Goal: Task Accomplishment & Management: Complete application form

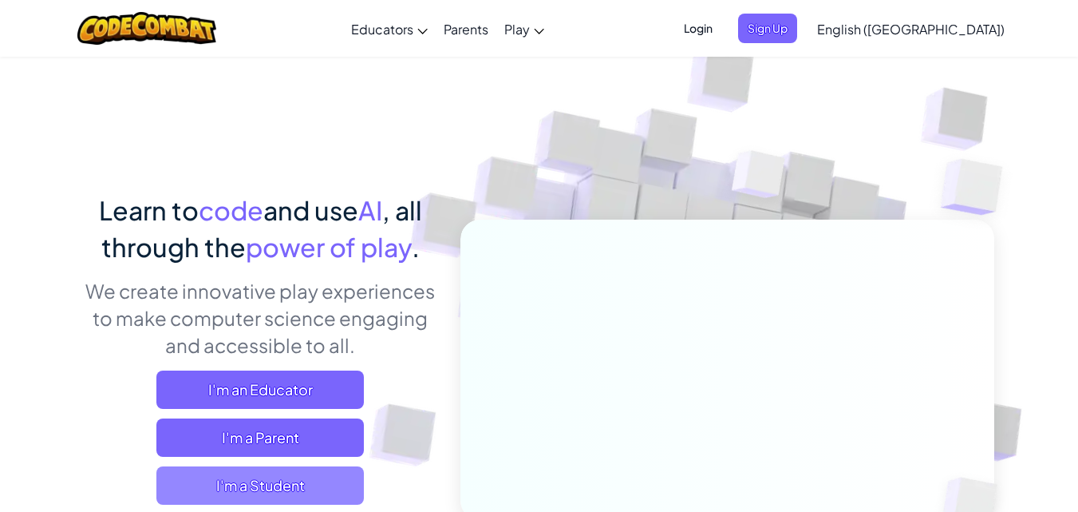
click at [265, 482] on span "I'm a Student" at bounding box center [260, 485] width 208 height 38
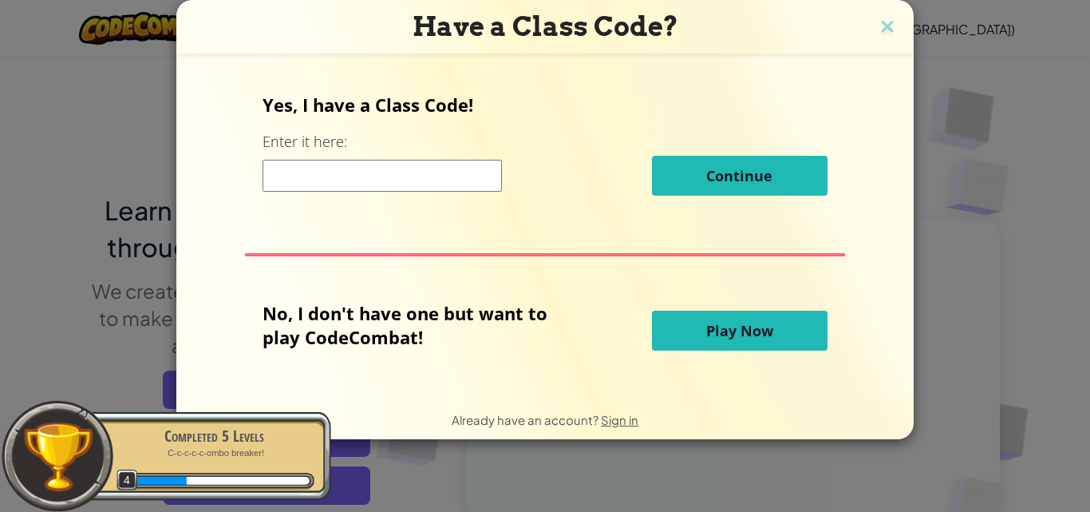
click at [655, 341] on button "Play Now" at bounding box center [740, 330] width 176 height 40
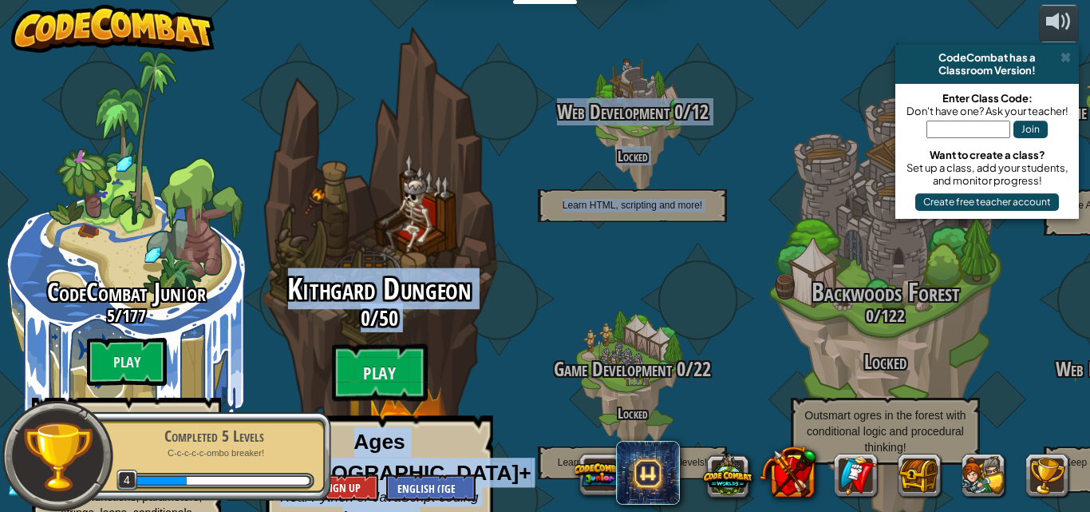
drag, startPoint x: 536, startPoint y: 252, endPoint x: 451, endPoint y: 136, distance: 143.8
click at [451, 136] on div "CodeCombat Junior 5 / 177 Play Ages [DEMOGRAPHIC_DATA] Blocks or simple text co…" at bounding box center [545, 256] width 1090 height 512
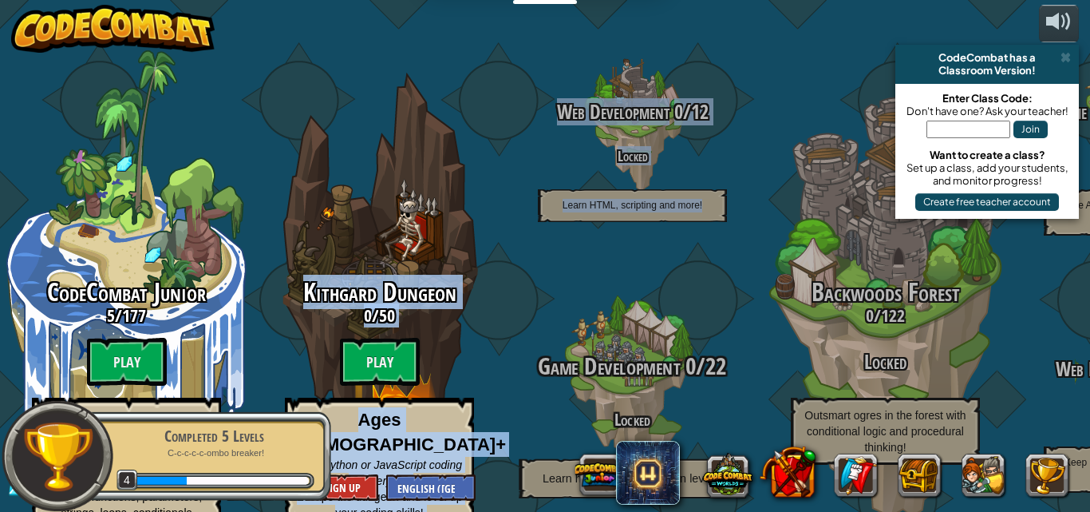
click at [723, 258] on div "Game Development 0 / 22 Locked Learn how to build your own levels!" at bounding box center [632, 382] width 303 height 303
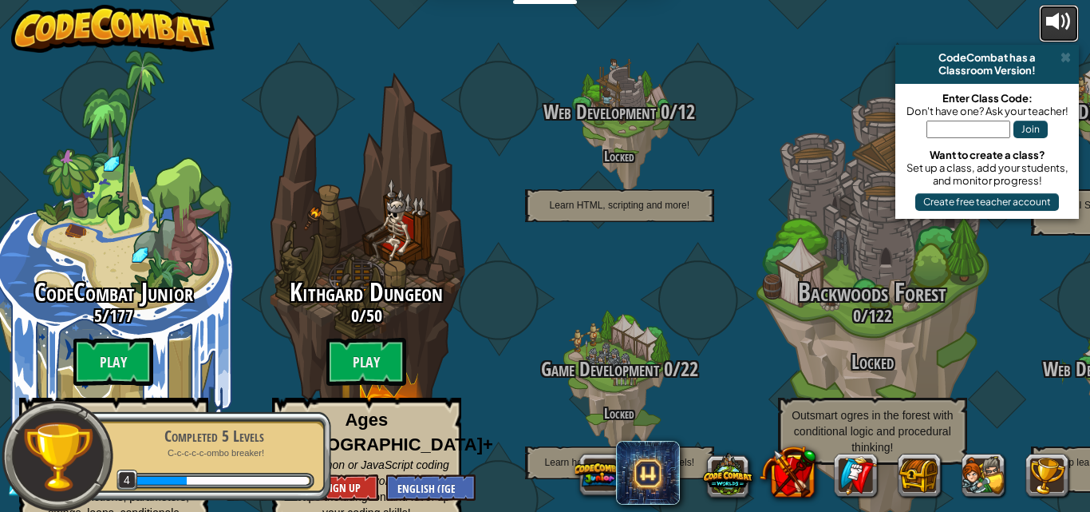
click at [1059, 34] on div at bounding box center [1059, 22] width 26 height 26
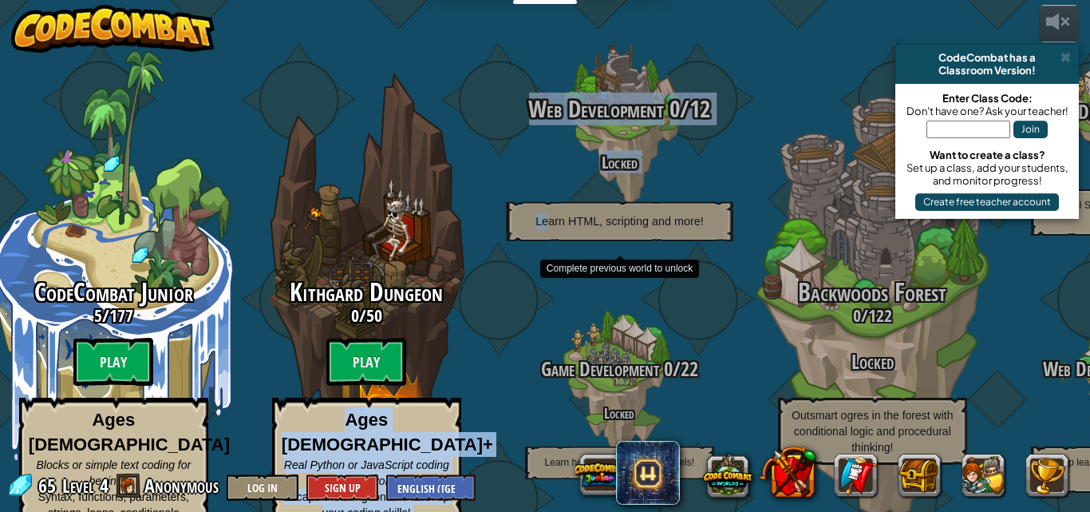
drag, startPoint x: 450, startPoint y: 284, endPoint x: 548, endPoint y: 176, distance: 145.2
click at [548, 176] on div "CodeCombat Junior 5 / 177 Play Ages [DEMOGRAPHIC_DATA] Blocks or simple text co…" at bounding box center [538, 256] width 1103 height 512
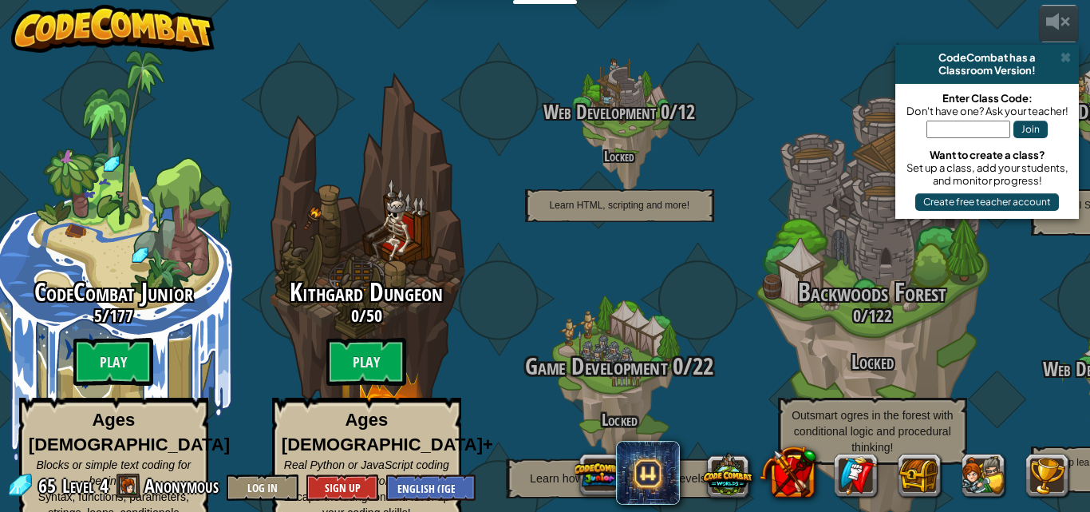
click at [518, 353] on h3 "Game Development 0 / 22" at bounding box center [619, 366] width 303 height 26
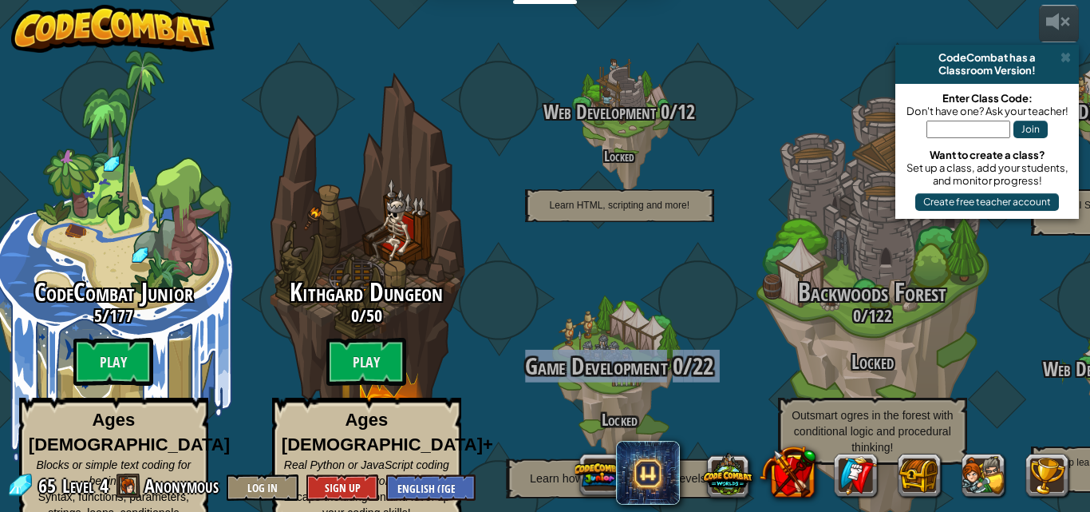
drag, startPoint x: 571, startPoint y: 322, endPoint x: 536, endPoint y: 253, distance: 77.5
click at [536, 253] on div "Game Development 0 / 22 Locked Learn how to build your own levels!" at bounding box center [619, 382] width 303 height 303
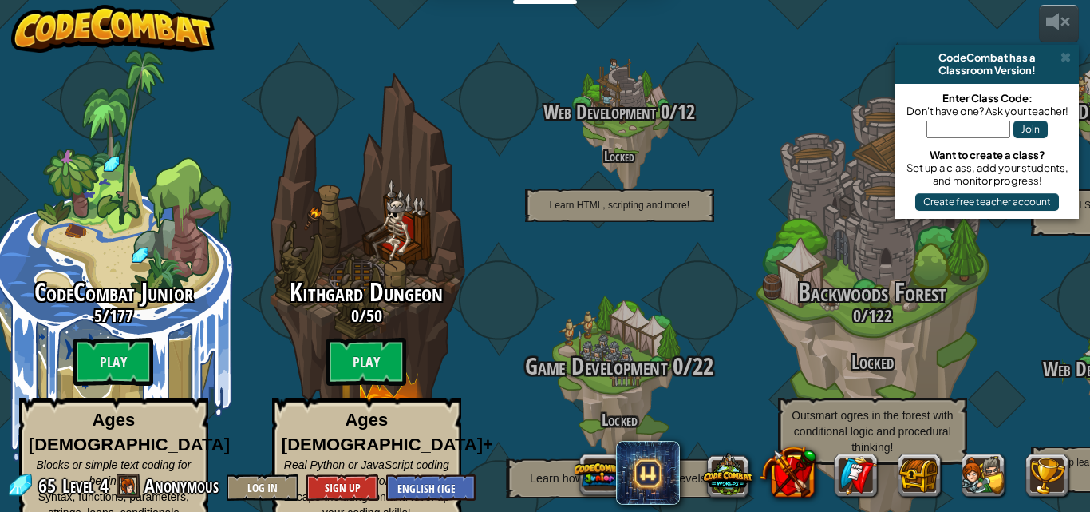
click at [539, 292] on div "Game Development 0 / 22 Locked Learn how to build your own levels!" at bounding box center [619, 382] width 303 height 303
click at [611, 409] on h4 "Locked" at bounding box center [619, 418] width 303 height 18
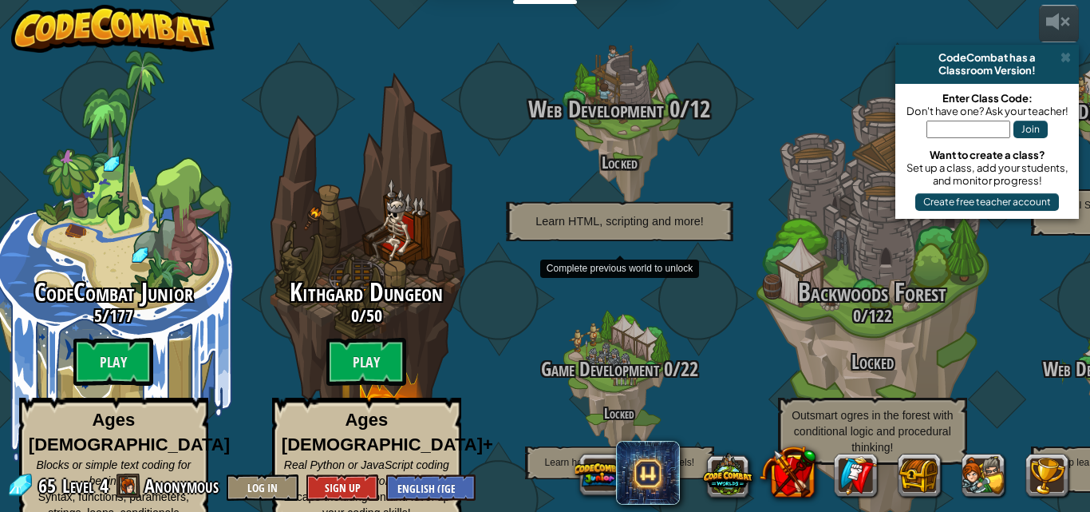
click at [627, 177] on div "Web Development 0 / 12 Locked Learn HTML, scripting and more!" at bounding box center [619, 168] width 303 height 145
click at [621, 214] on span "Learn HTML, scripting and more!" at bounding box center [620, 221] width 168 height 14
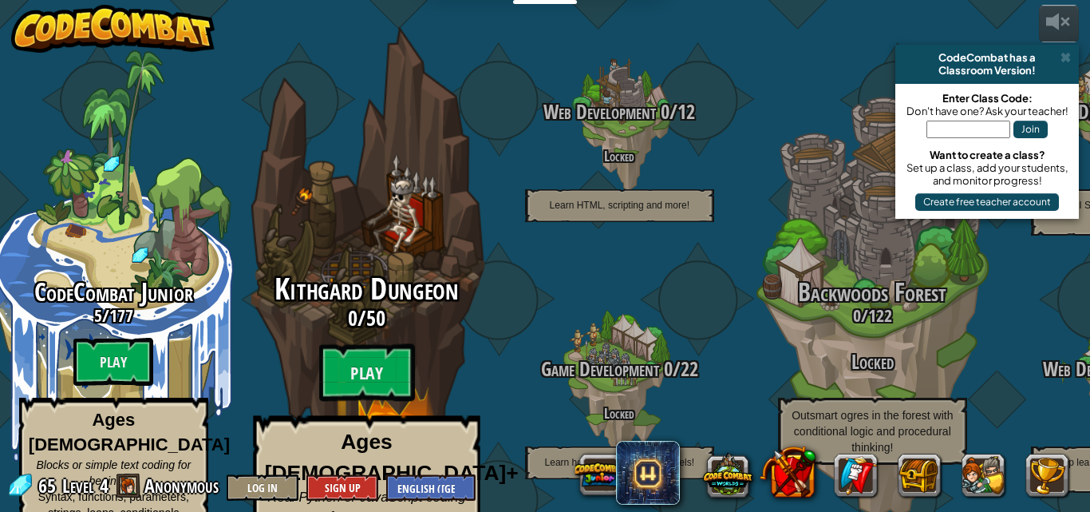
drag, startPoint x: 328, startPoint y: 240, endPoint x: 476, endPoint y: 172, distance: 162.8
click at [476, 172] on div "Kithgard Dungeon 0 / 50 Play Ages [DEMOGRAPHIC_DATA]+ Real Python or JavaScript…" at bounding box center [366, 303] width 303 height 607
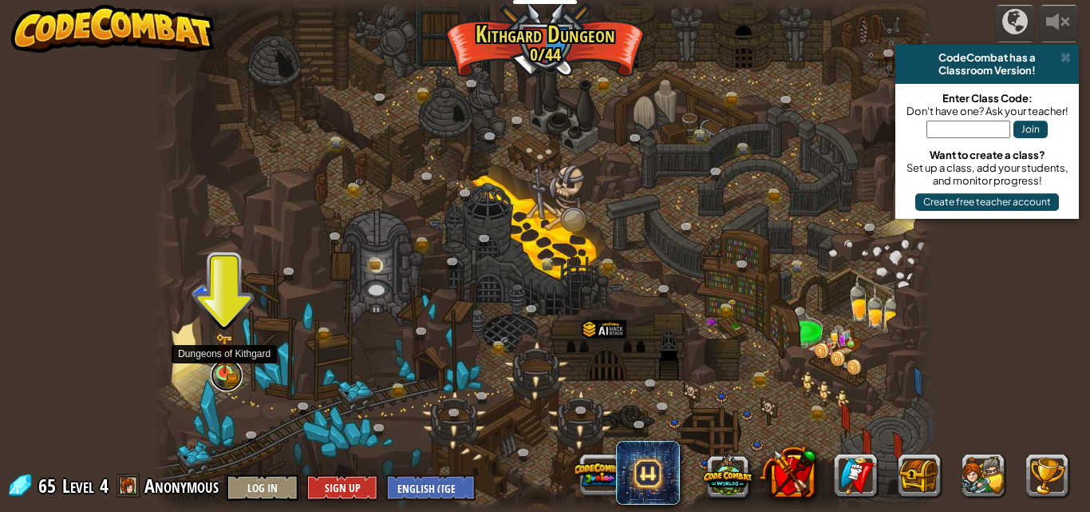
click at [224, 378] on link at bounding box center [227, 375] width 32 height 32
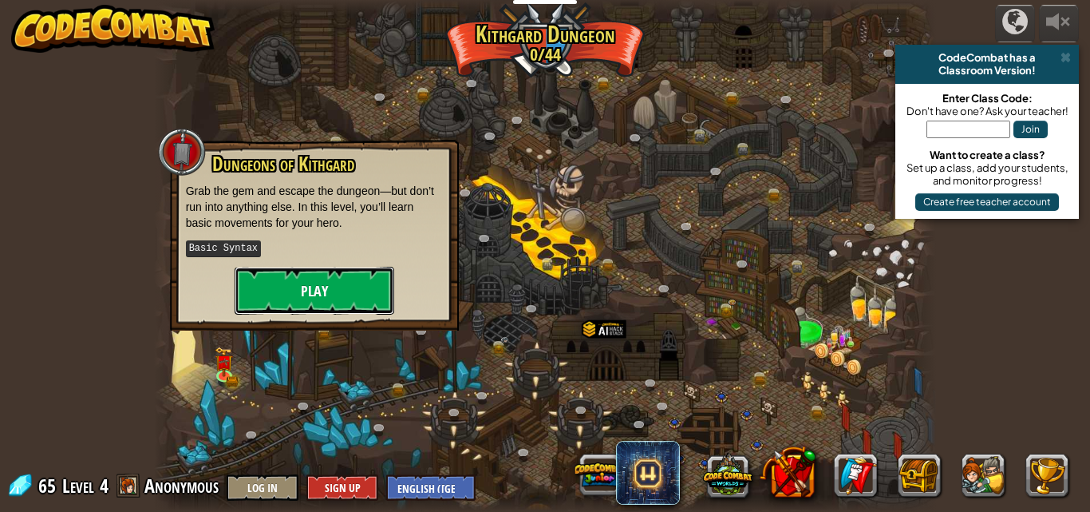
click at [318, 300] on button "Play" at bounding box center [315, 291] width 160 height 48
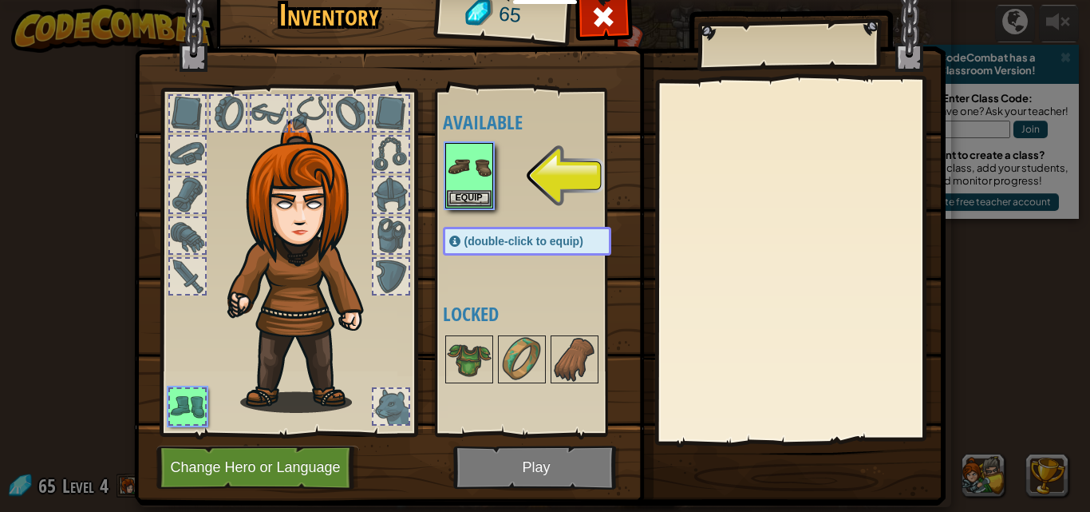
click at [516, 470] on img at bounding box center [540, 215] width 812 height 579
click at [469, 196] on button "Equip" at bounding box center [469, 197] width 45 height 17
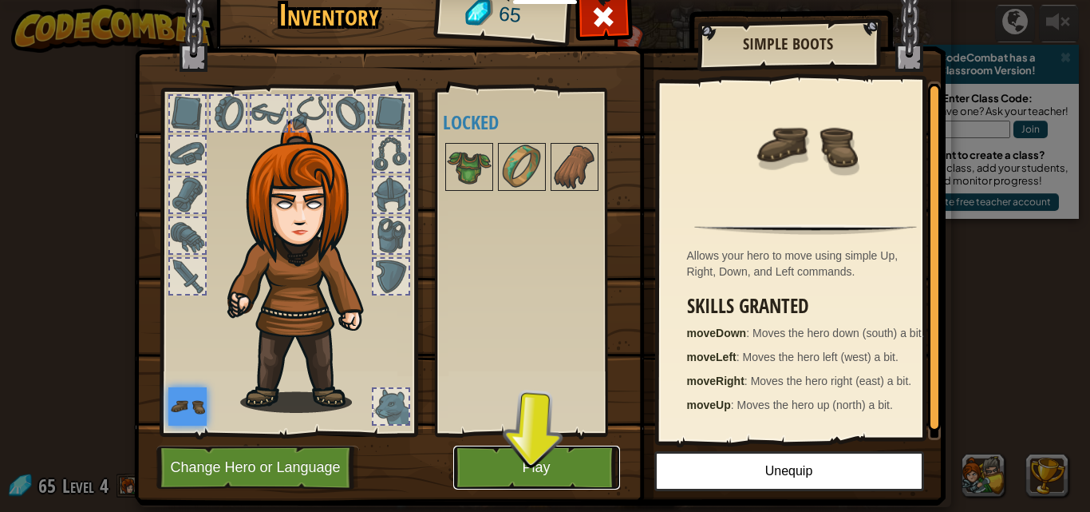
click at [515, 469] on button "Play" at bounding box center [536, 467] width 167 height 44
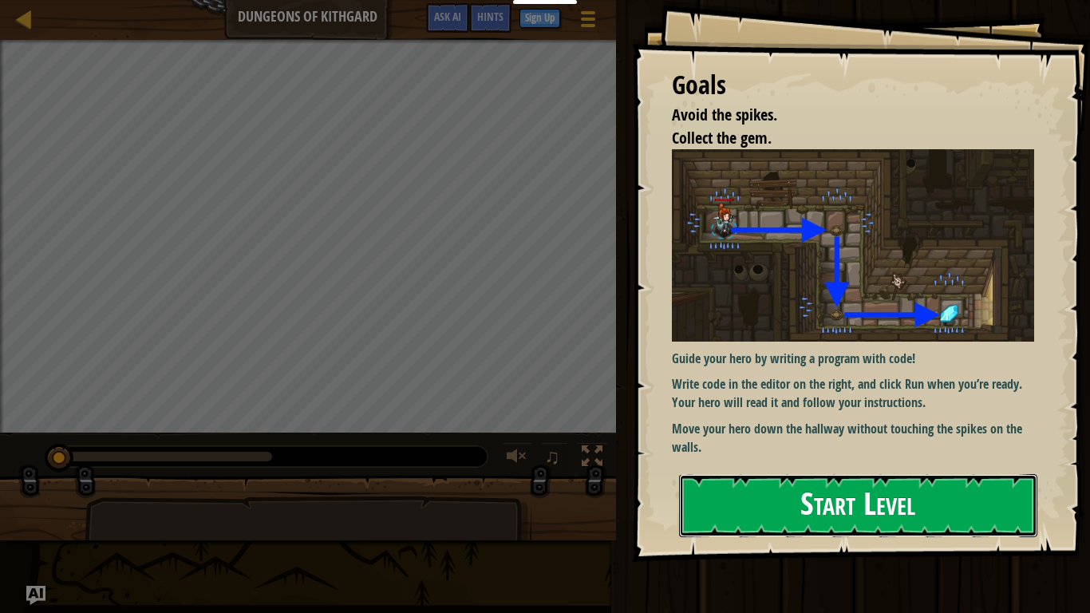
click at [804, 509] on button "Start Level" at bounding box center [858, 505] width 358 height 63
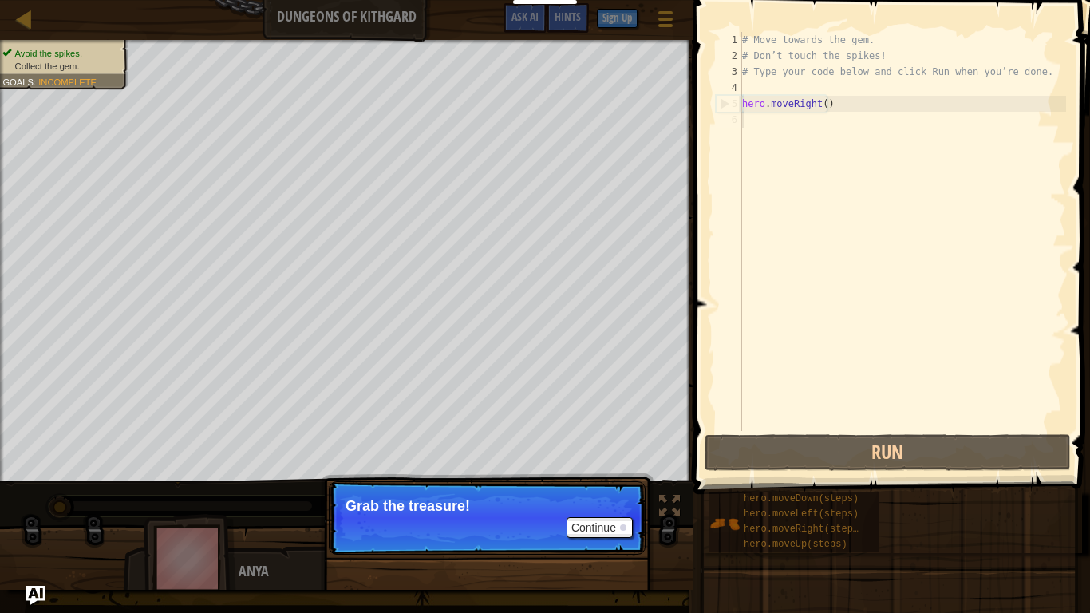
click at [568, 496] on p "Continue Grab the treasure!" at bounding box center [487, 517] width 317 height 73
click at [568, 498] on p "Grab the treasure!" at bounding box center [487, 506] width 283 height 16
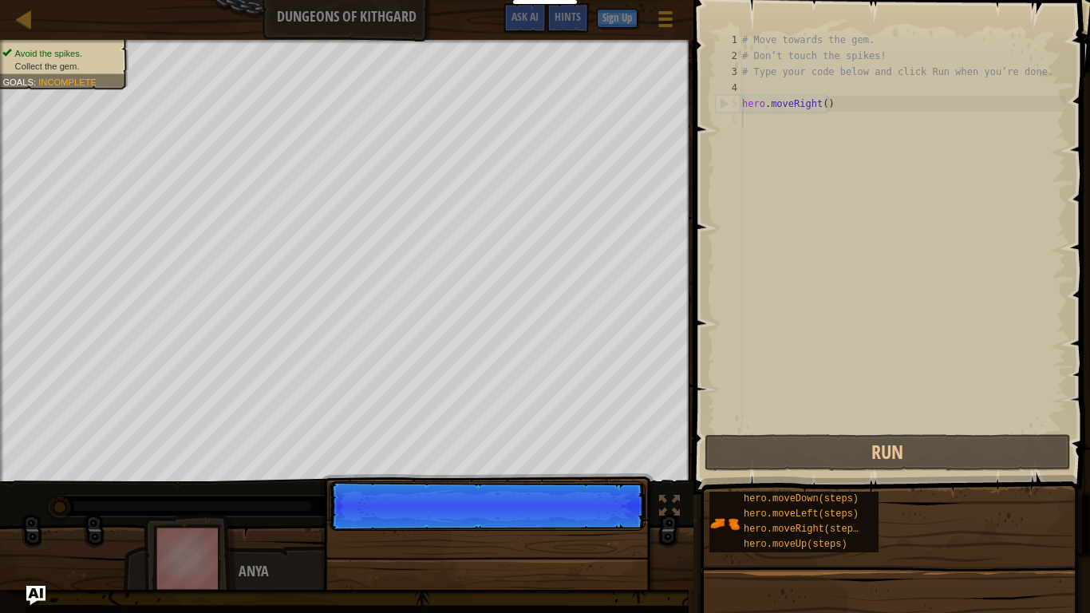
scroll to position [7, 0]
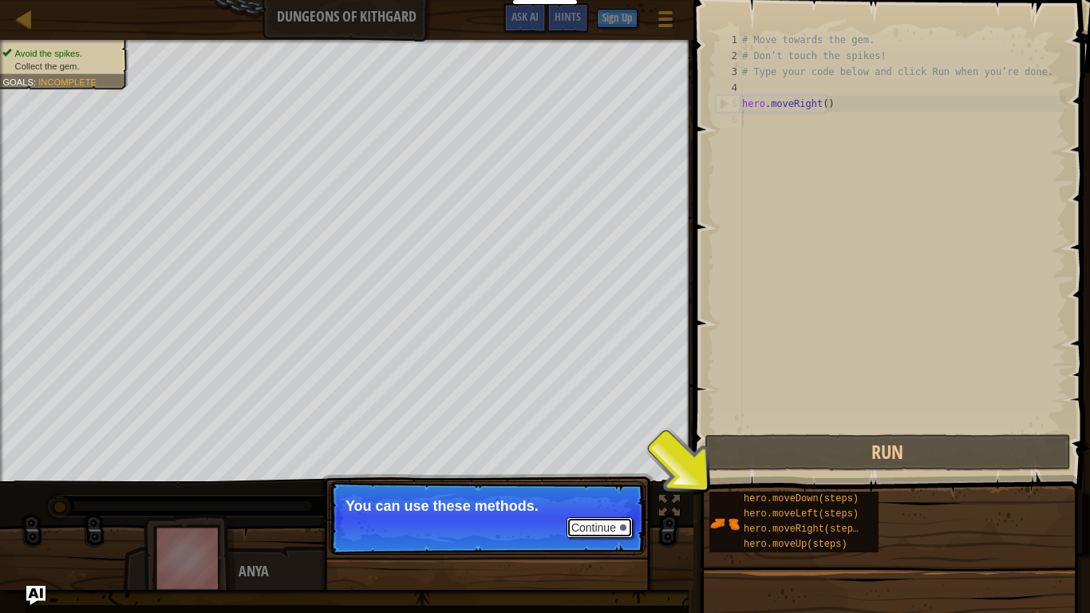
click at [606, 511] on button "Continue" at bounding box center [600, 527] width 66 height 21
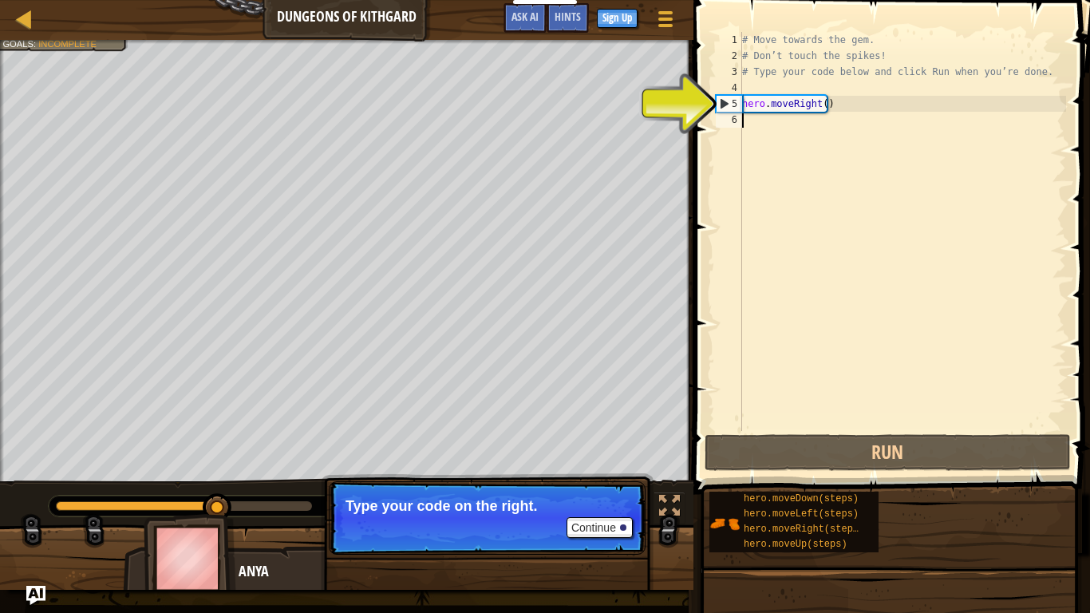
click at [812, 113] on div "# Move towards the gem. # Don’t touch the spikes! # Type your code below and cl…" at bounding box center [902, 247] width 327 height 431
click at [804, 122] on div "# Move towards the gem. # Don’t touch the spikes! # Type your code below and cl…" at bounding box center [902, 247] width 327 height 431
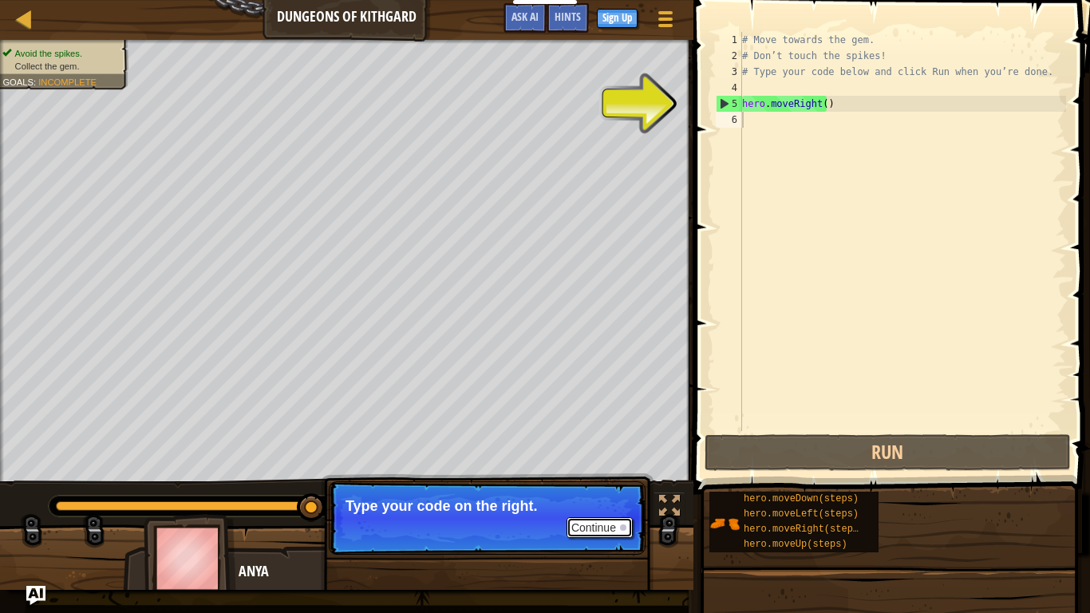
click at [587, 511] on button "Continue" at bounding box center [600, 527] width 66 height 21
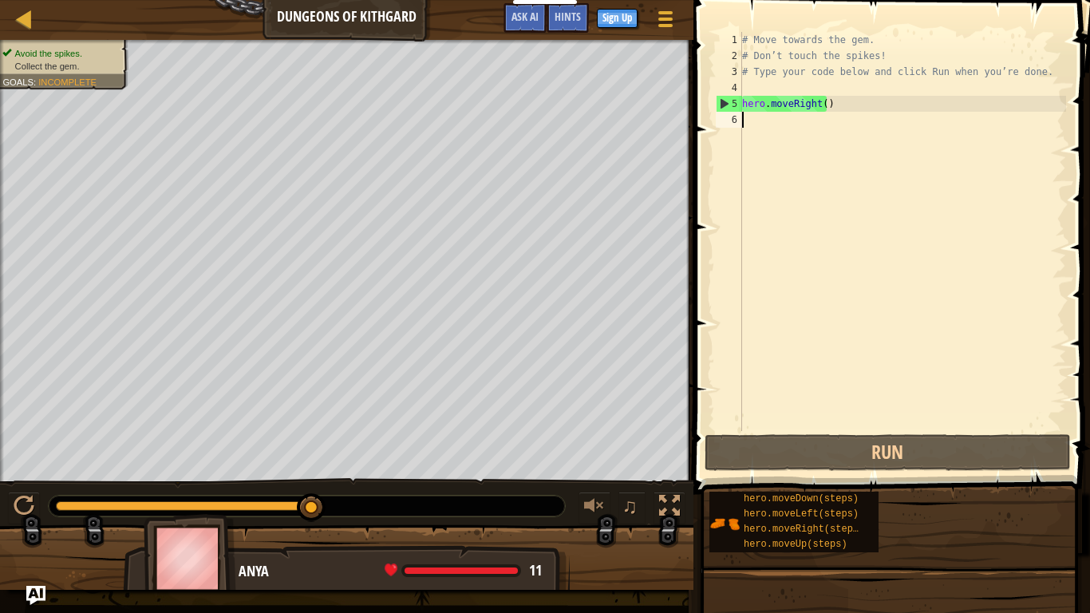
click at [771, 130] on div "# Move towards the gem. # Don’t touch the spikes! # Type your code below and cl…" at bounding box center [902, 247] width 327 height 431
type textarea "h"
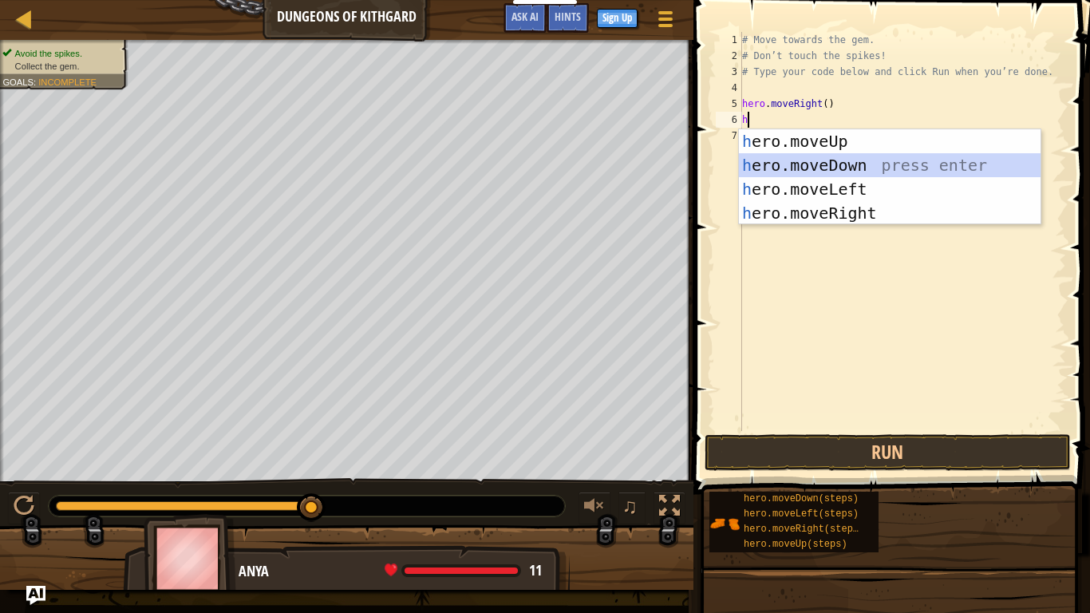
click at [806, 169] on div "h ero.moveUp press enter h ero.moveDown press enter h ero.moveLeft press enter …" at bounding box center [890, 201] width 302 height 144
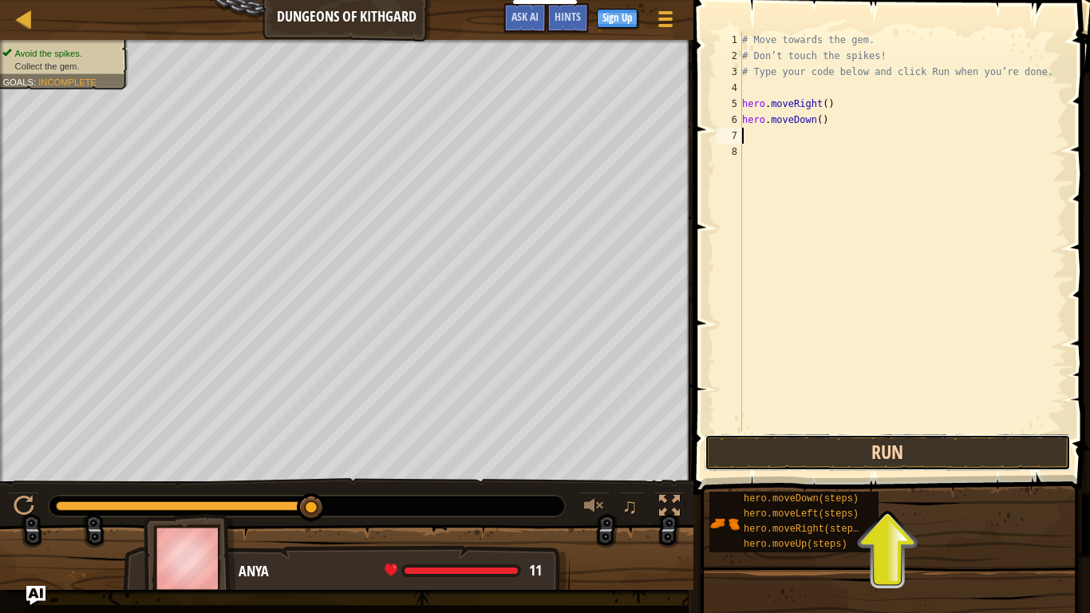
click at [837, 458] on button "Run" at bounding box center [888, 452] width 366 height 37
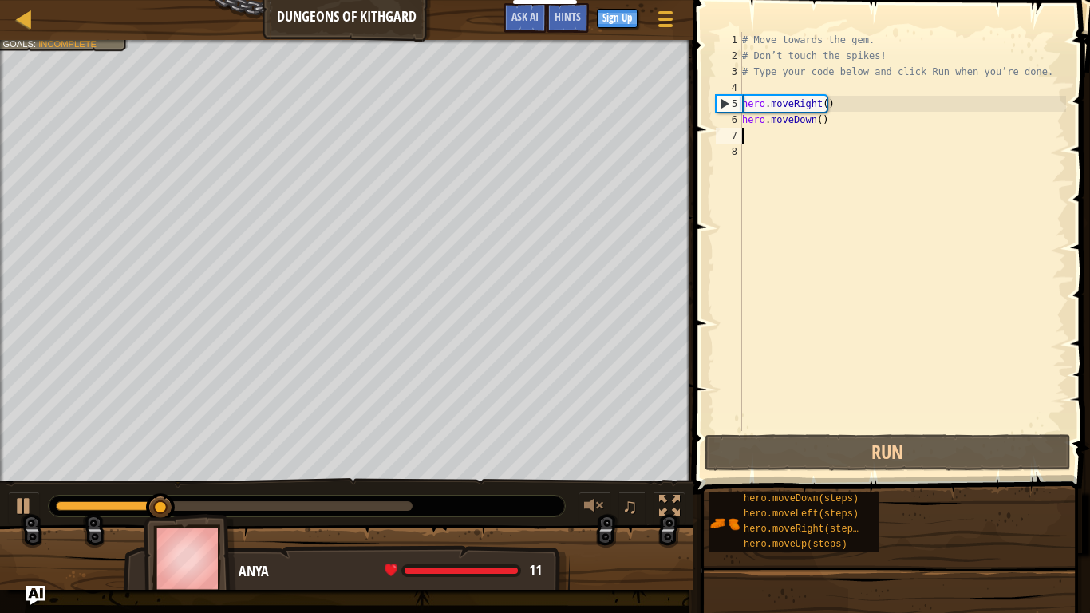
click at [796, 144] on div "# Move towards the gem. # Don’t touch the spikes! # Type your code below and cl…" at bounding box center [902, 247] width 327 height 431
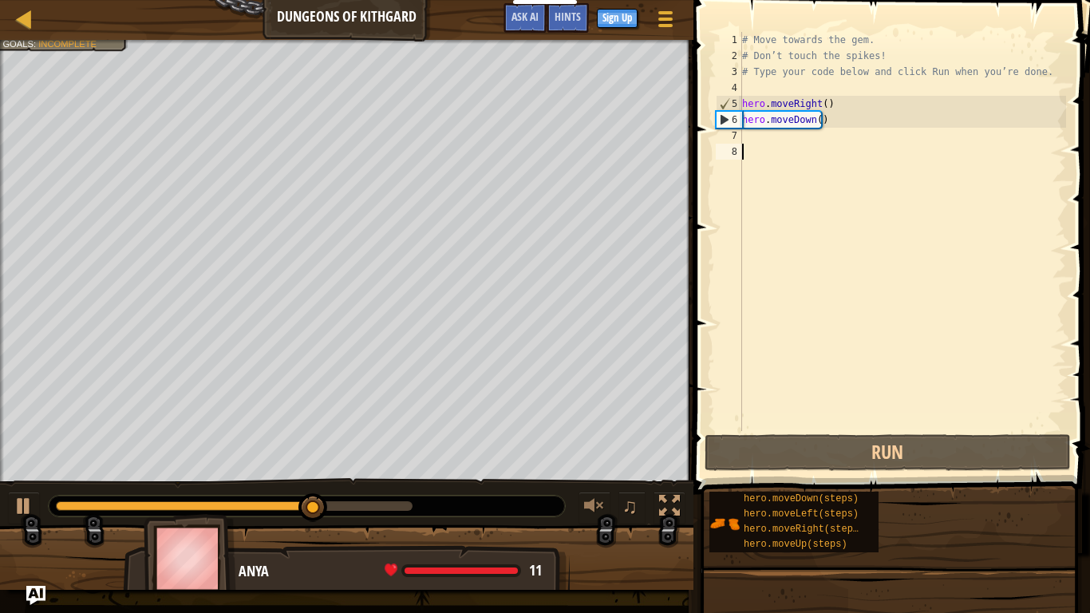
click at [767, 146] on div "# Move towards the gem. # Don’t touch the spikes! # Type your code below and cl…" at bounding box center [902, 247] width 327 height 431
click at [772, 143] on div "# Move towards the gem. # Don’t touch the spikes! # Type your code below and cl…" at bounding box center [902, 247] width 327 height 431
type textarea "h"
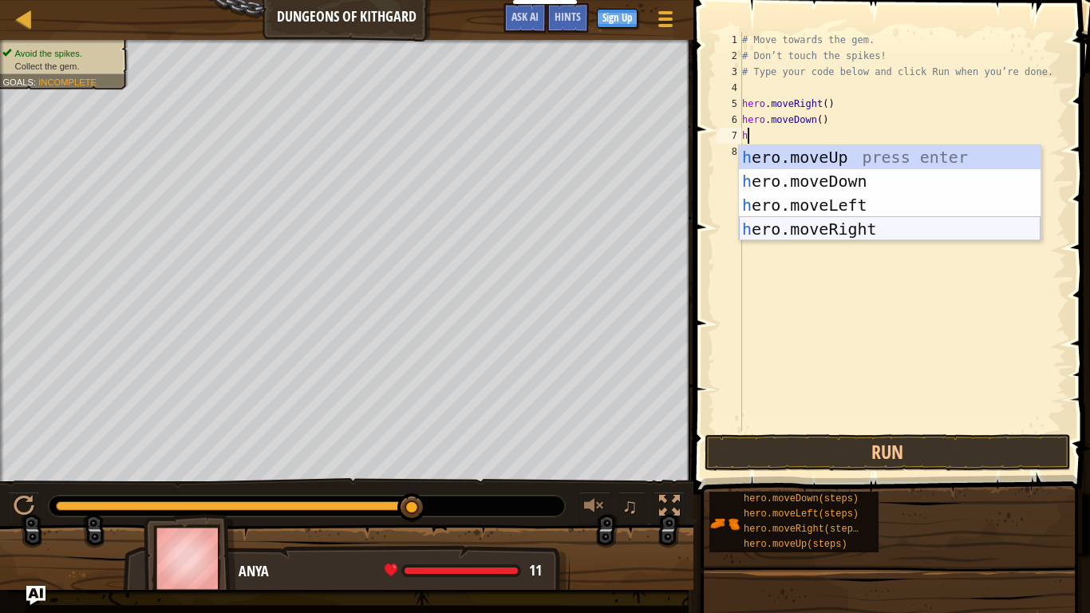
click at [815, 223] on div "h ero.moveUp press enter h ero.moveDown press enter h ero.moveLeft press enter …" at bounding box center [890, 217] width 302 height 144
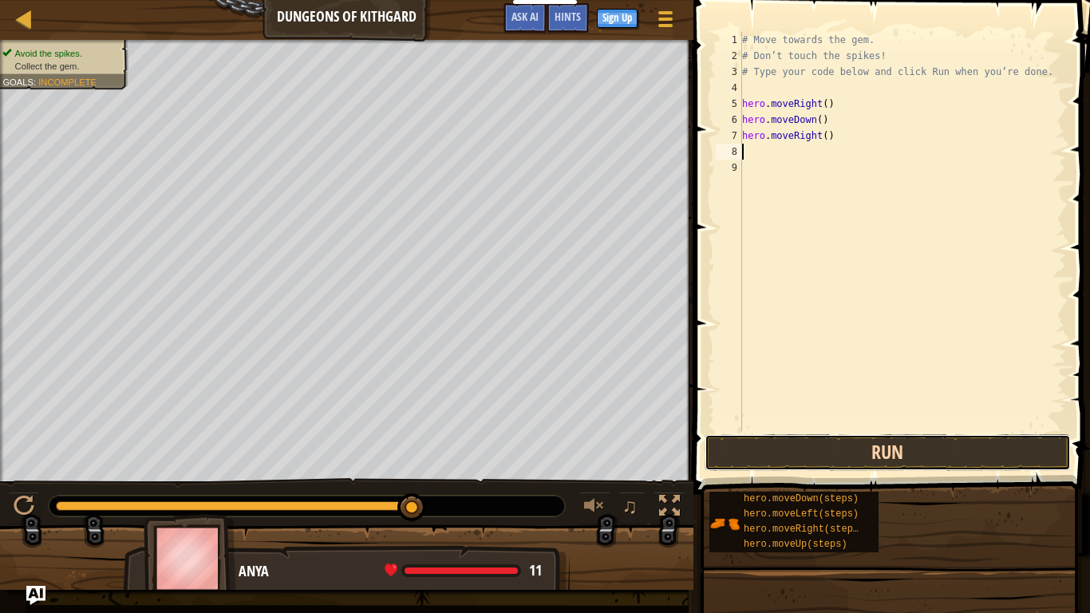
click at [872, 454] on button "Run" at bounding box center [888, 452] width 366 height 37
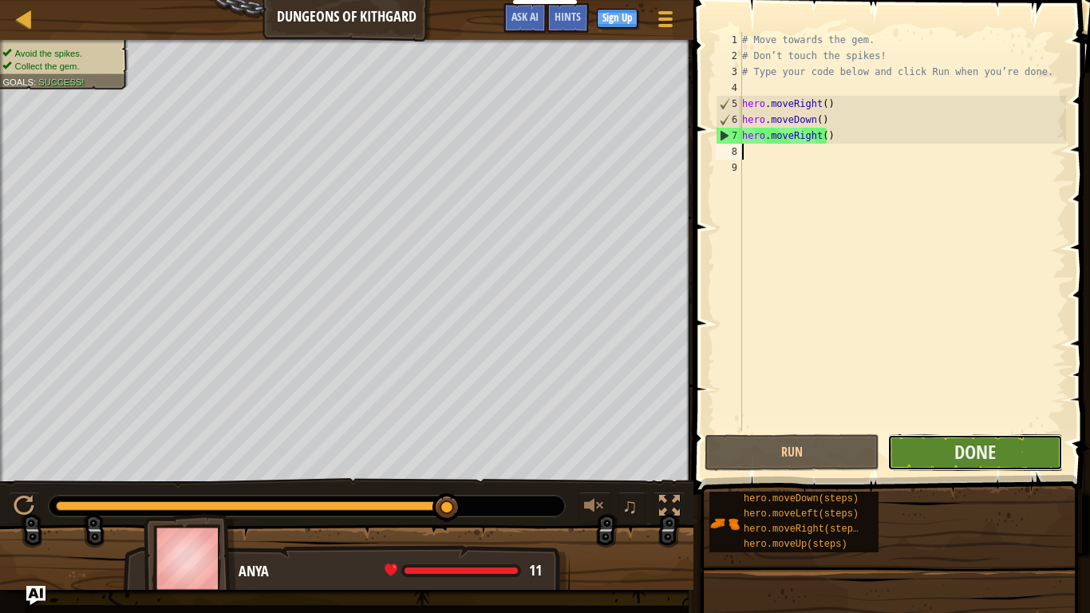
click at [915, 452] on button "Done" at bounding box center [975, 452] width 175 height 37
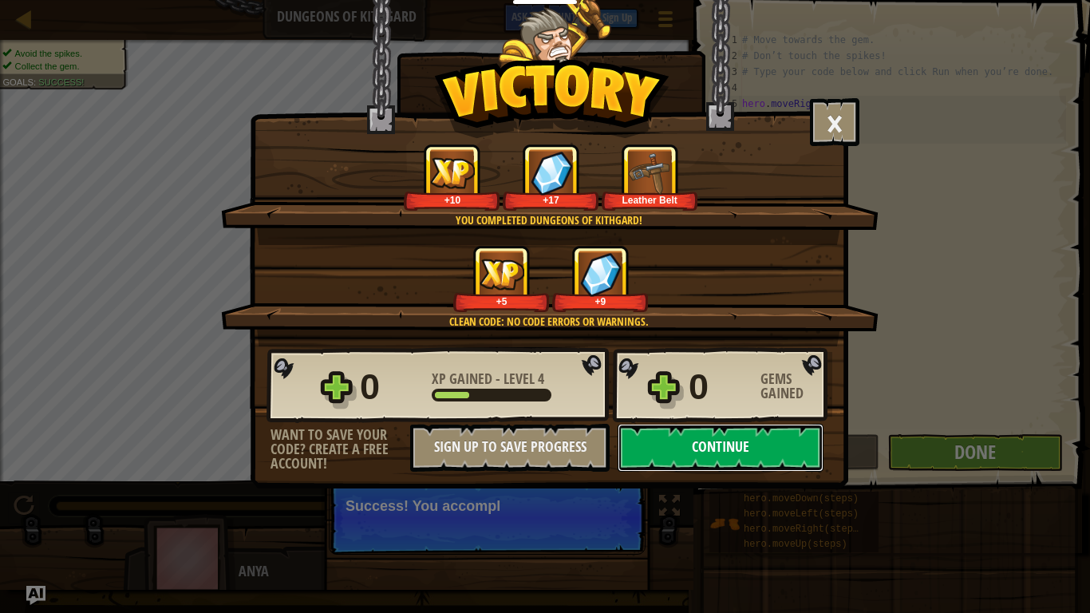
click at [676, 449] on button "Continue" at bounding box center [721, 448] width 206 height 48
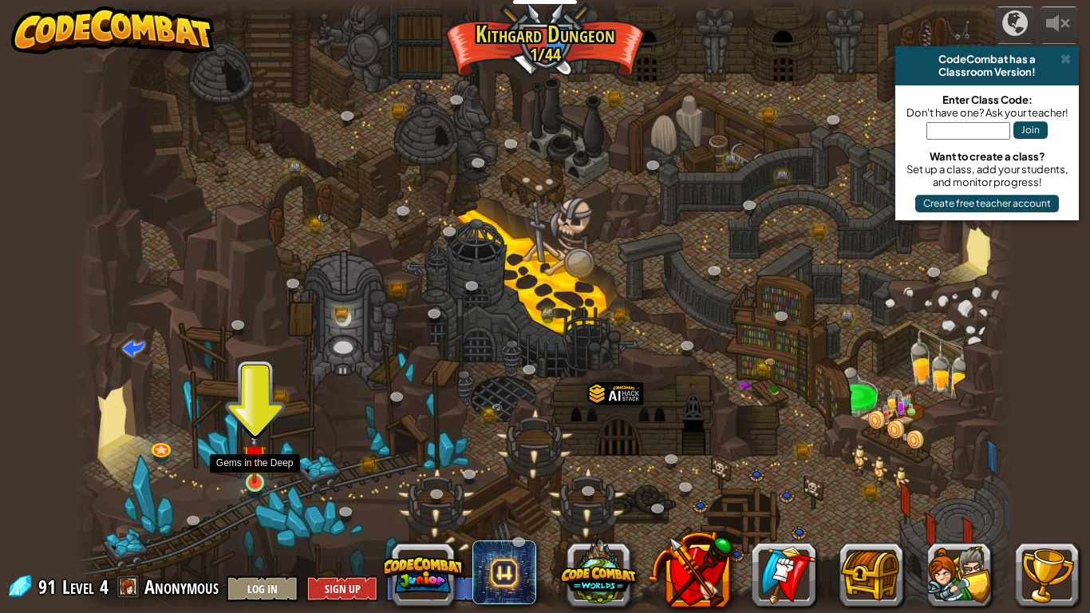
click at [257, 478] on img at bounding box center [255, 456] width 24 height 54
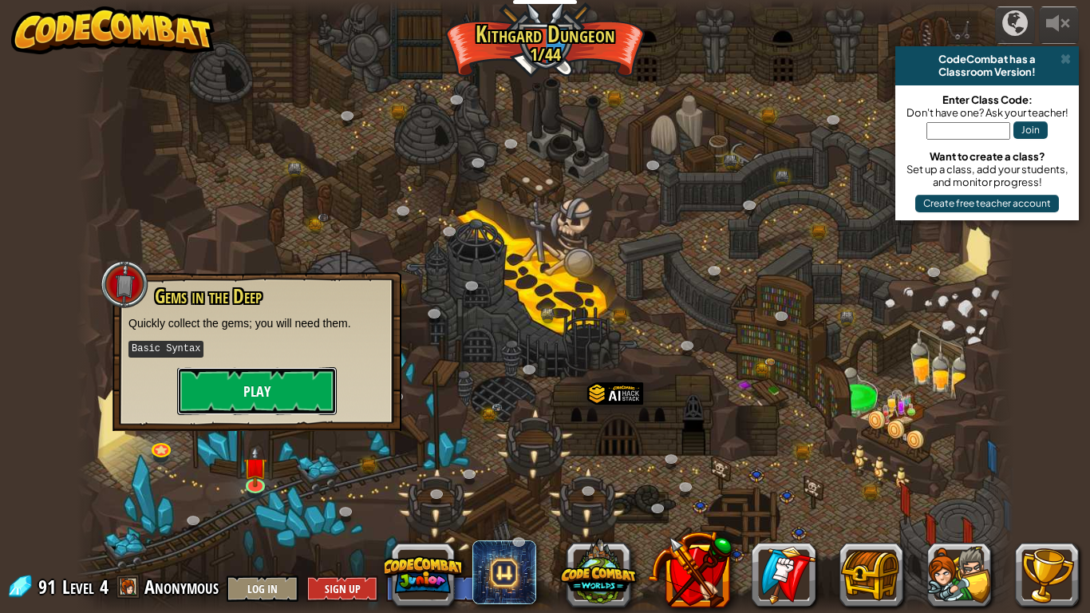
click at [314, 405] on button "Play" at bounding box center [257, 391] width 160 height 48
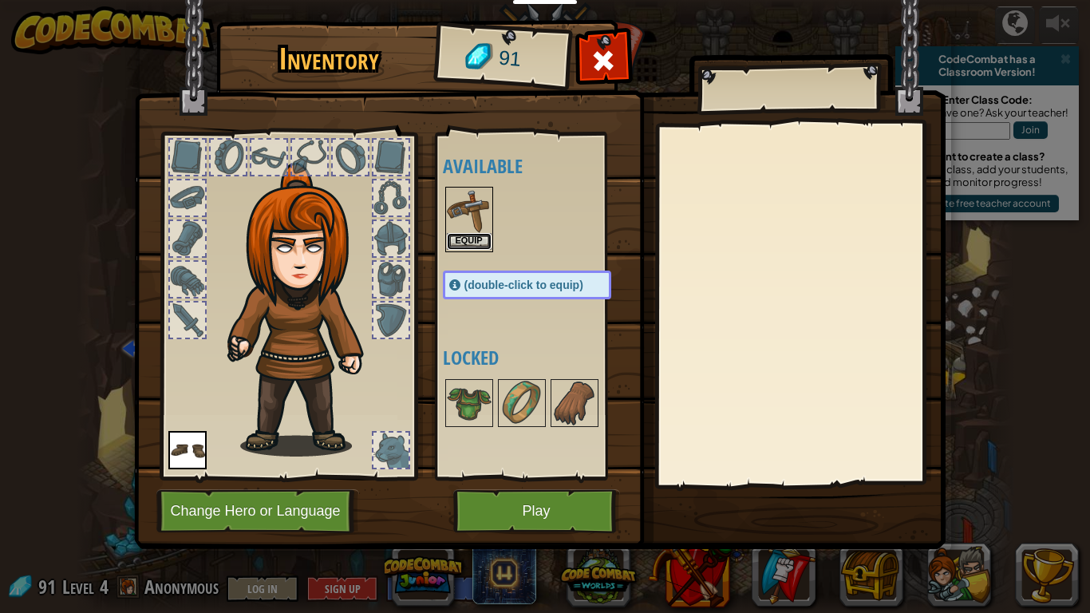
click at [457, 247] on button "Equip" at bounding box center [469, 241] width 45 height 17
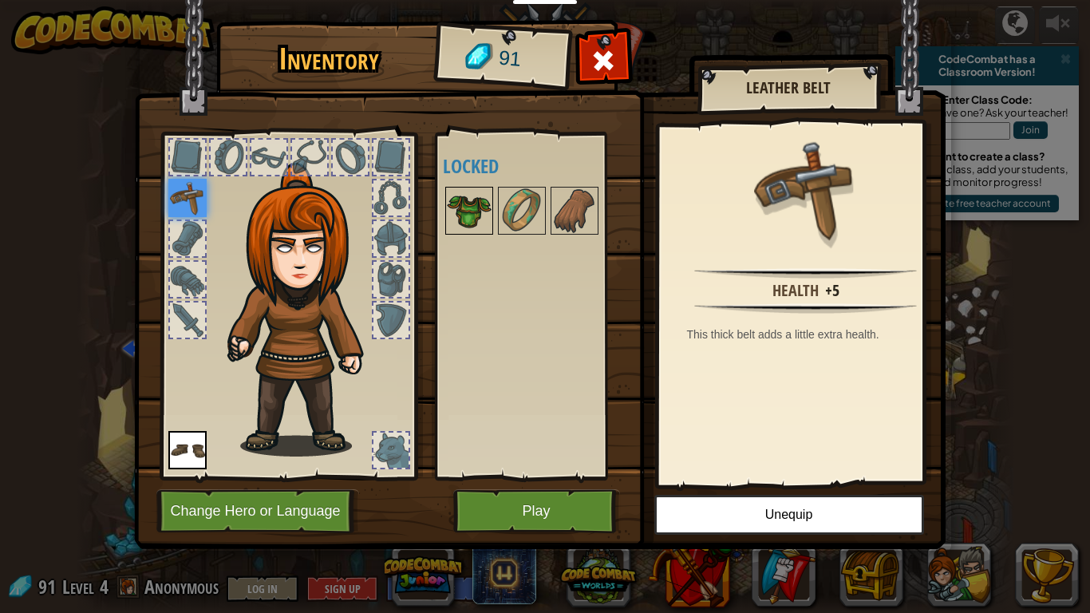
click at [480, 212] on img at bounding box center [469, 210] width 45 height 45
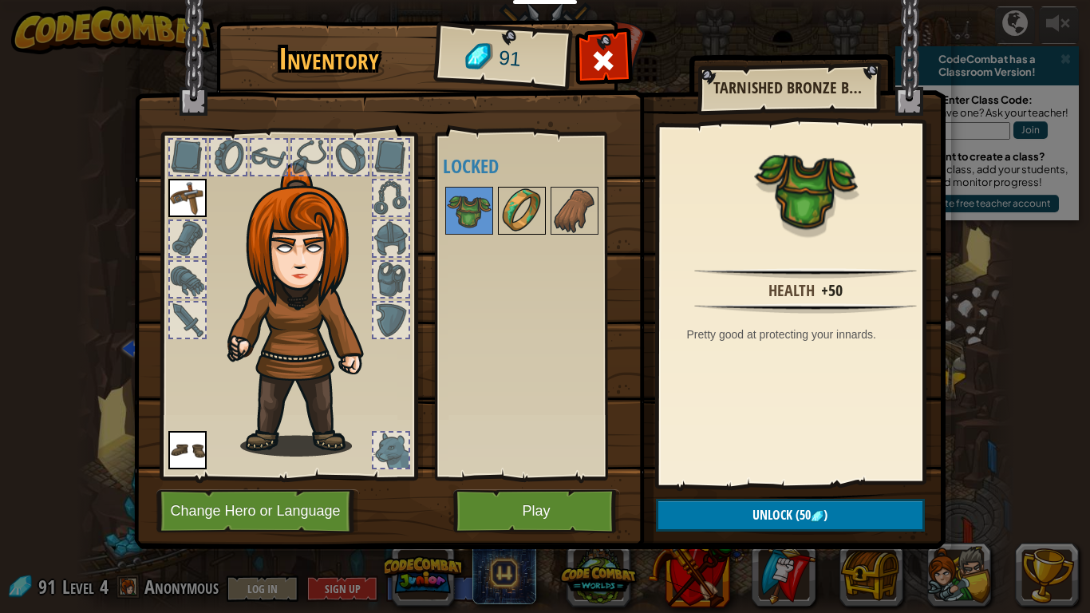
click at [508, 215] on img at bounding box center [522, 210] width 45 height 45
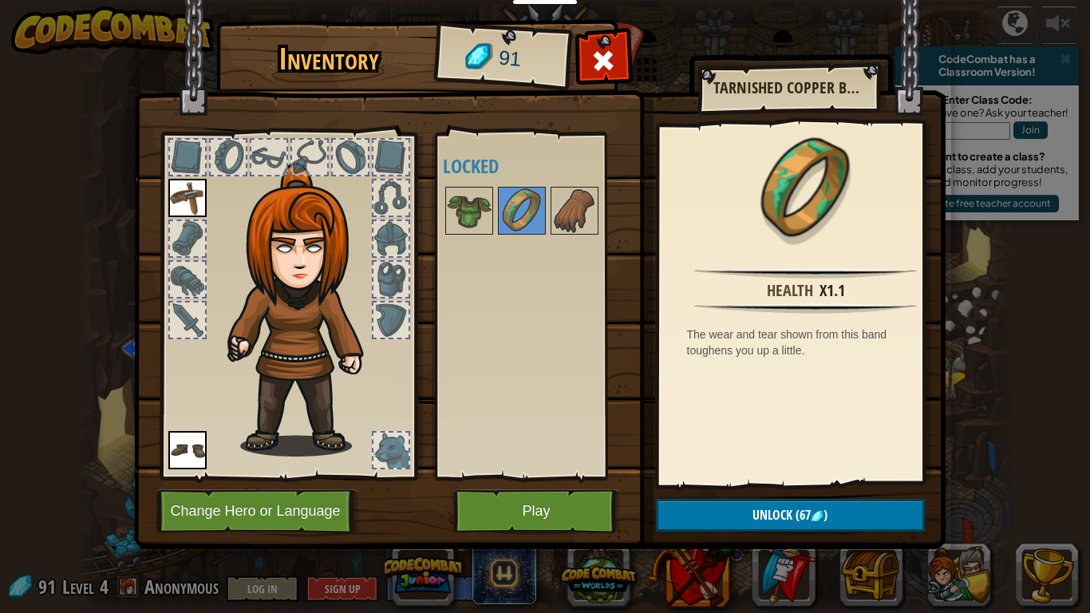
drag, startPoint x: 475, startPoint y: 204, endPoint x: 494, endPoint y: 322, distance: 120.5
click at [474, 206] on img at bounding box center [469, 210] width 45 height 45
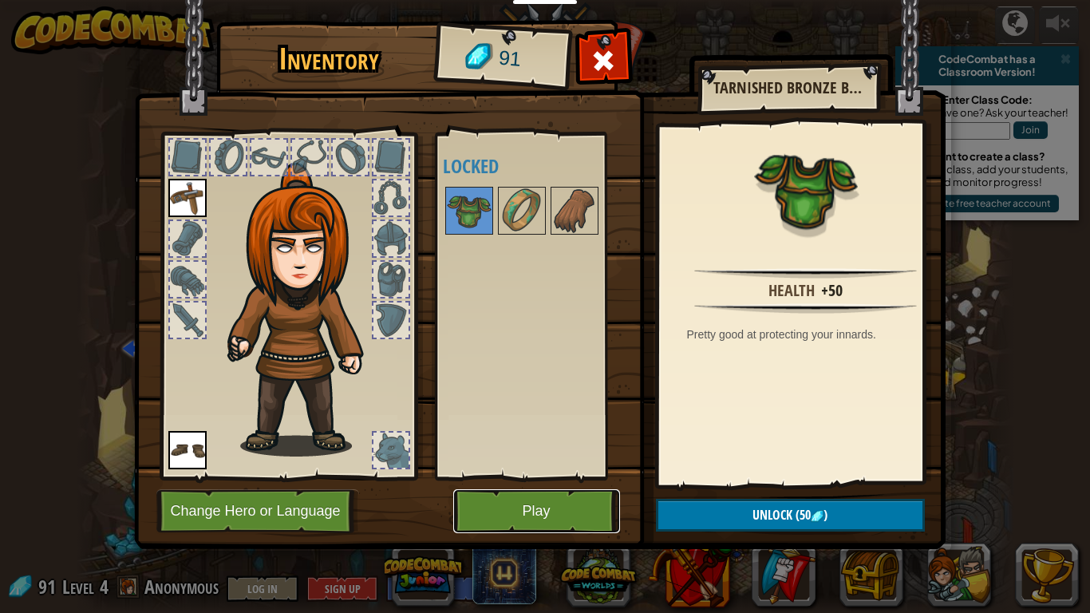
click at [507, 505] on button "Play" at bounding box center [536, 511] width 167 height 44
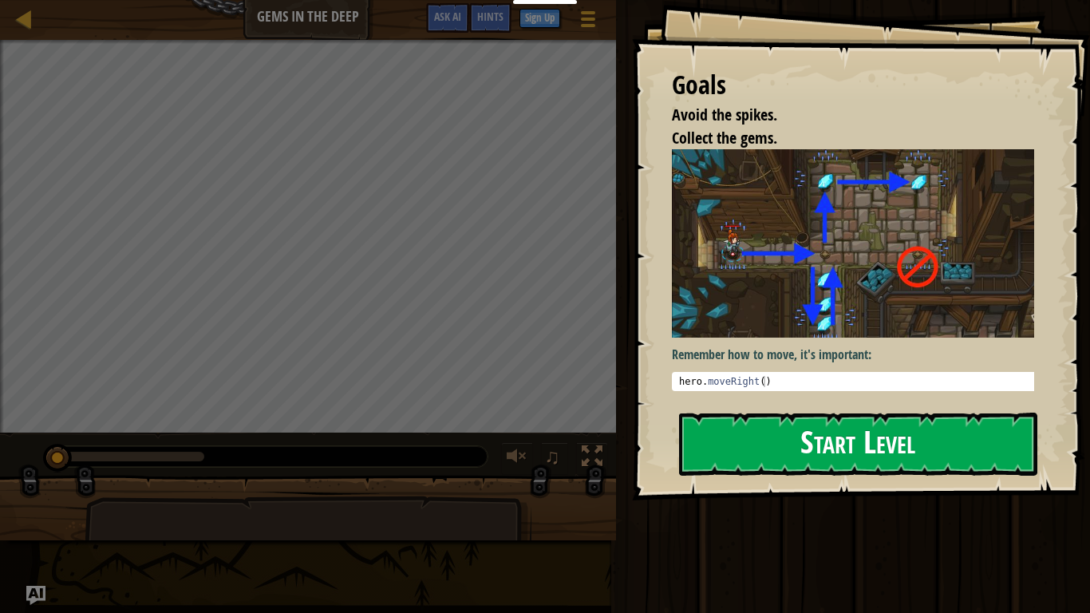
click at [744, 435] on button "Start Level" at bounding box center [858, 444] width 358 height 63
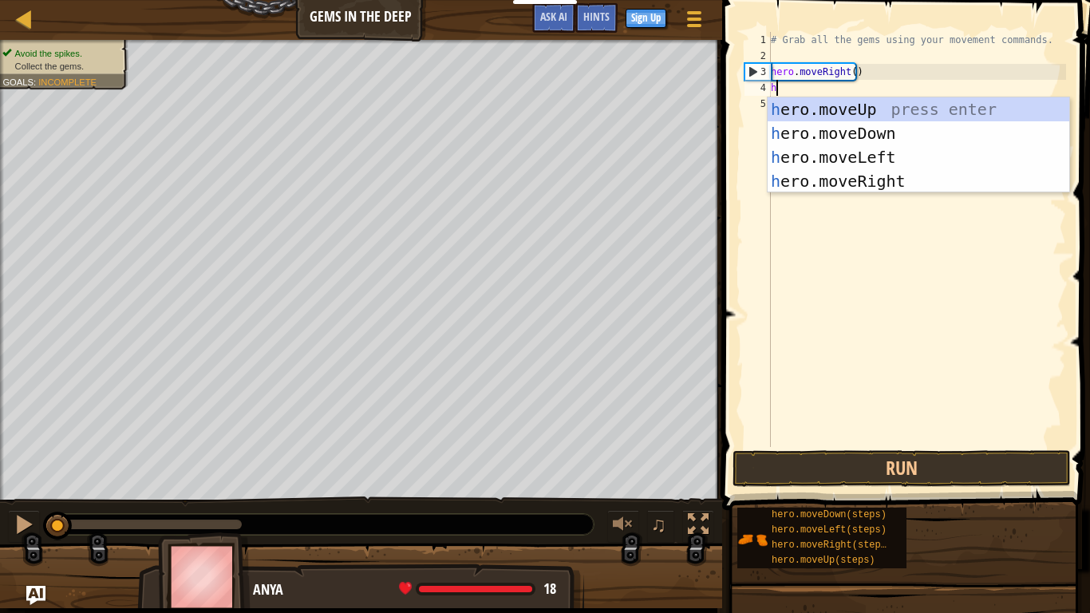
scroll to position [7, 0]
type textarea "her"
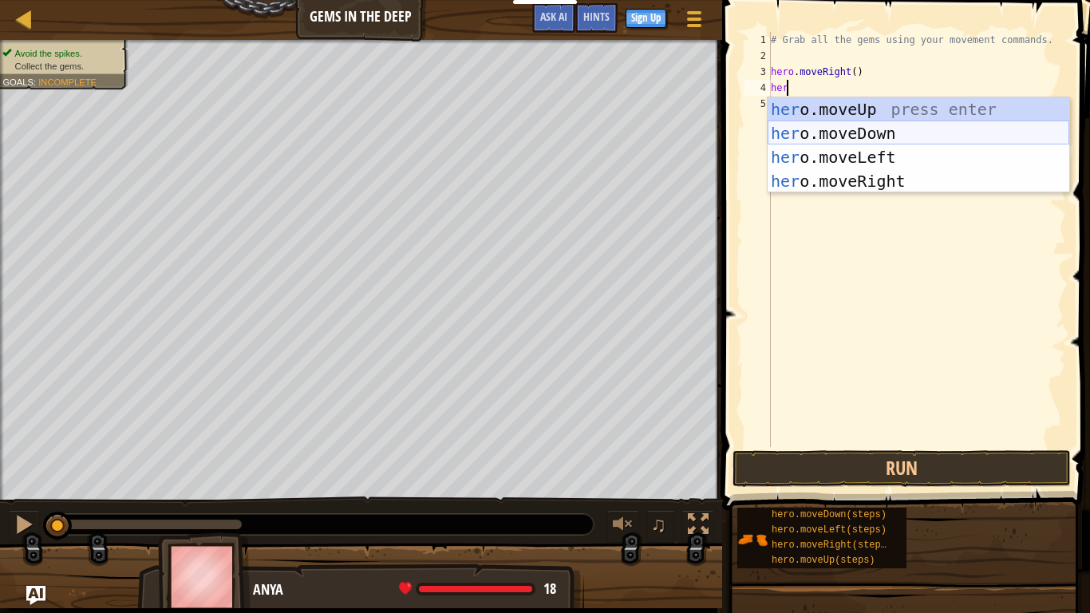
click at [896, 136] on div "her o.moveUp press enter her o.moveDown press enter her o.moveLeft press enter …" at bounding box center [919, 169] width 302 height 144
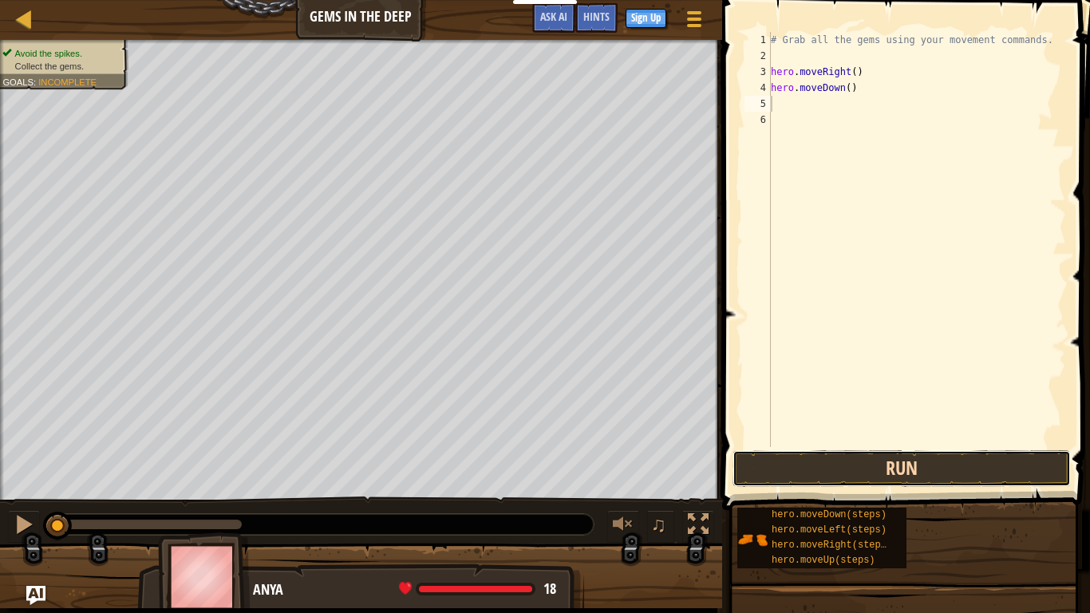
click at [905, 464] on button "Run" at bounding box center [902, 468] width 338 height 37
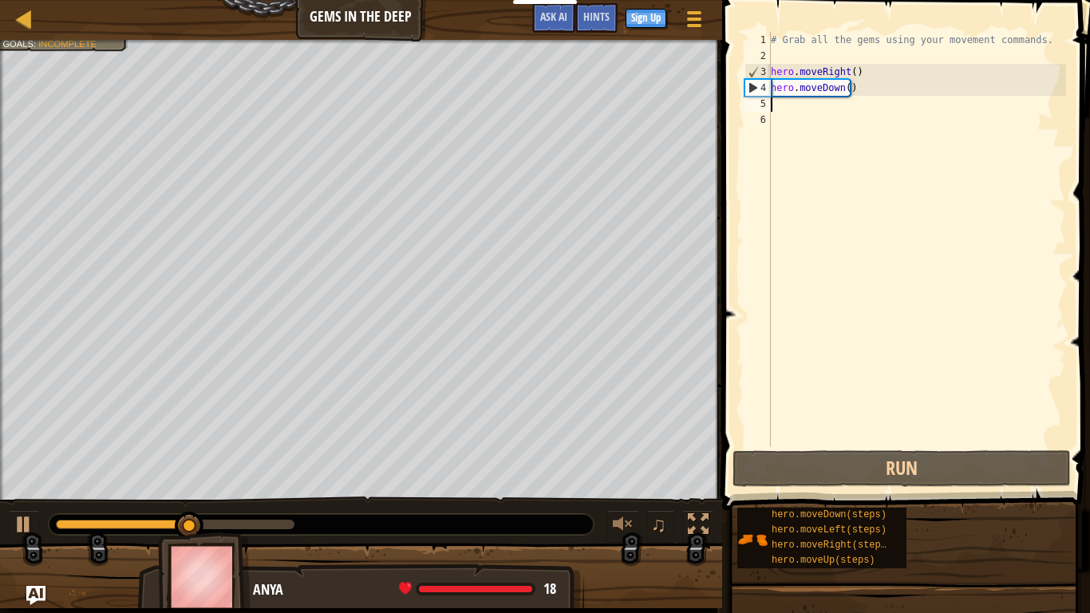
click at [841, 106] on div "# Grab all the gems using your movement commands. hero . moveRight ( ) hero . m…" at bounding box center [917, 255] width 299 height 447
type textarea "h"
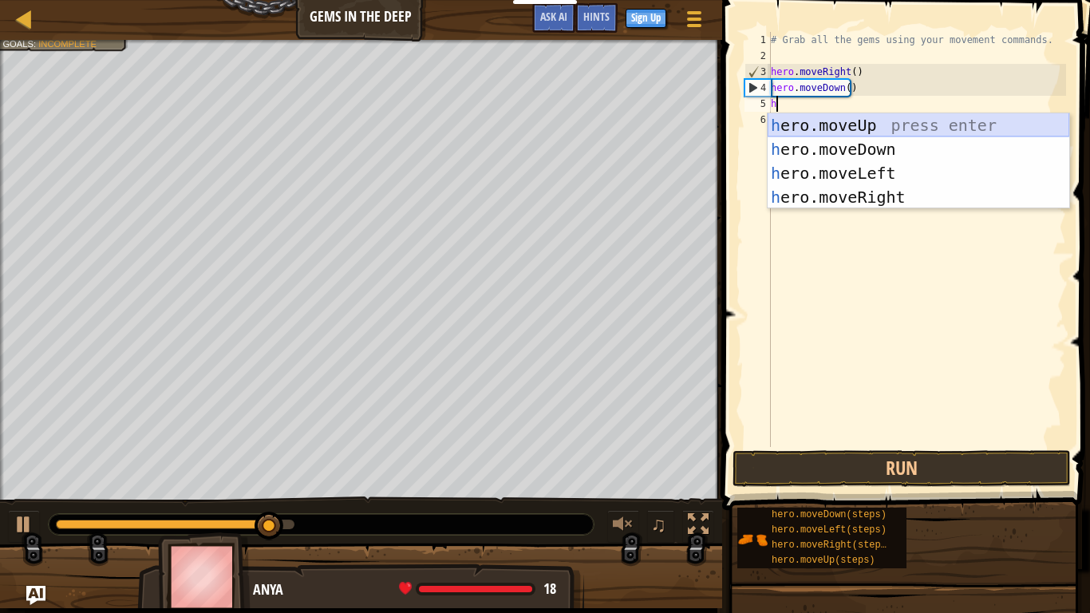
click at [844, 121] on div "h ero.moveUp press enter h ero.moveDown press enter h ero.moveLeft press enter …" at bounding box center [919, 185] width 302 height 144
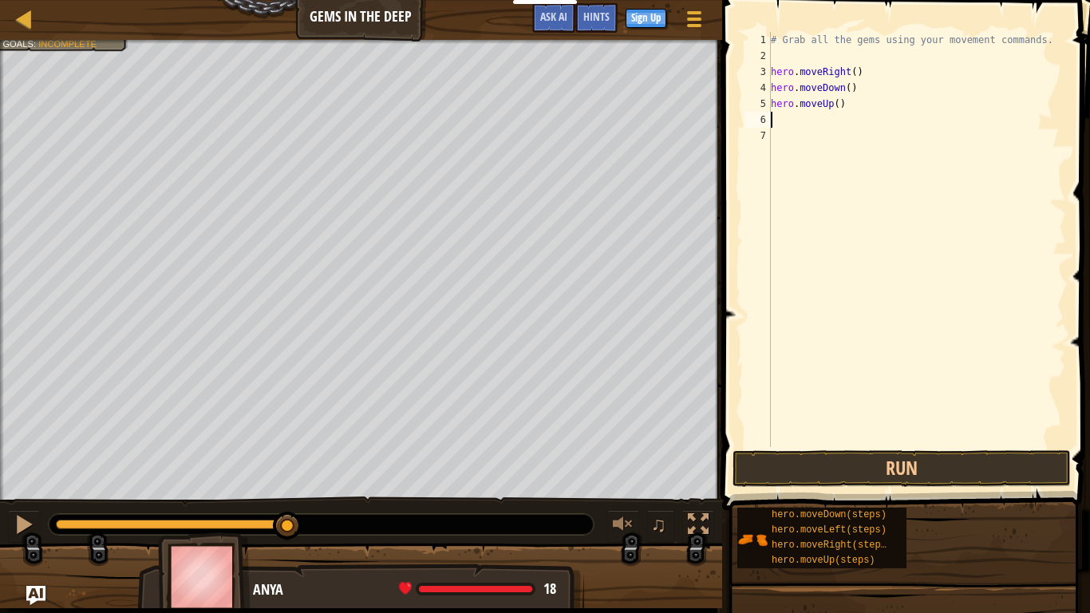
click at [836, 106] on div "# Grab all the gems using your movement commands. hero . moveRight ( ) hero . m…" at bounding box center [917, 255] width 299 height 447
type textarea "hero.moveUp(2)"
click at [844, 471] on button "Run" at bounding box center [902, 468] width 338 height 37
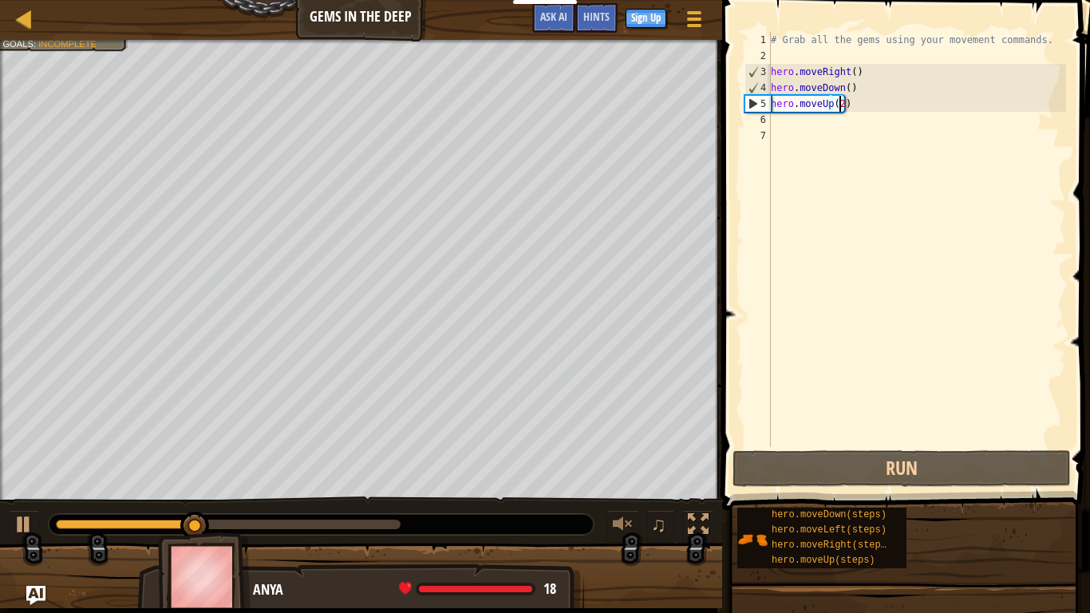
click at [810, 126] on div "# Grab all the gems using your movement commands. hero . moveRight ( ) hero . m…" at bounding box center [917, 255] width 299 height 447
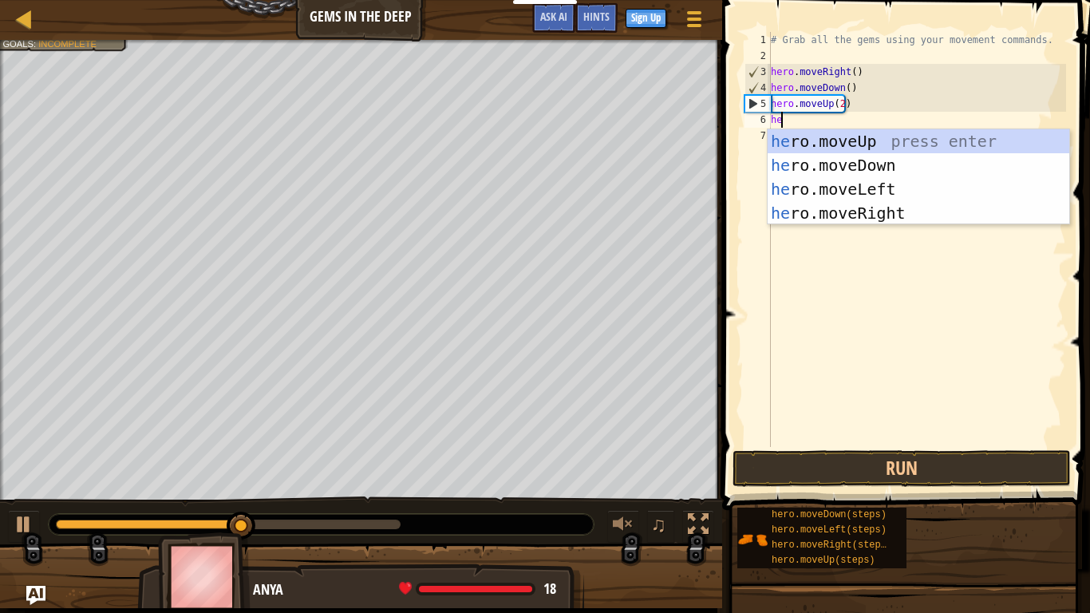
type textarea "her"
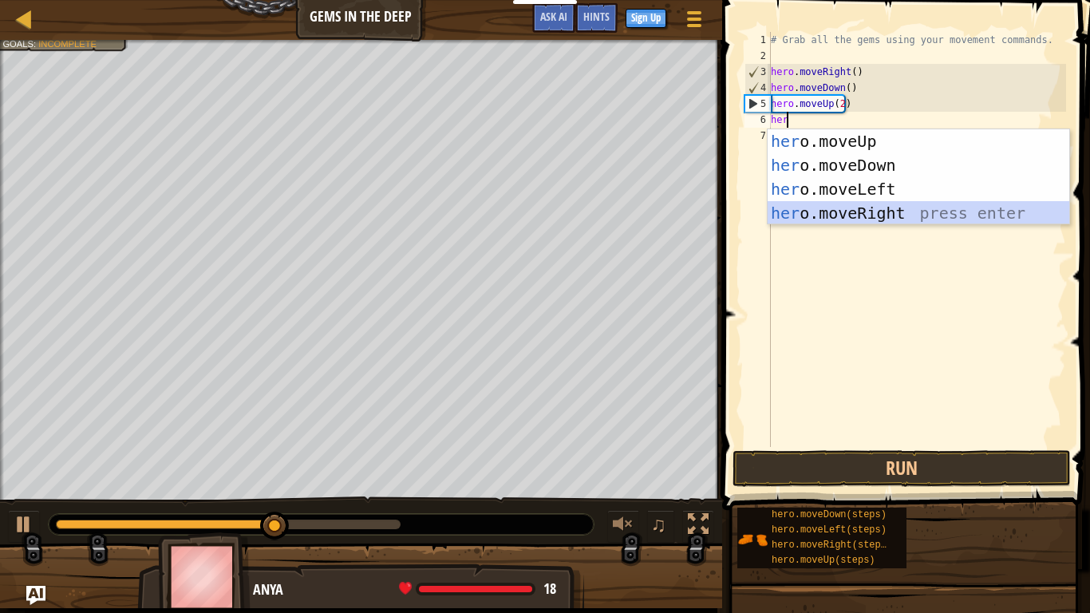
click at [850, 215] on div "her o.moveUp press enter her o.moveDown press enter her o.moveLeft press enter …" at bounding box center [919, 201] width 302 height 144
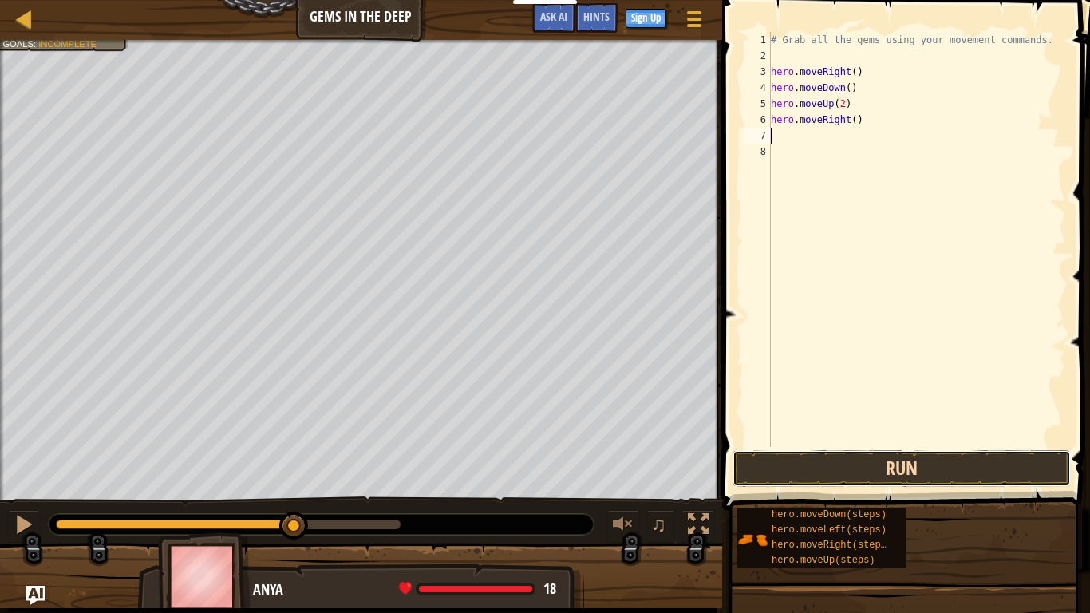
click at [830, 465] on button "Run" at bounding box center [902, 468] width 338 height 37
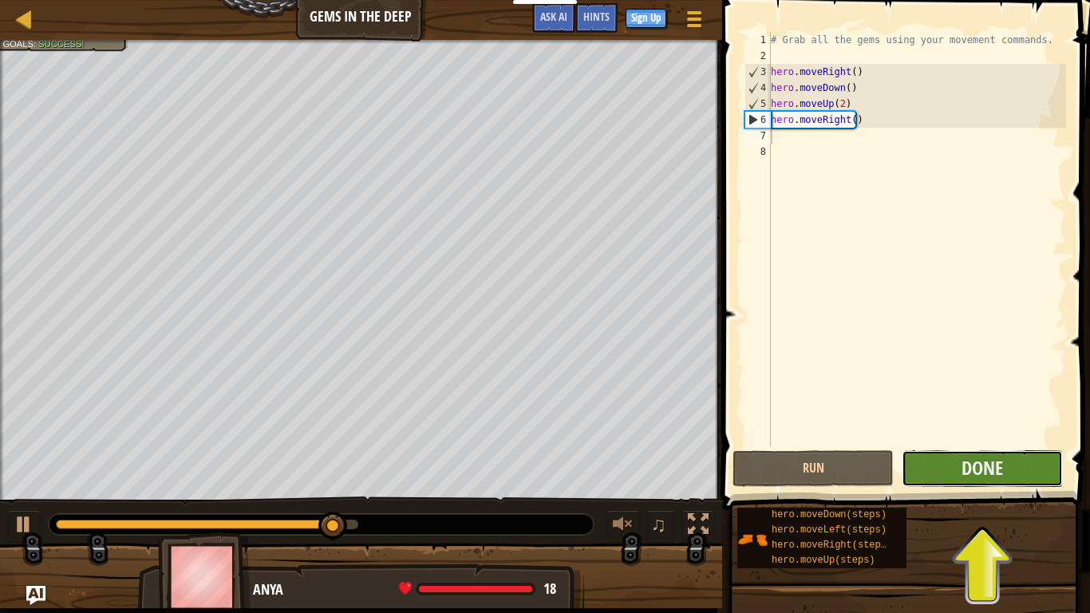
click at [1009, 470] on button "Done" at bounding box center [982, 468] width 161 height 37
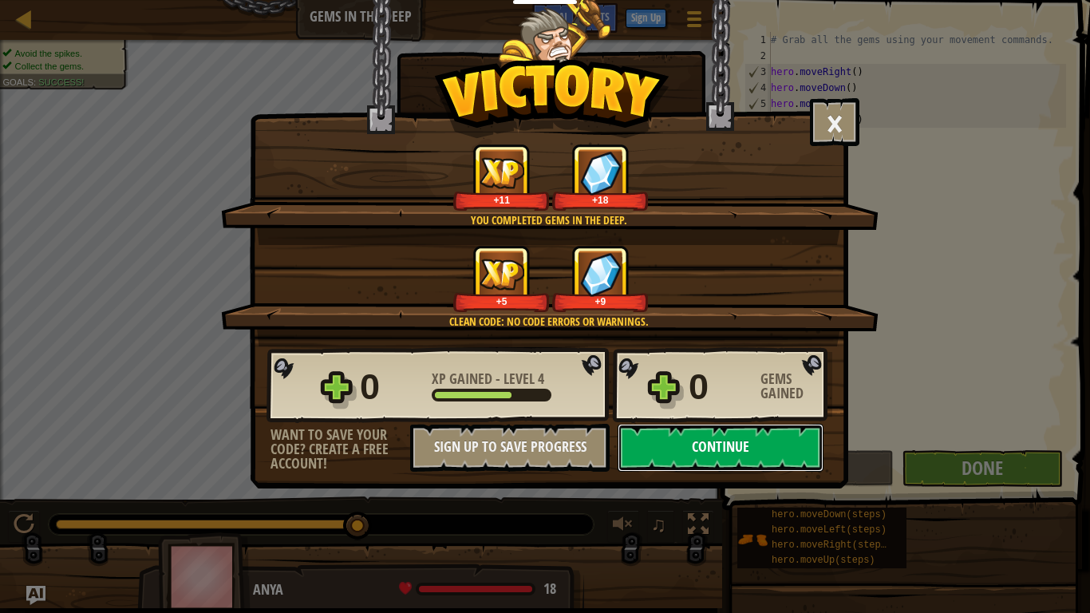
click at [692, 449] on button "Continue" at bounding box center [721, 448] width 206 height 48
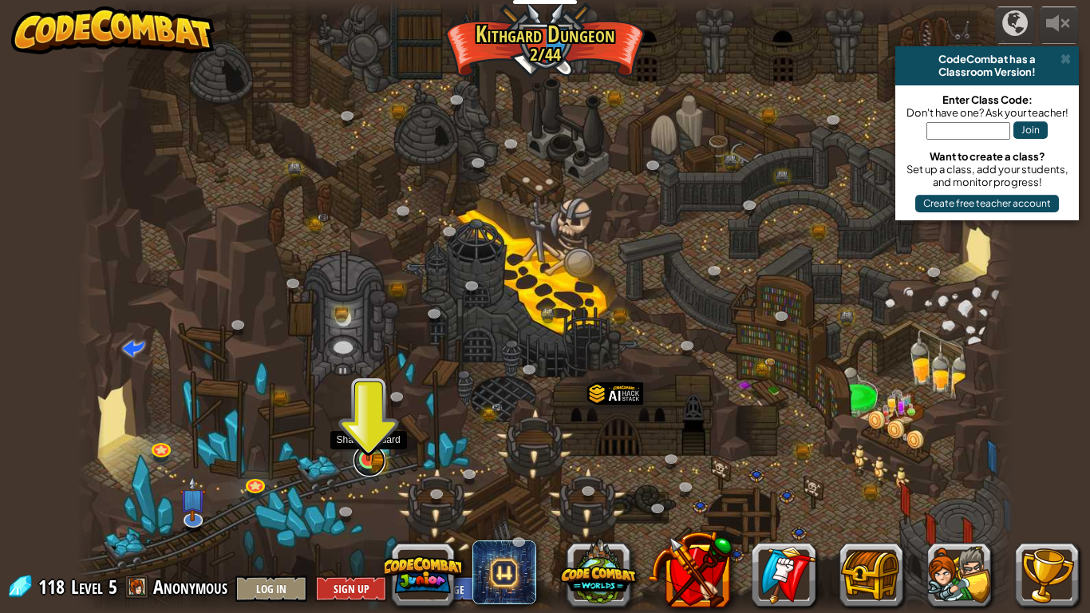
click at [380, 465] on link at bounding box center [370, 461] width 32 height 32
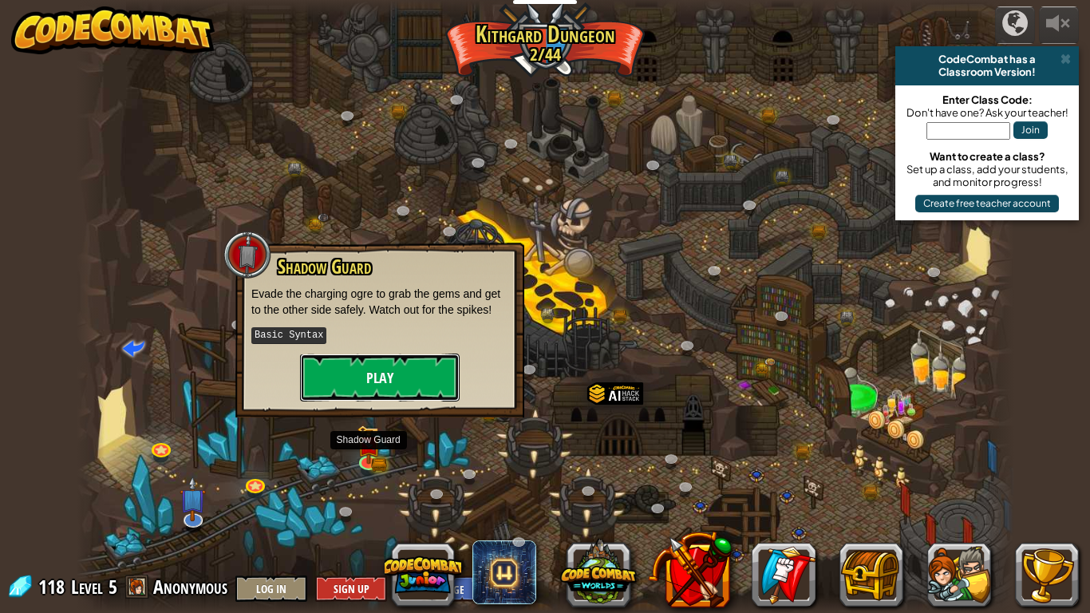
click at [399, 366] on button "Play" at bounding box center [380, 378] width 160 height 48
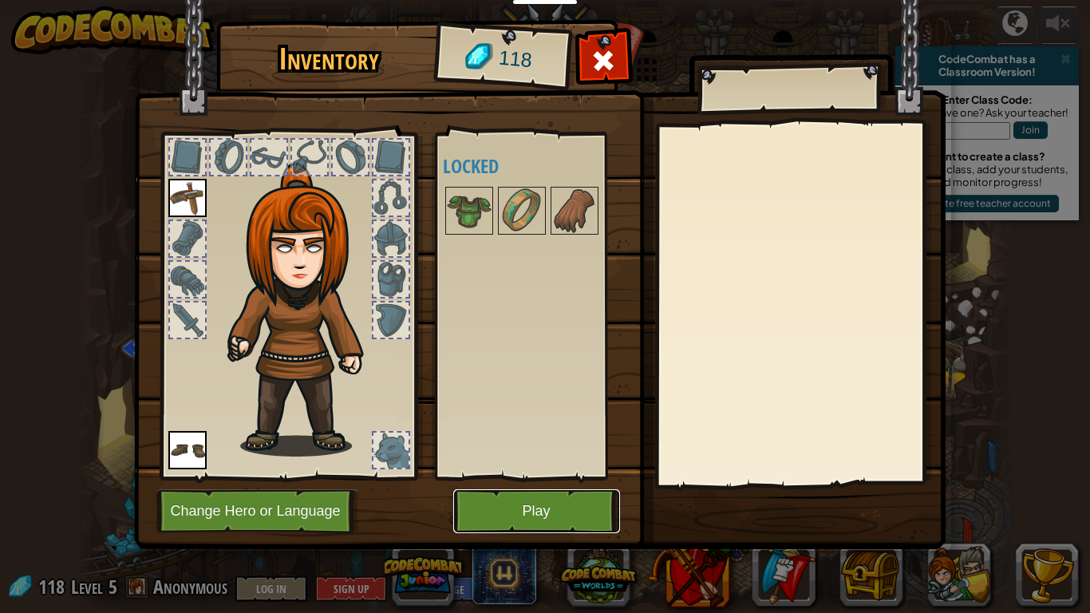
click at [502, 506] on button "Play" at bounding box center [536, 511] width 167 height 44
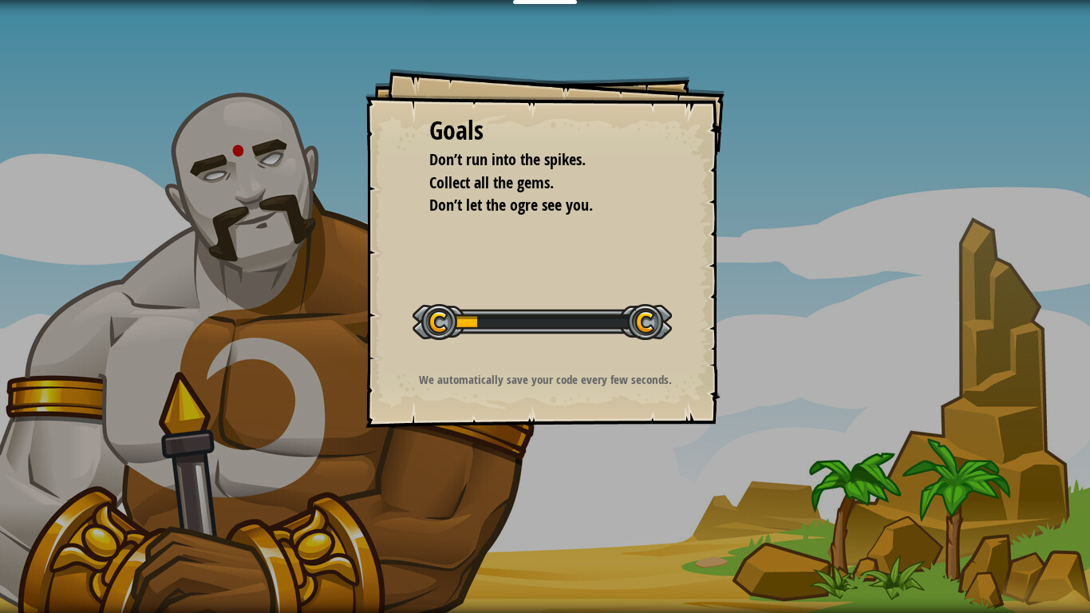
click at [500, 511] on div "Goals Don’t run into the spikes. Collect all the gems. Don’t let the ogre see y…" at bounding box center [545, 306] width 1090 height 613
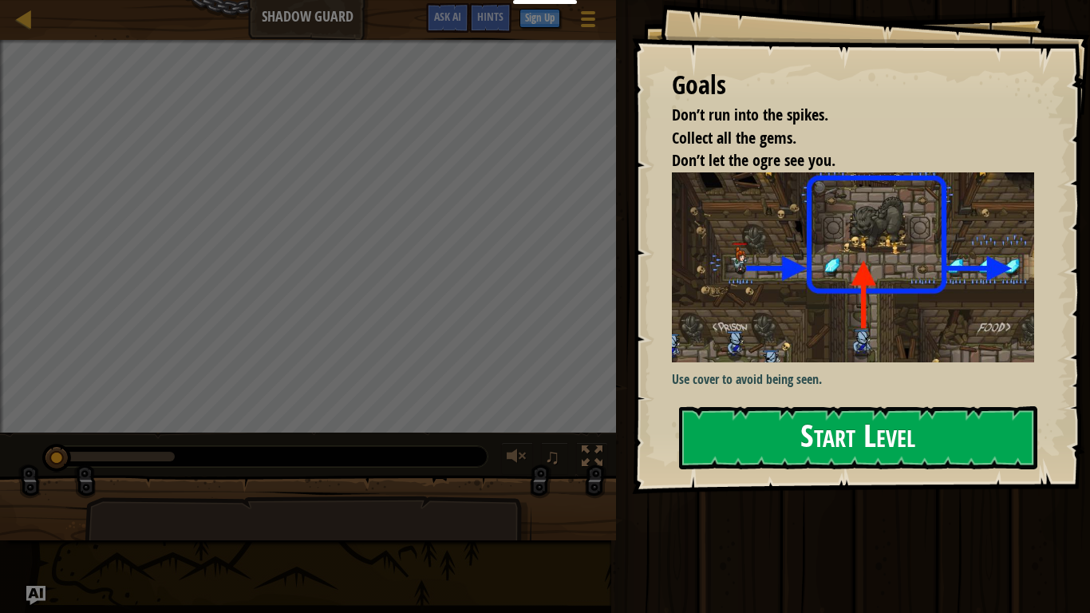
click at [717, 419] on button "Start Level" at bounding box center [858, 437] width 358 height 63
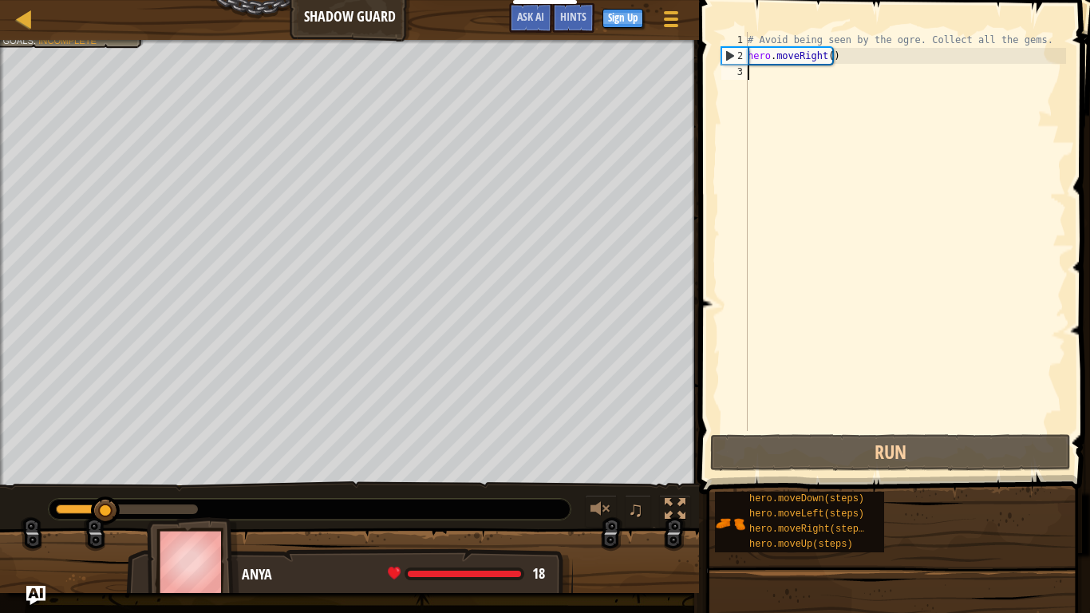
click at [774, 72] on div "# Avoid being seen by the ogre. Collect all the gems. hero . moveRight ( )" at bounding box center [906, 247] width 322 height 431
type textarea "h"
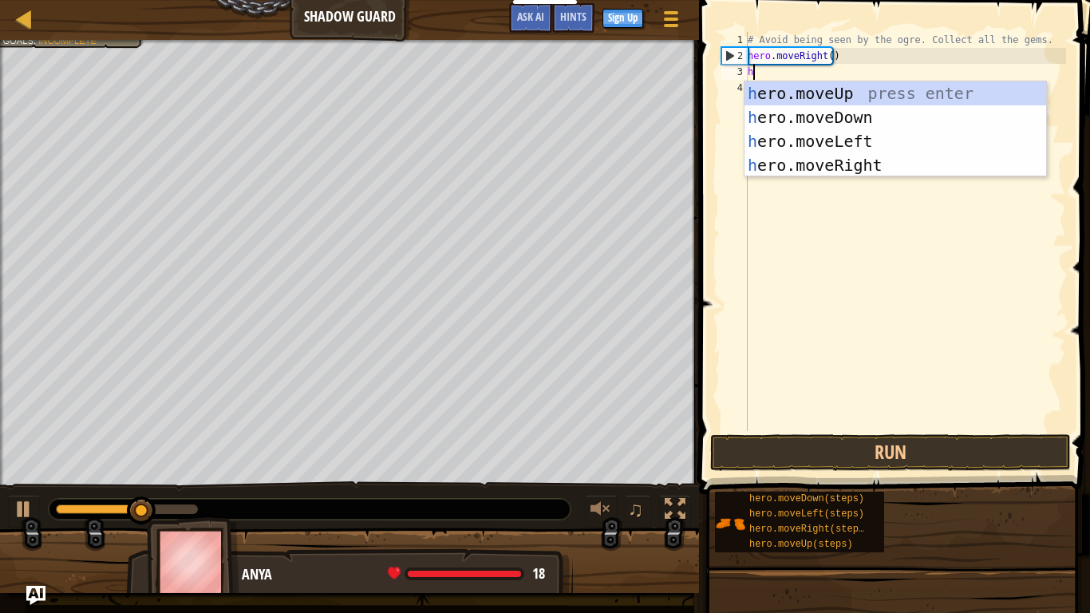
scroll to position [7, 0]
click at [797, 101] on div "h ero.moveUp press enter h ero.moveDown press enter h ero.moveLeft press enter …" at bounding box center [896, 153] width 302 height 144
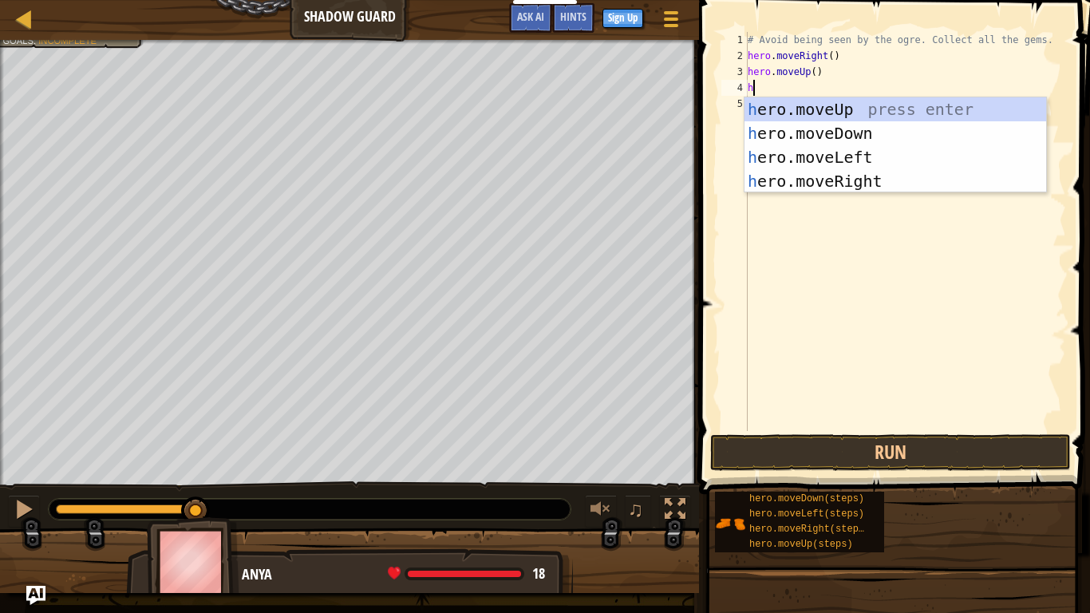
type textarea "he"
click at [810, 177] on div "he ro.moveUp press enter he ro.moveDown press enter he ro.moveLeft press enter …" at bounding box center [896, 169] width 302 height 144
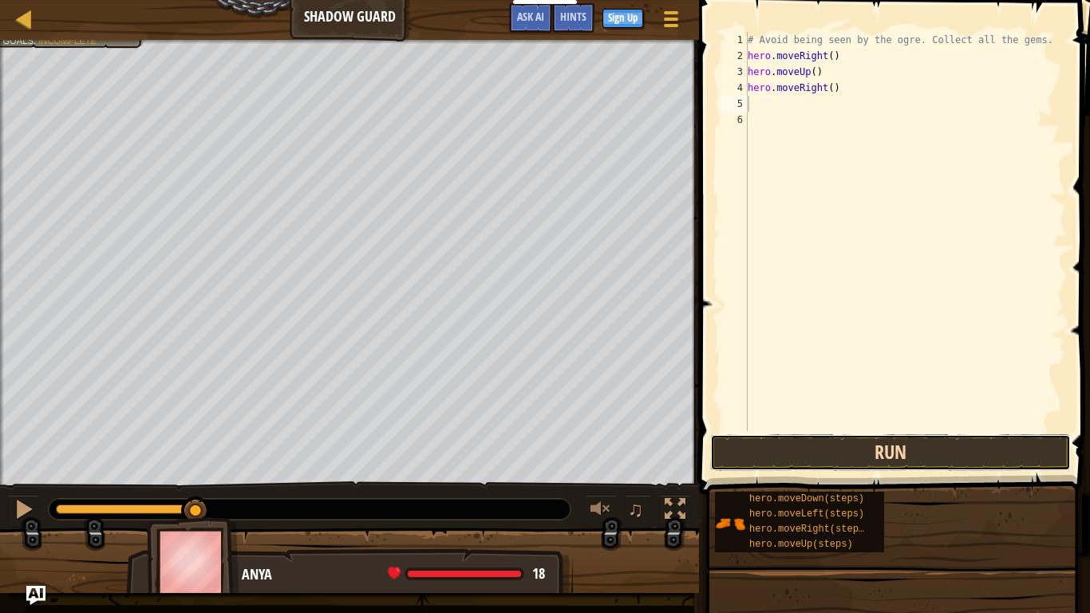
click at [822, 445] on button "Run" at bounding box center [890, 452] width 361 height 37
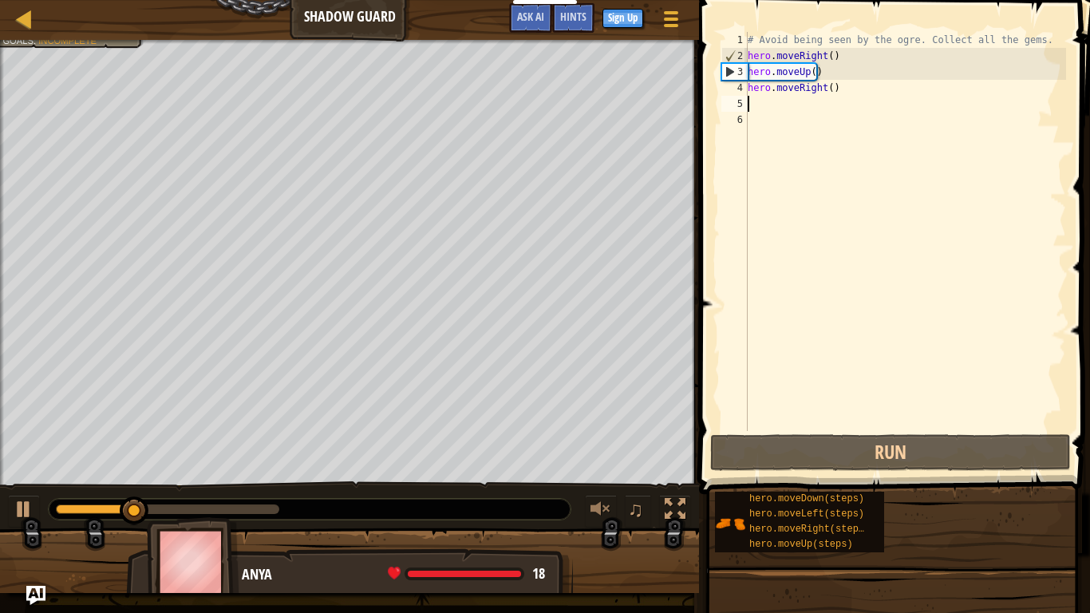
type textarea "he"
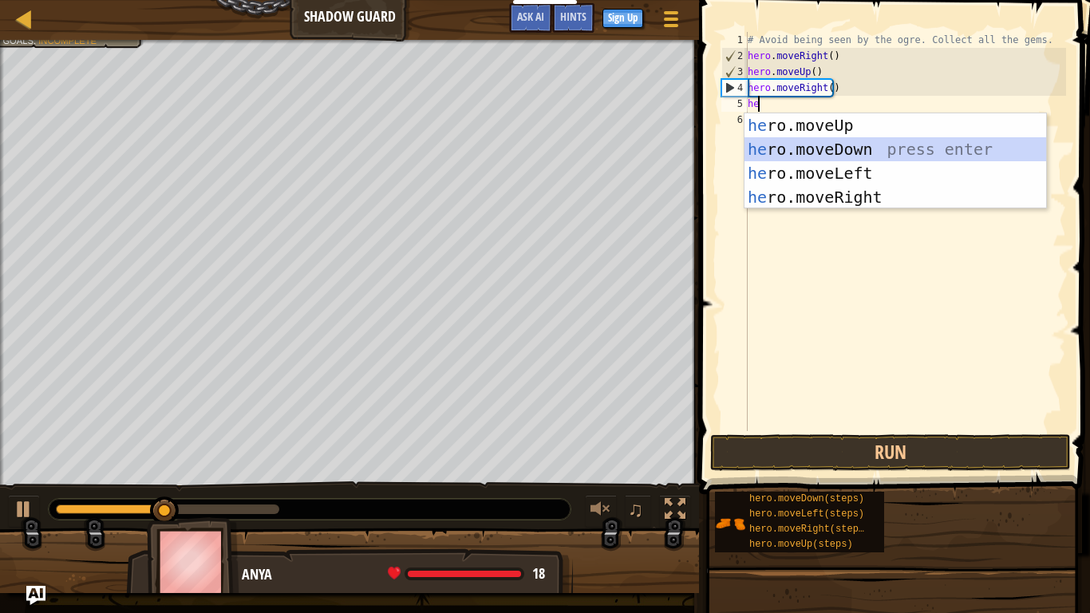
click at [833, 156] on div "he ro.moveUp press enter he ro.moveDown press enter he ro.moveLeft press enter …" at bounding box center [896, 185] width 302 height 144
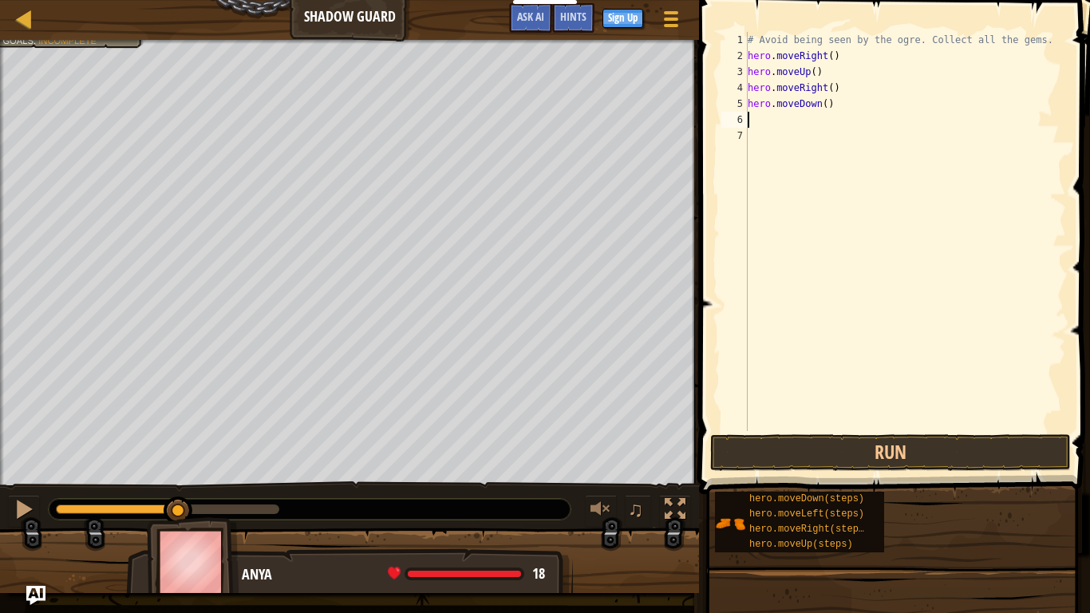
type textarea "h"
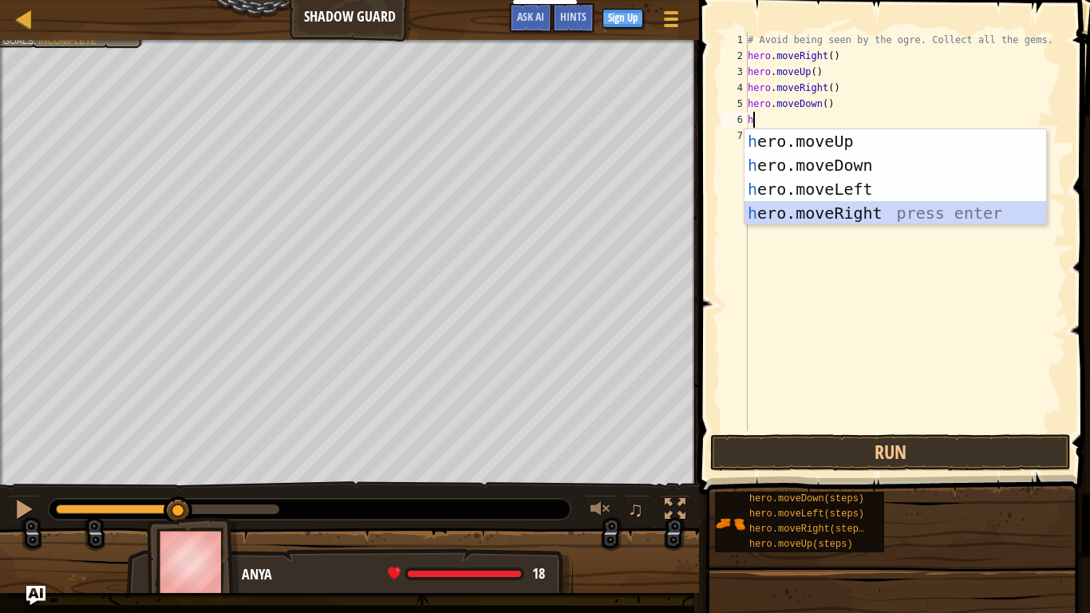
click at [834, 212] on div "h ero.moveUp press enter h ero.moveDown press enter h ero.moveLeft press enter …" at bounding box center [896, 201] width 302 height 144
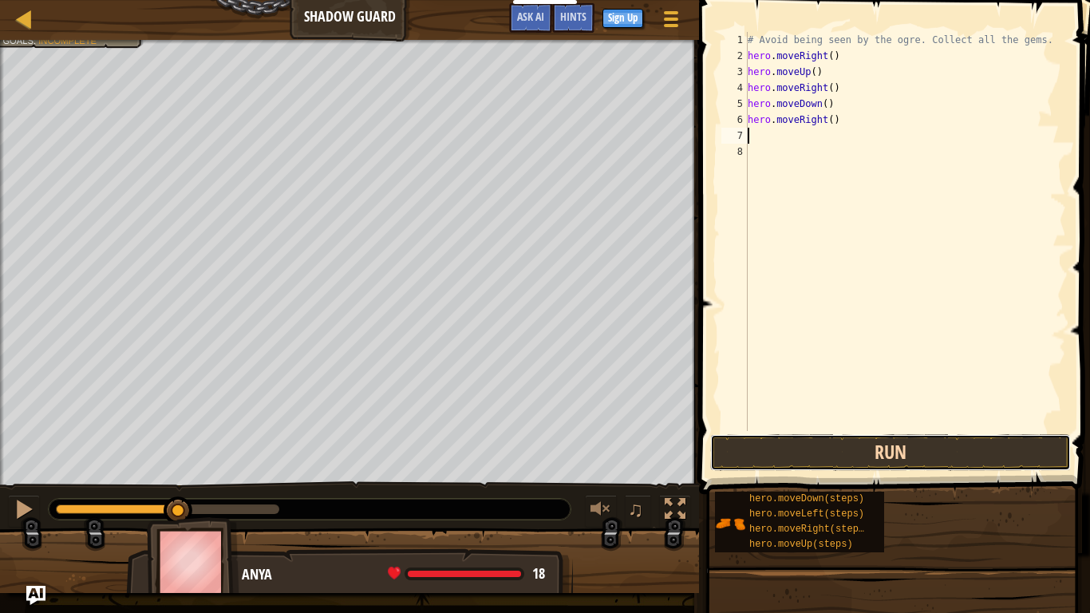
click at [827, 455] on button "Run" at bounding box center [890, 452] width 361 height 37
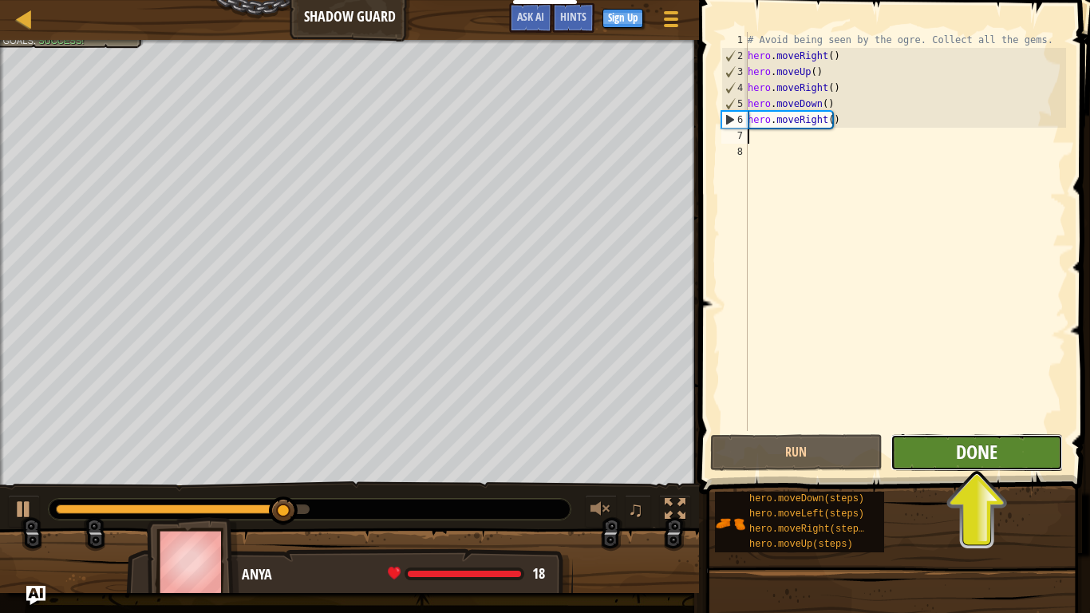
click at [966, 464] on span "Done" at bounding box center [977, 452] width 42 height 26
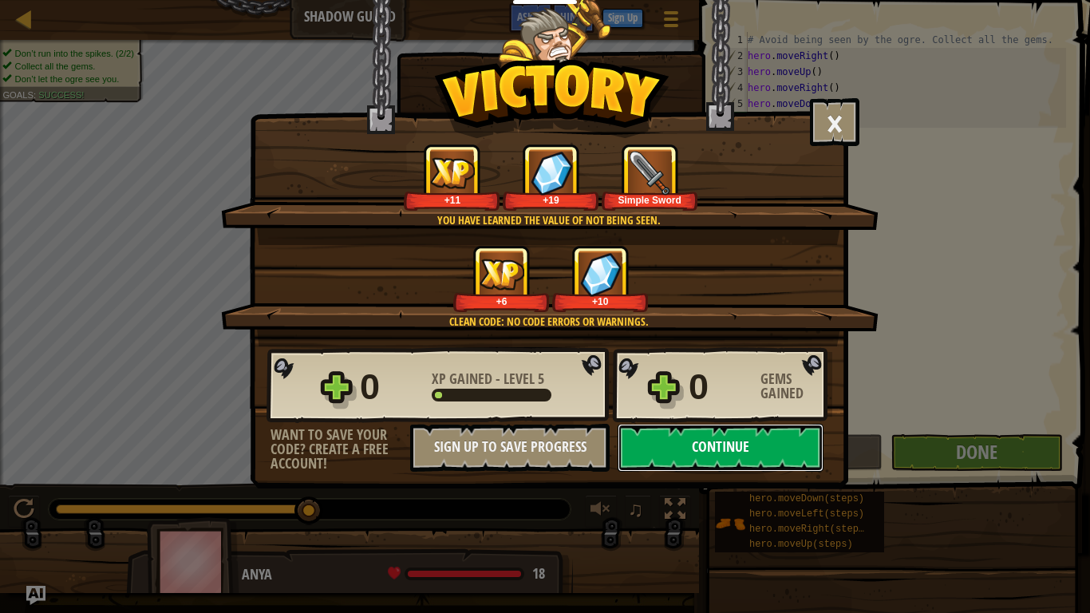
click at [688, 456] on button "Continue" at bounding box center [721, 448] width 206 height 48
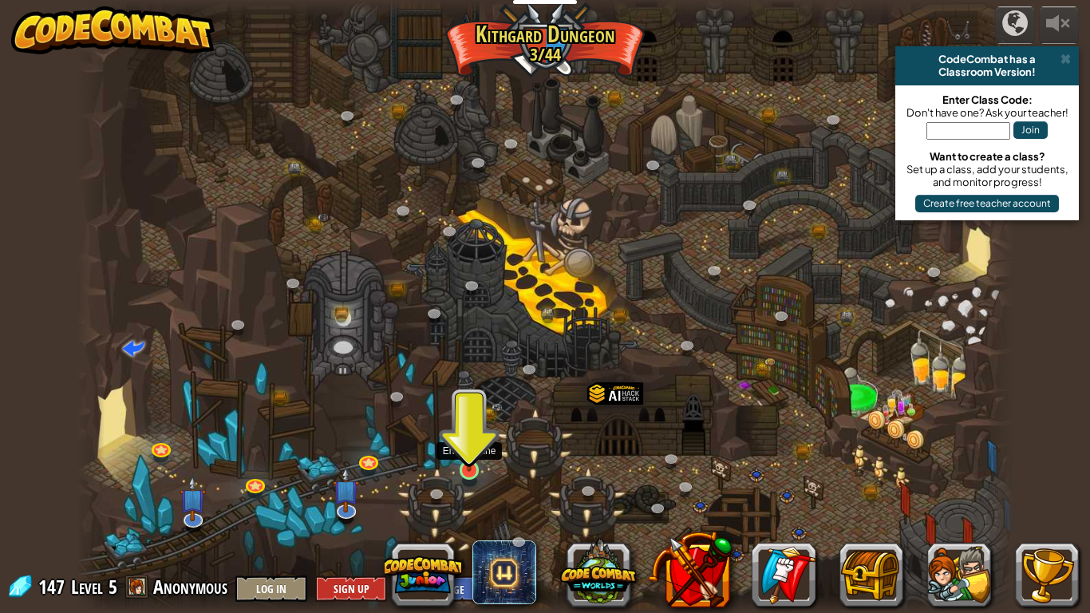
click at [475, 468] on img at bounding box center [469, 444] width 24 height 54
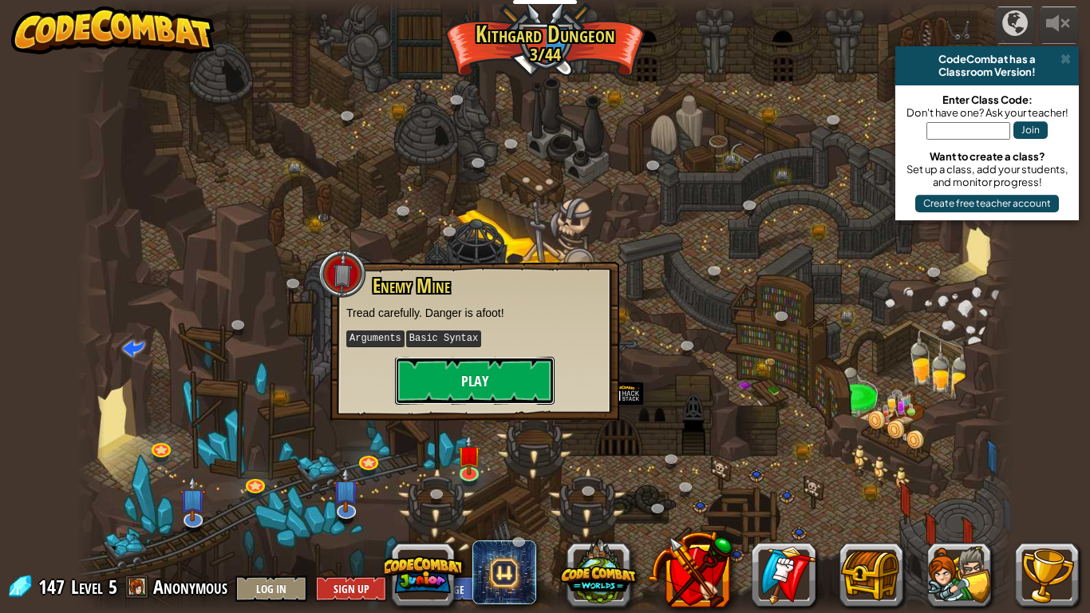
click at [494, 396] on button "Play" at bounding box center [475, 381] width 160 height 48
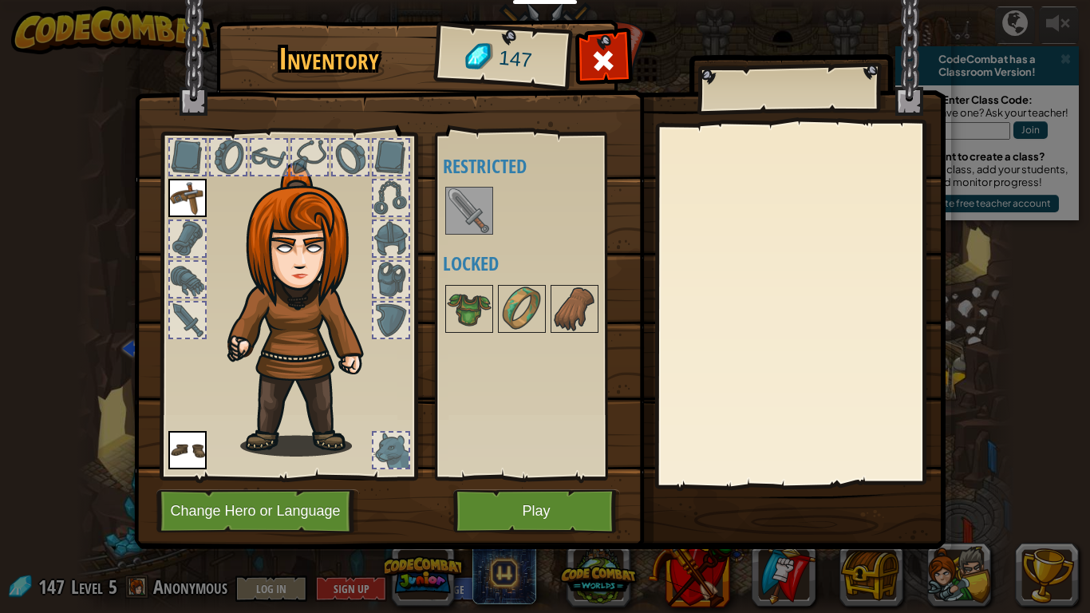
click at [470, 212] on img at bounding box center [469, 210] width 45 height 45
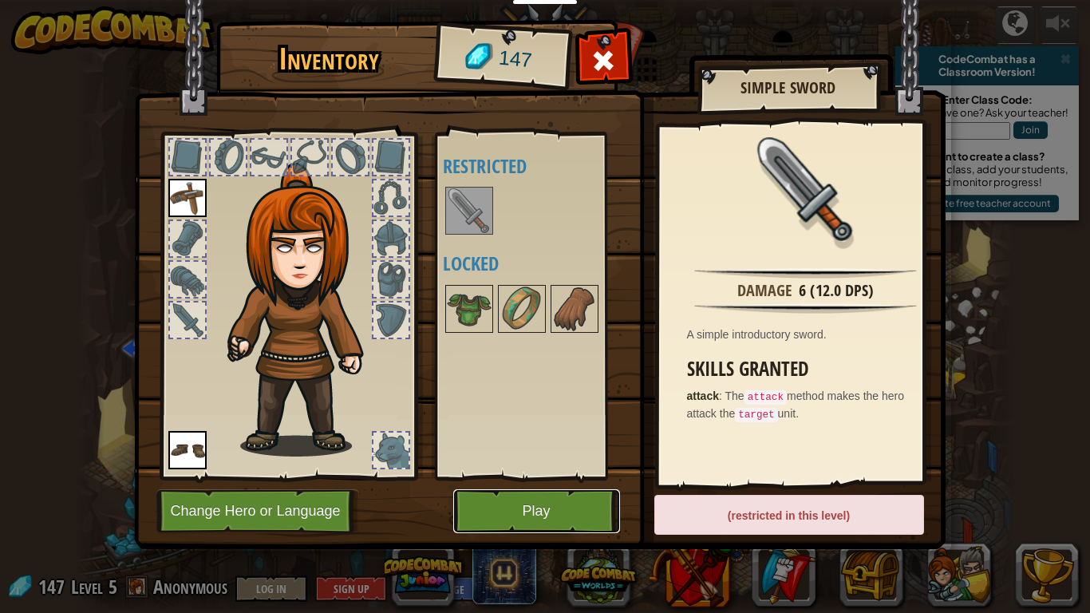
click at [487, 511] on button "Play" at bounding box center [536, 511] width 167 height 44
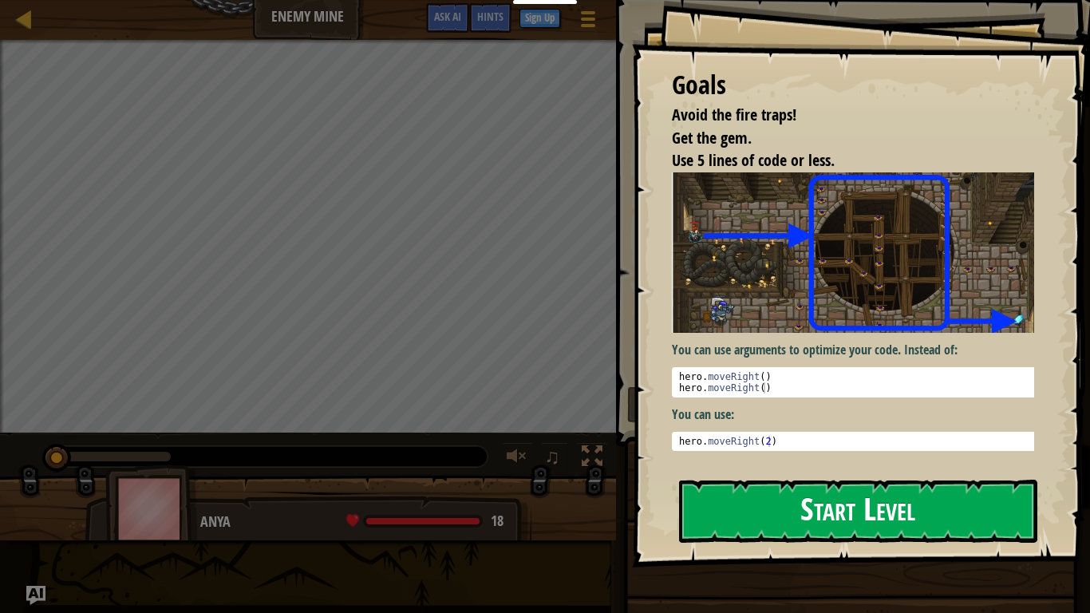
click at [751, 499] on button "Start Level" at bounding box center [858, 511] width 358 height 63
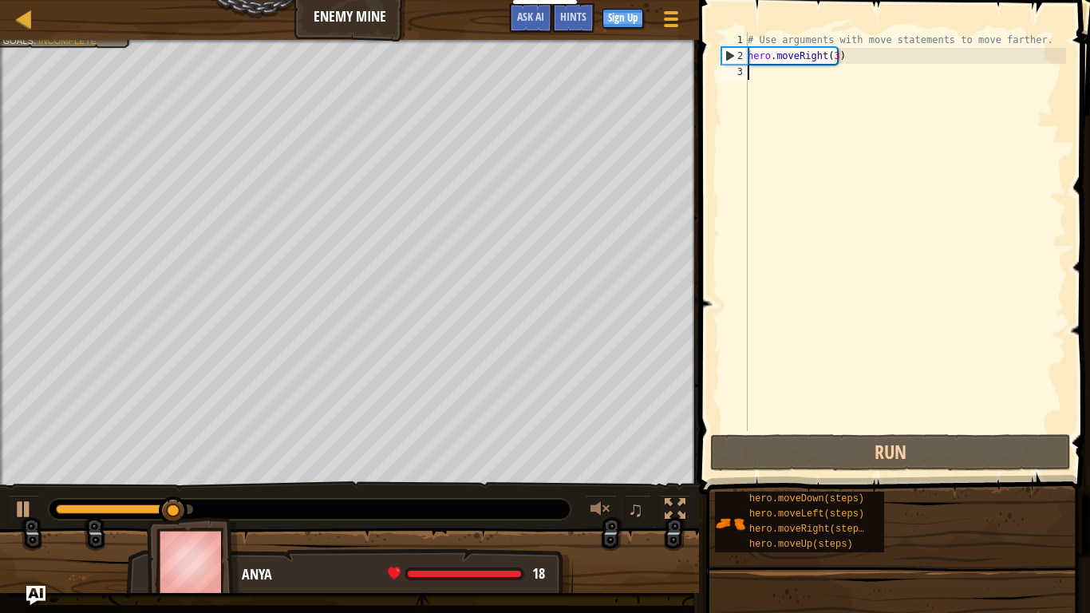
type textarea "h"
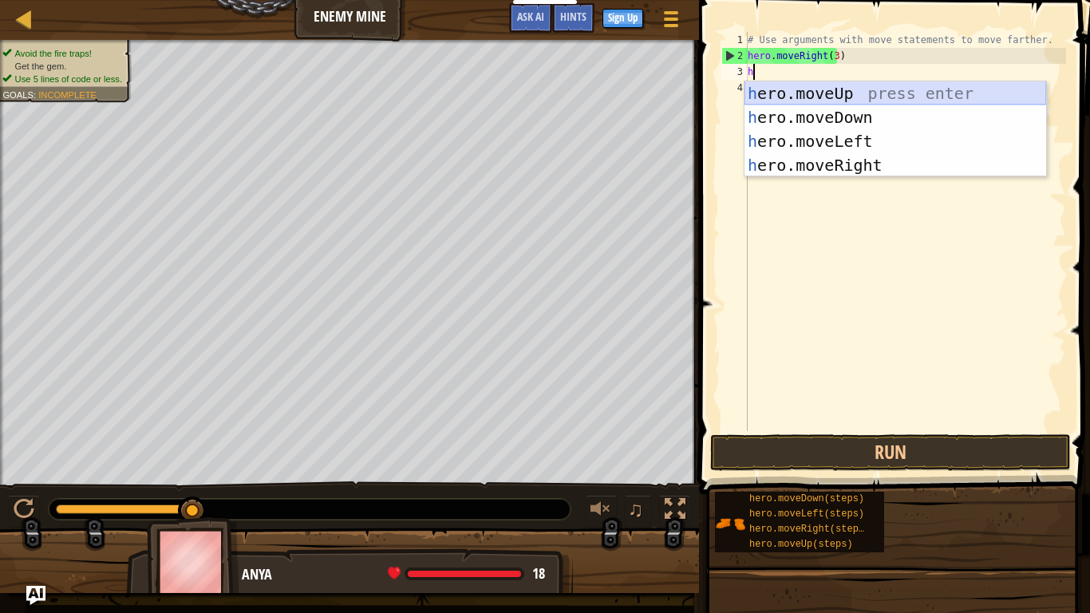
click at [804, 101] on div "h ero.moveUp press enter h ero.moveDown press enter h ero.moveLeft press enter …" at bounding box center [896, 153] width 302 height 144
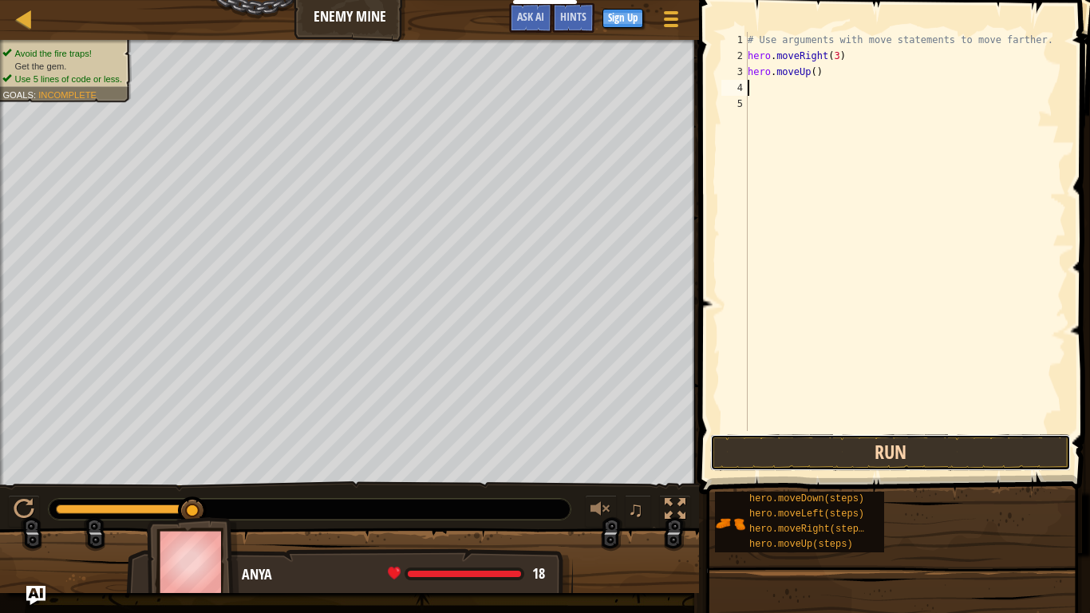
click at [825, 453] on button "Run" at bounding box center [890, 452] width 361 height 37
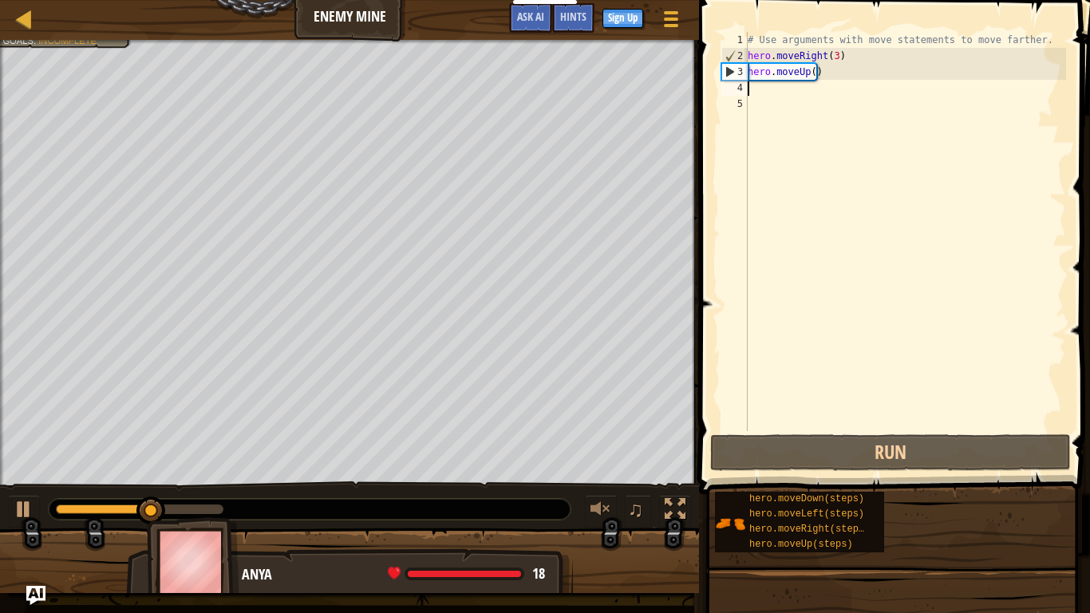
type textarea "h"
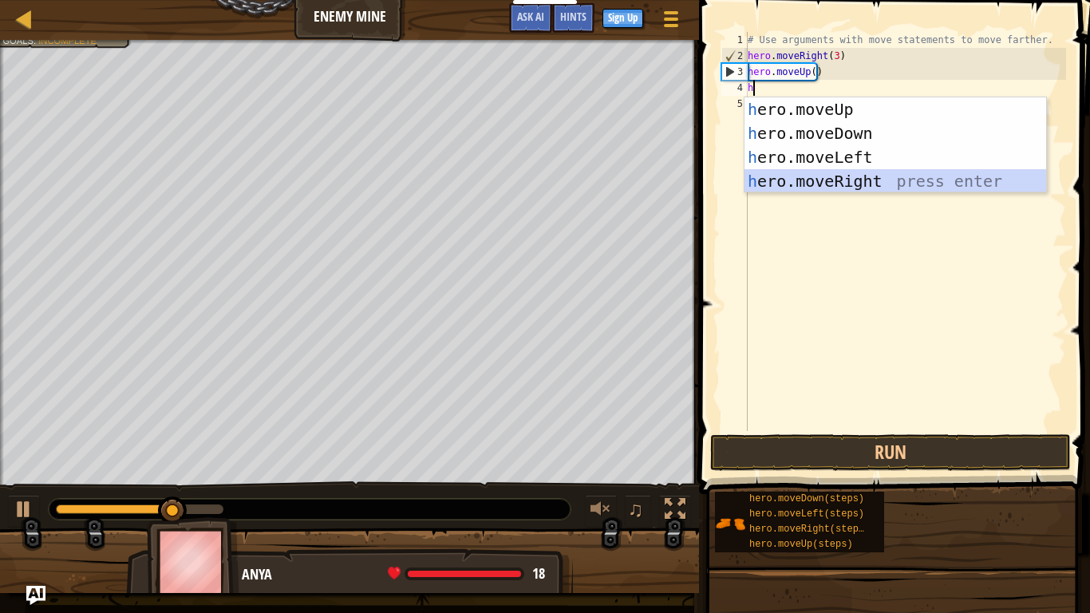
click at [812, 183] on div "h ero.moveUp press enter h ero.moveDown press enter h ero.moveLeft press enter …" at bounding box center [896, 169] width 302 height 144
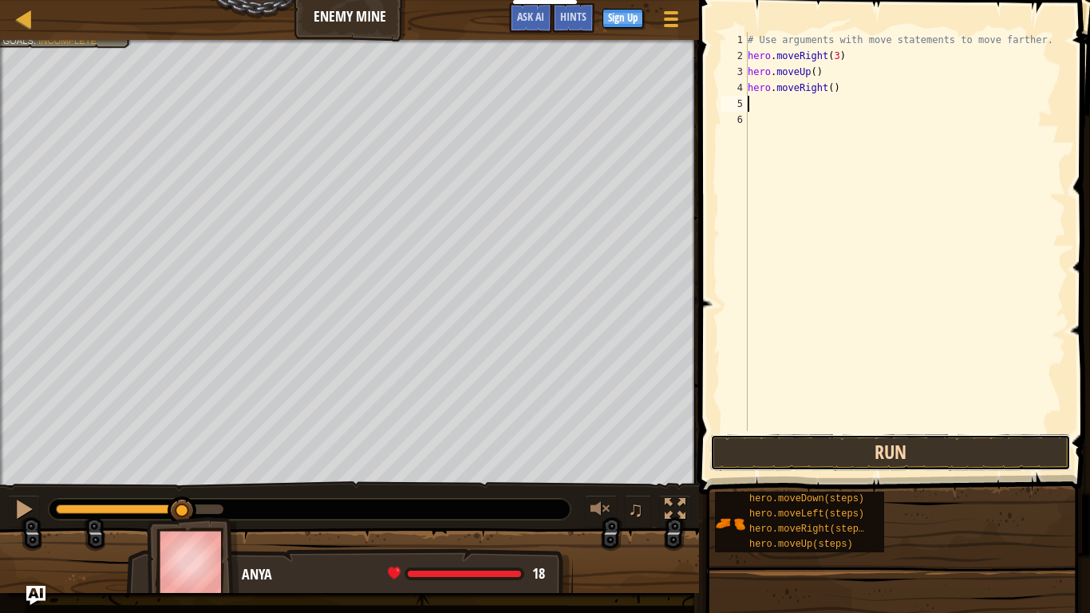
click at [860, 460] on button "Run" at bounding box center [890, 452] width 361 height 37
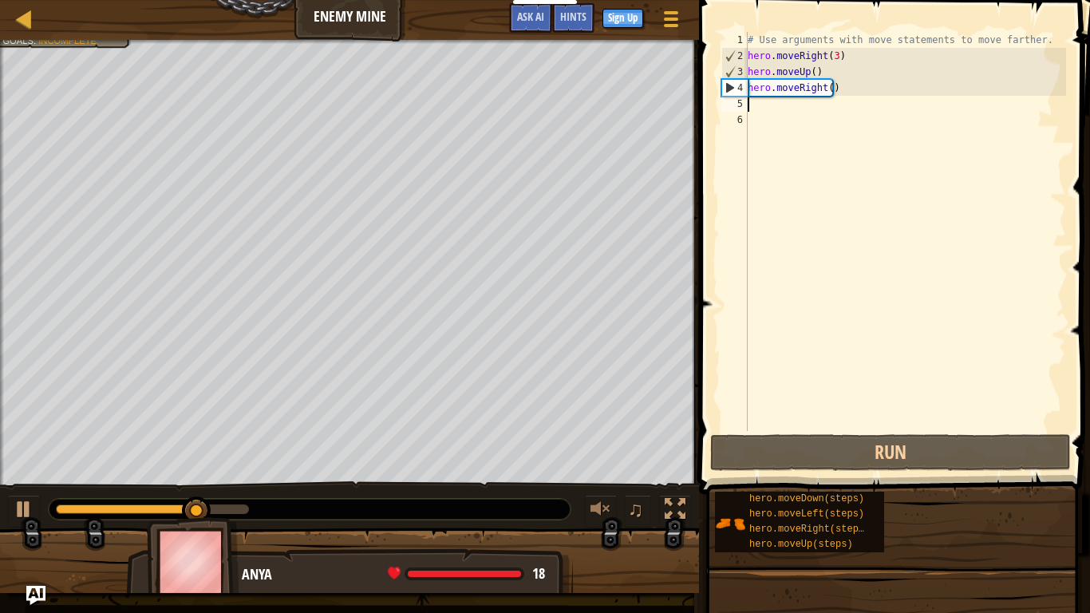
type textarea "h"
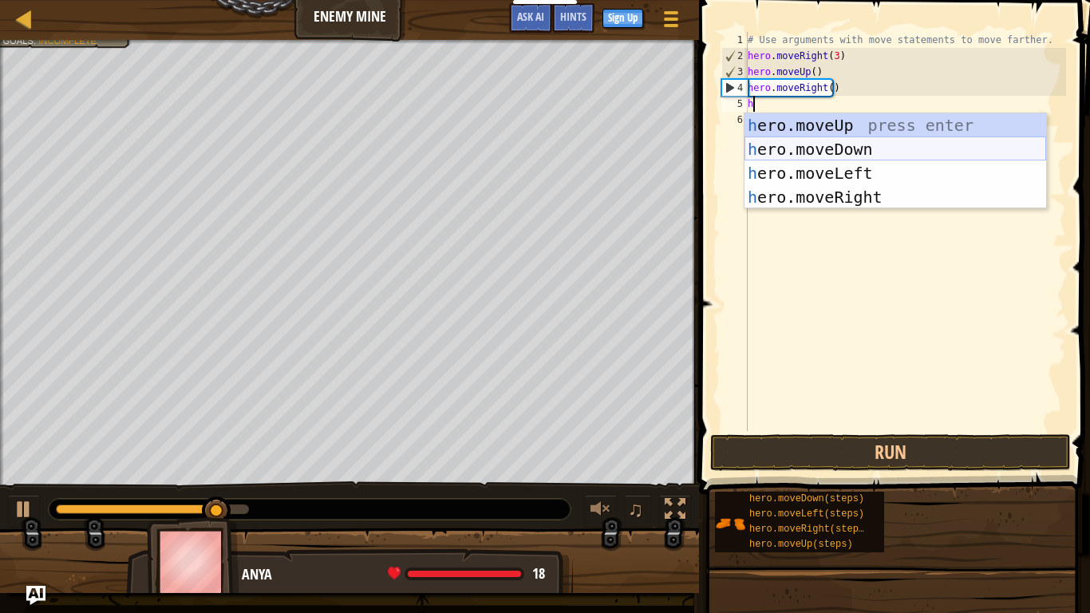
click at [798, 144] on div "h ero.moveUp press enter h ero.moveDown press enter h ero.moveLeft press enter …" at bounding box center [896, 185] width 302 height 144
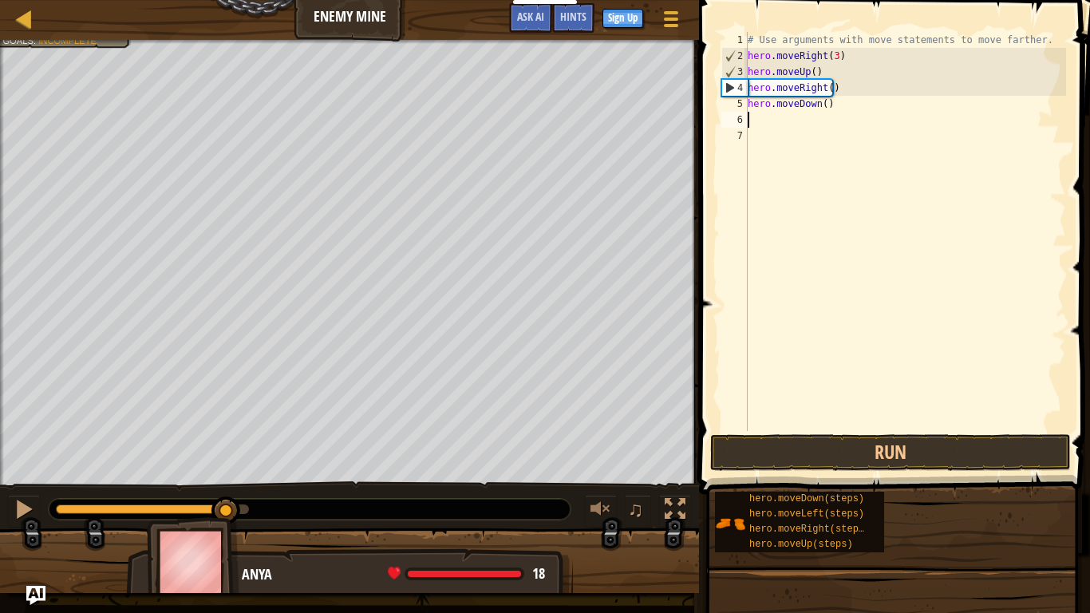
click at [821, 107] on div "# Use arguments with move statements to move farther. hero . moveRight ( 3 ) he…" at bounding box center [906, 247] width 322 height 431
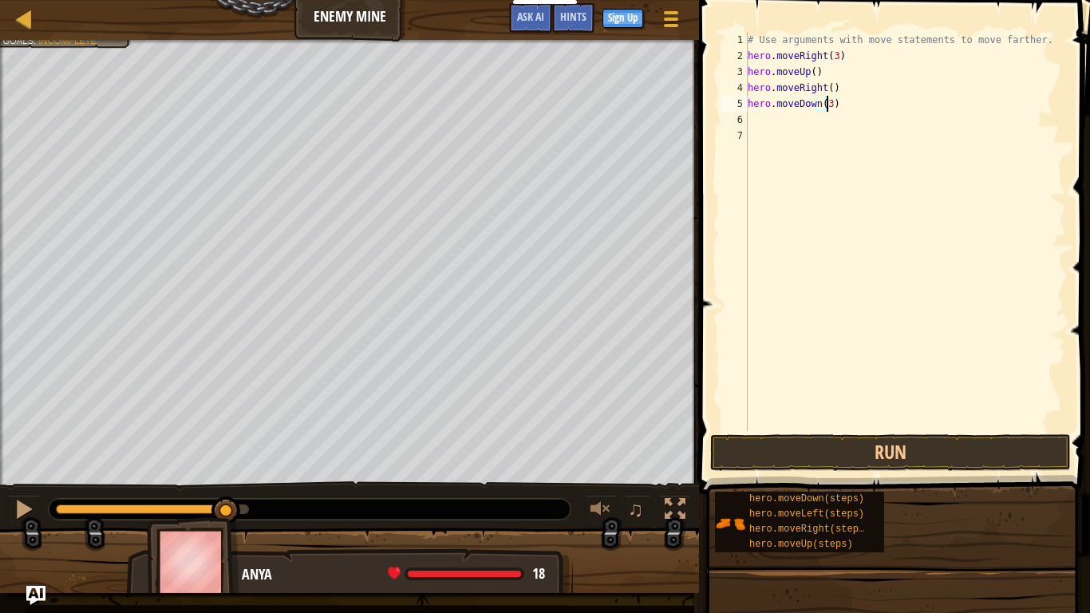
scroll to position [7, 6]
type textarea "hero.moveDown(3)"
click at [850, 457] on button "Run" at bounding box center [890, 452] width 361 height 37
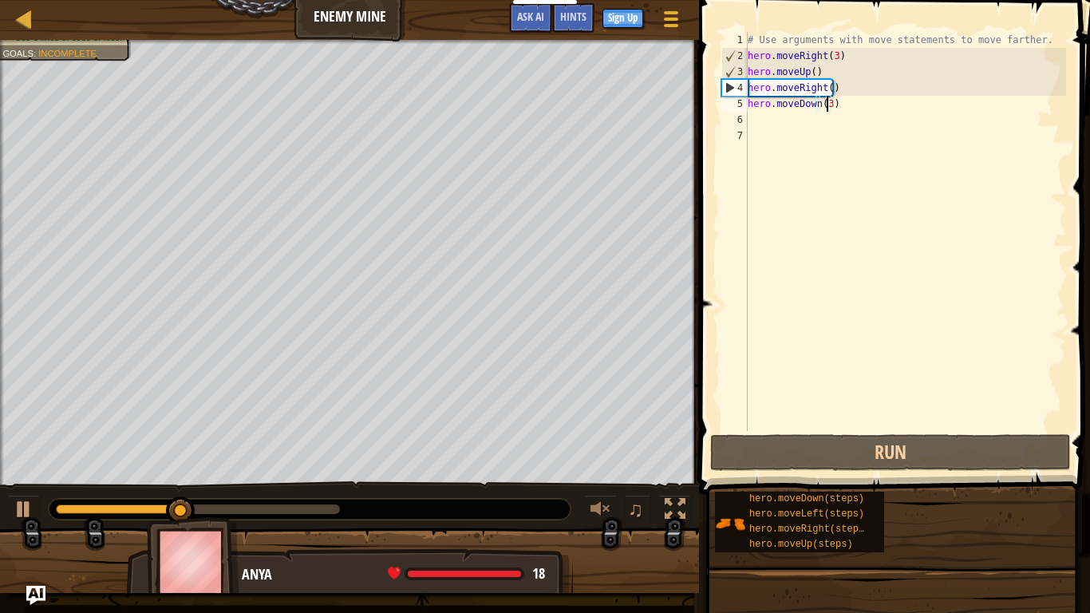
click at [794, 128] on div "# Use arguments with move statements to move farther. hero . moveRight ( 3 ) he…" at bounding box center [906, 247] width 322 height 431
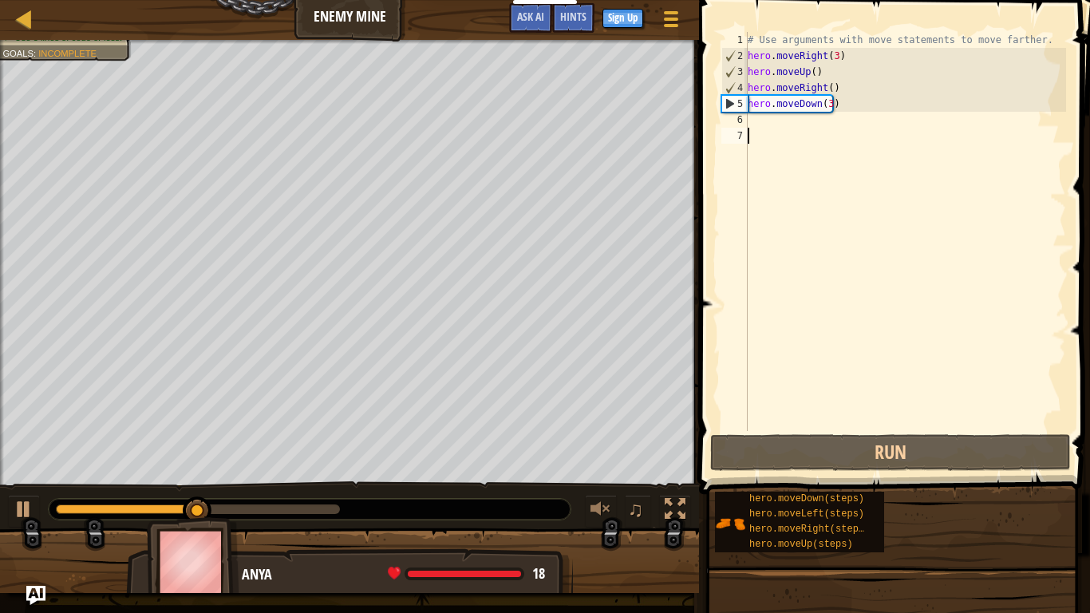
click at [796, 124] on div "# Use arguments with move statements to move farther. hero . moveRight ( 3 ) he…" at bounding box center [906, 247] width 322 height 431
type textarea "h"
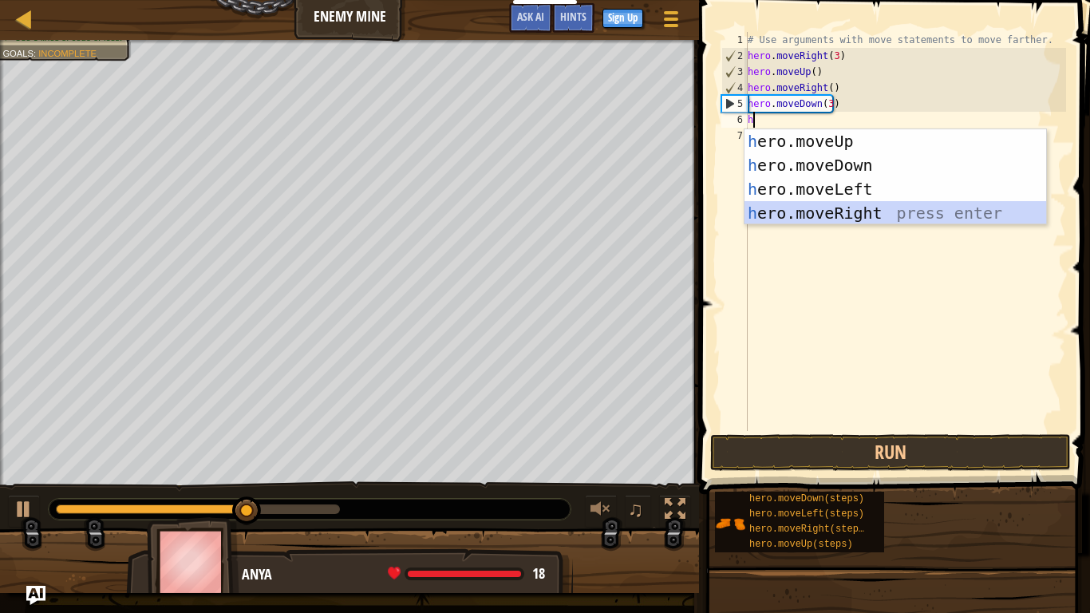
click at [838, 206] on div "h ero.moveUp press enter h ero.moveDown press enter h ero.moveLeft press enter …" at bounding box center [896, 201] width 302 height 144
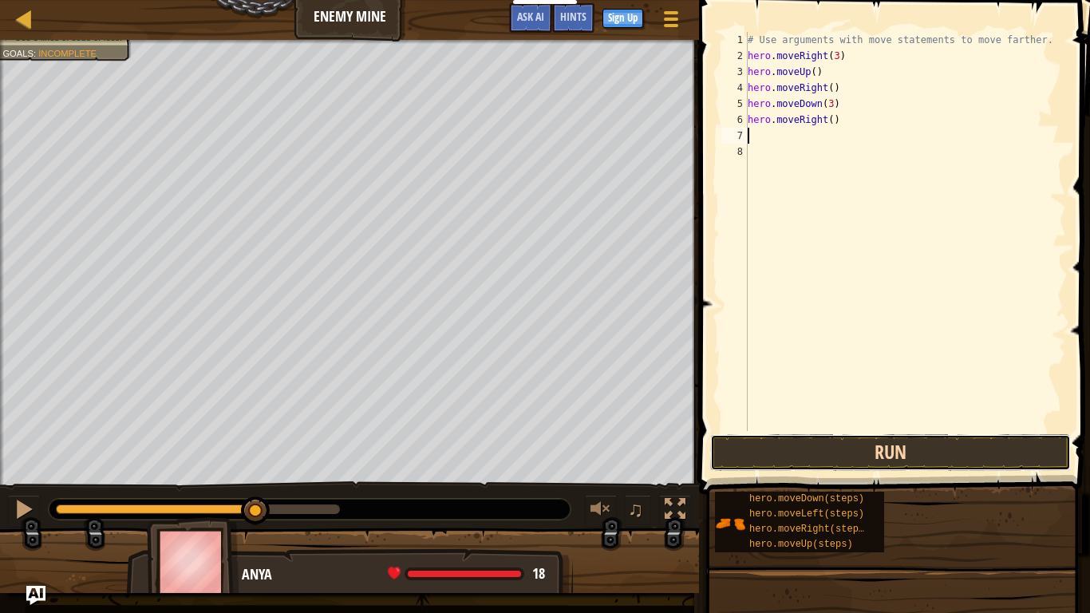
click at [874, 453] on button "Run" at bounding box center [890, 452] width 361 height 37
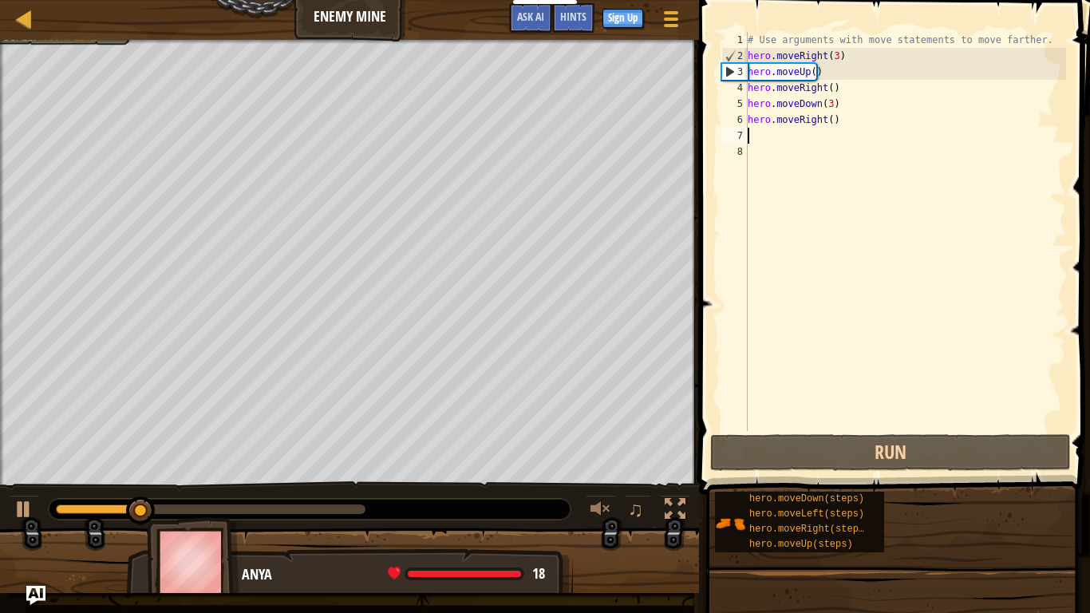
click at [828, 125] on div "# Use arguments with move statements to move farther. hero . moveRight ( 3 ) he…" at bounding box center [906, 247] width 322 height 431
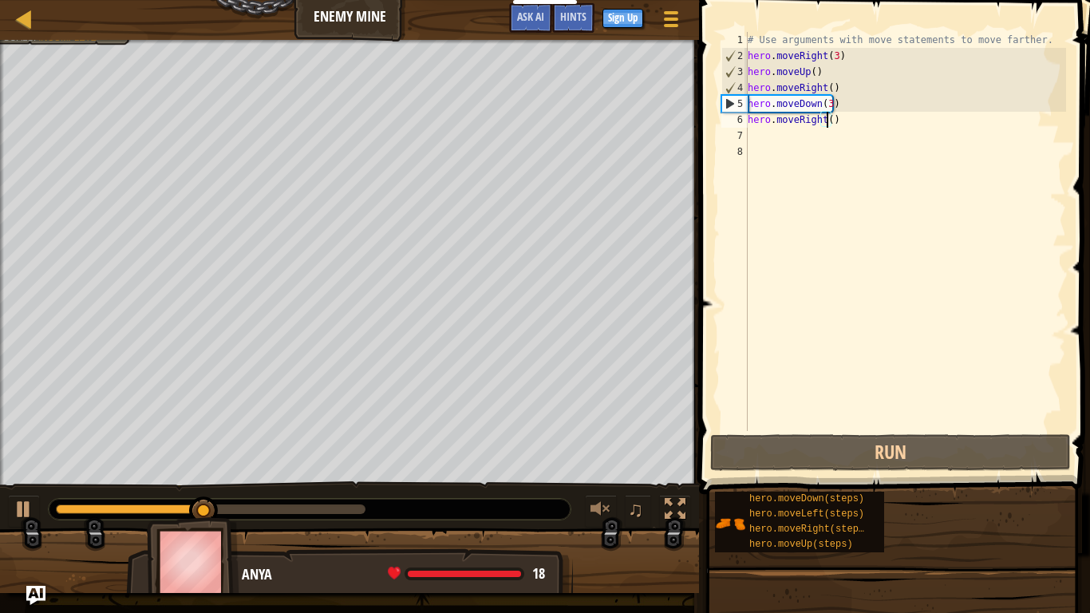
scroll to position [7, 6]
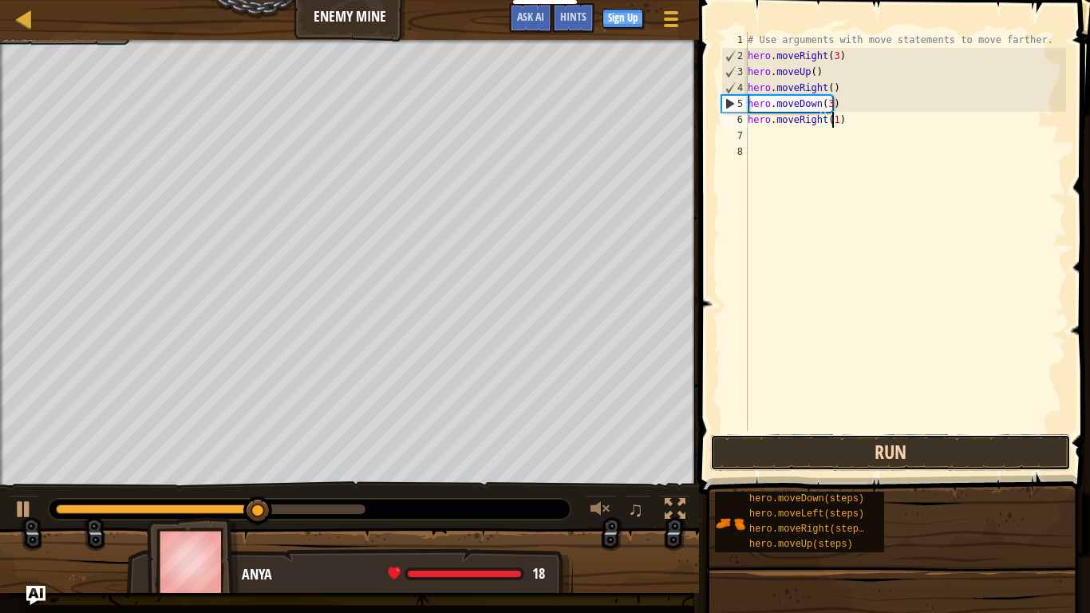
click at [834, 461] on button "Run" at bounding box center [890, 452] width 361 height 37
type textarea "hero.moveRight(2)"
click at [829, 461] on button "Run" at bounding box center [890, 452] width 361 height 37
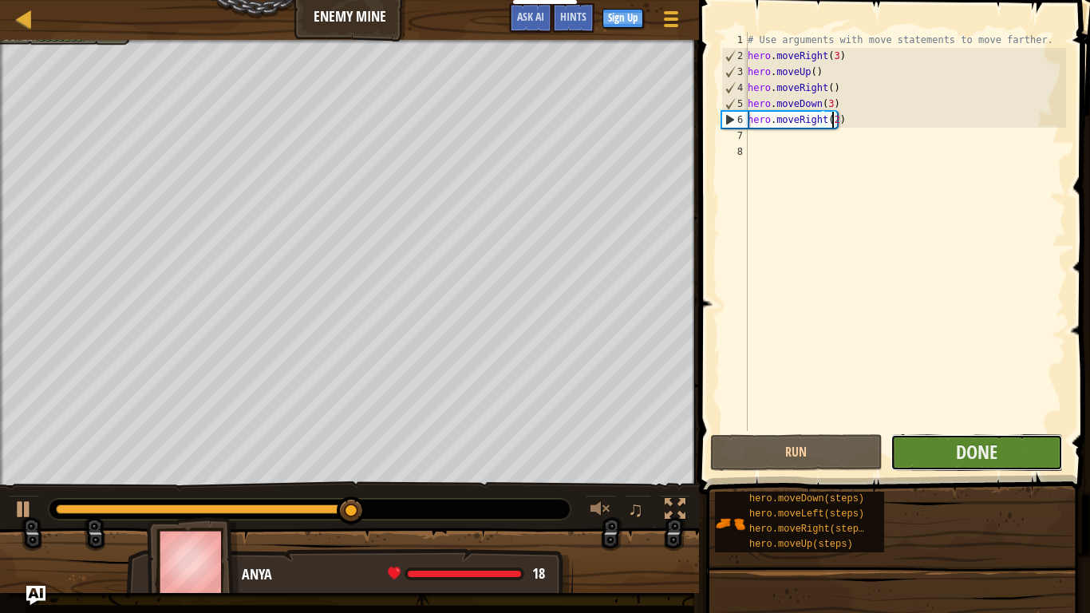
click at [952, 455] on button "Done" at bounding box center [977, 452] width 172 height 37
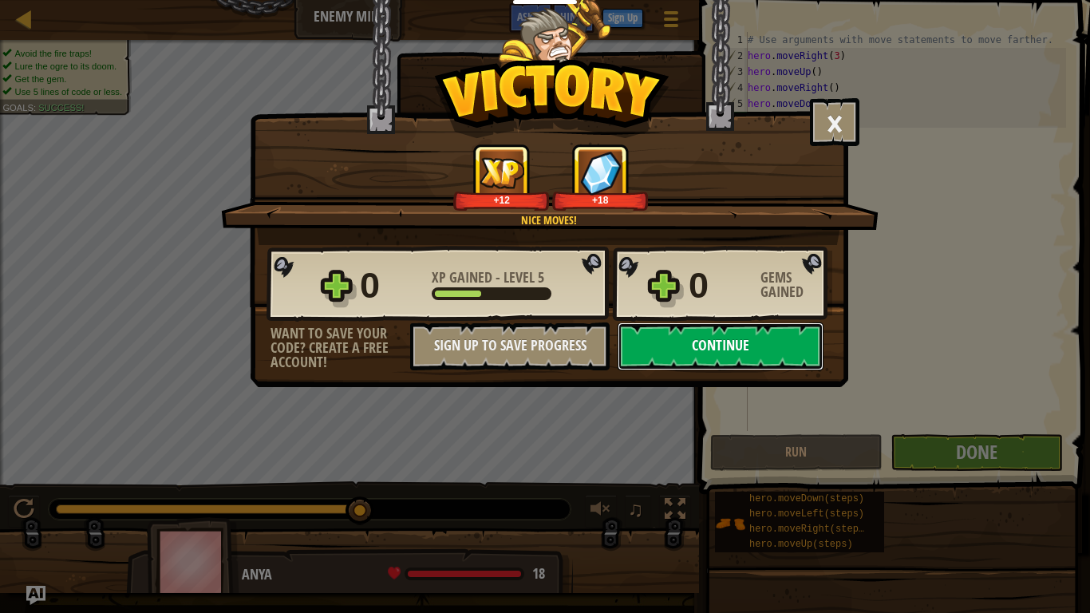
click at [710, 360] on button "Continue" at bounding box center [721, 346] width 206 height 48
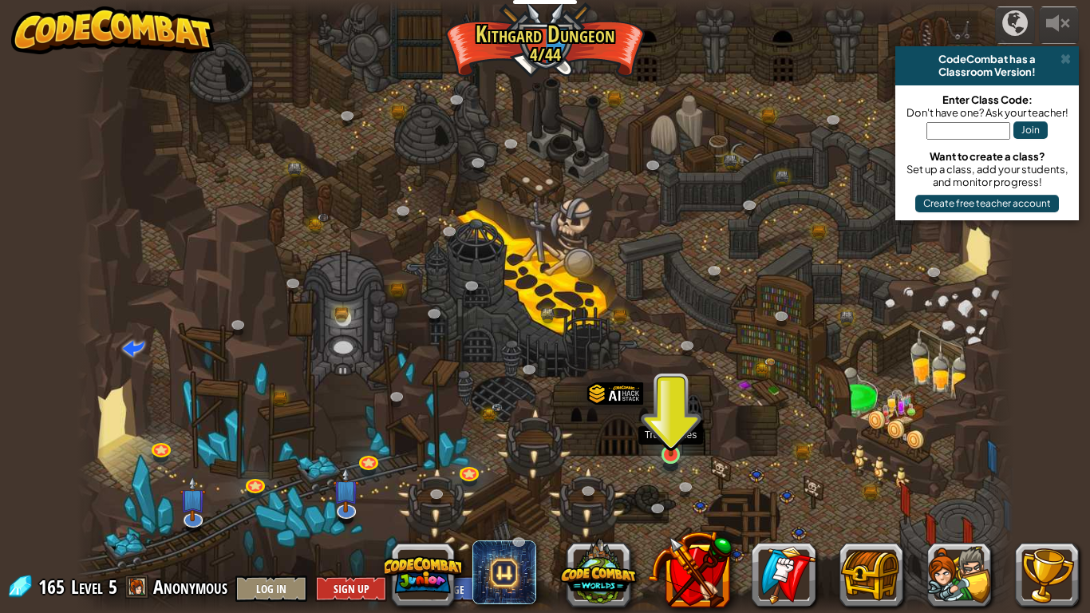
click at [669, 453] on img at bounding box center [671, 429] width 24 height 54
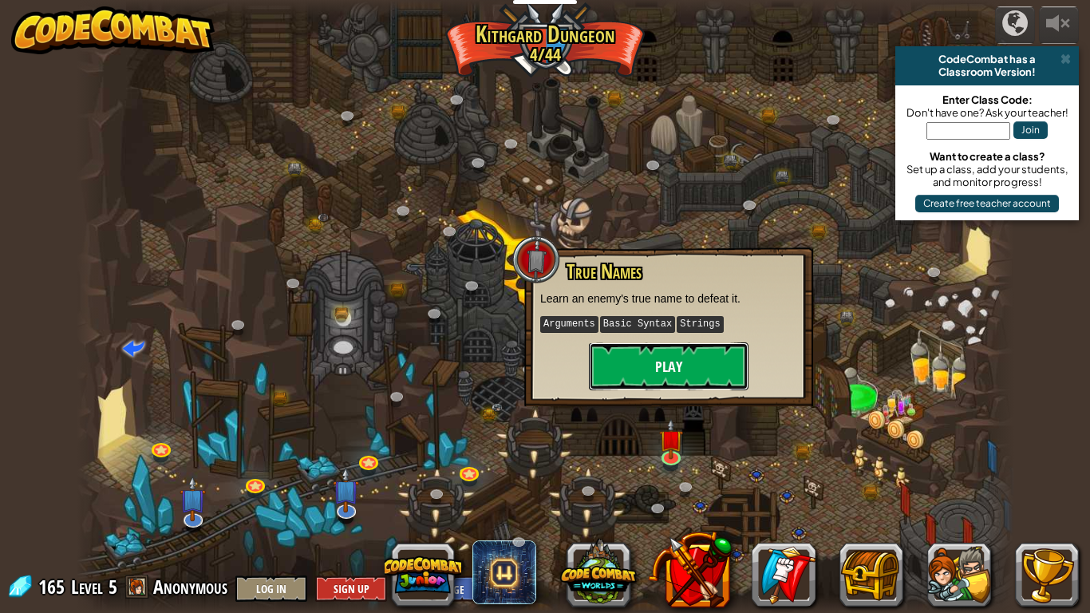
click at [647, 373] on button "Play" at bounding box center [669, 366] width 160 height 48
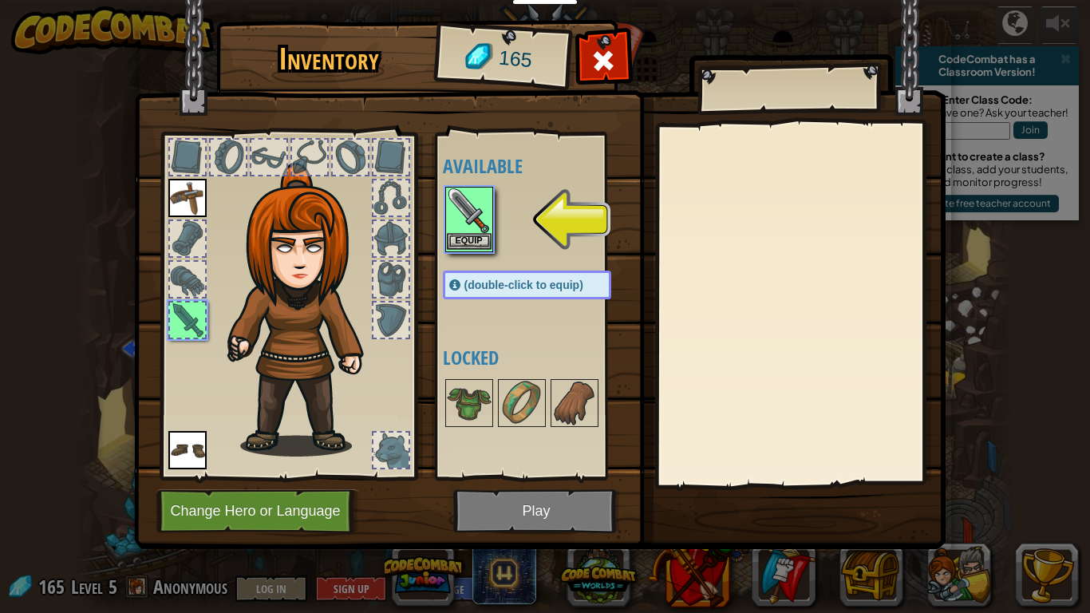
click at [464, 230] on img at bounding box center [469, 210] width 45 height 45
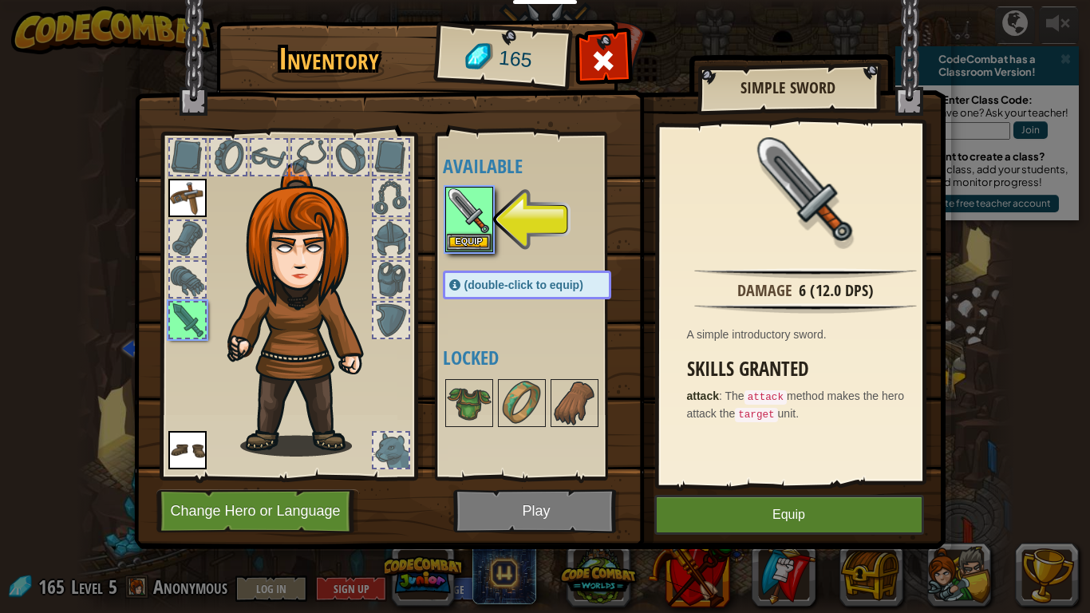
drag, startPoint x: 503, startPoint y: 508, endPoint x: 682, endPoint y: 517, distance: 179.0
click at [682, 511] on div "Inventory 165 Available Equip Equip Equip (double-click to equip) Locked Simple…" at bounding box center [546, 287] width 812 height 527
drag, startPoint x: 687, startPoint y: 516, endPoint x: 589, endPoint y: 492, distance: 100.9
click at [631, 504] on div "Inventory 165 Available Equip Equip Equip (double-click to equip) Locked Simple…" at bounding box center [546, 287] width 812 height 527
drag, startPoint x: 556, startPoint y: 491, endPoint x: 556, endPoint y: 508, distance: 16.8
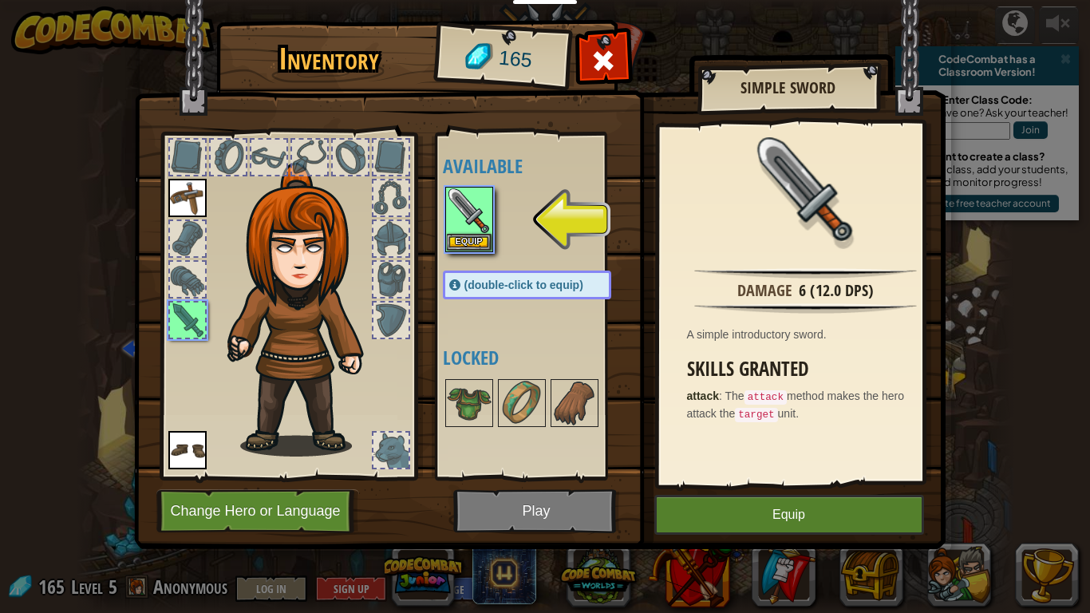
click at [556, 508] on img at bounding box center [540, 259] width 812 height 579
click at [556, 509] on img at bounding box center [540, 259] width 812 height 579
click at [556, 510] on img at bounding box center [540, 259] width 812 height 579
click at [711, 511] on button "Equip" at bounding box center [790, 515] width 270 height 40
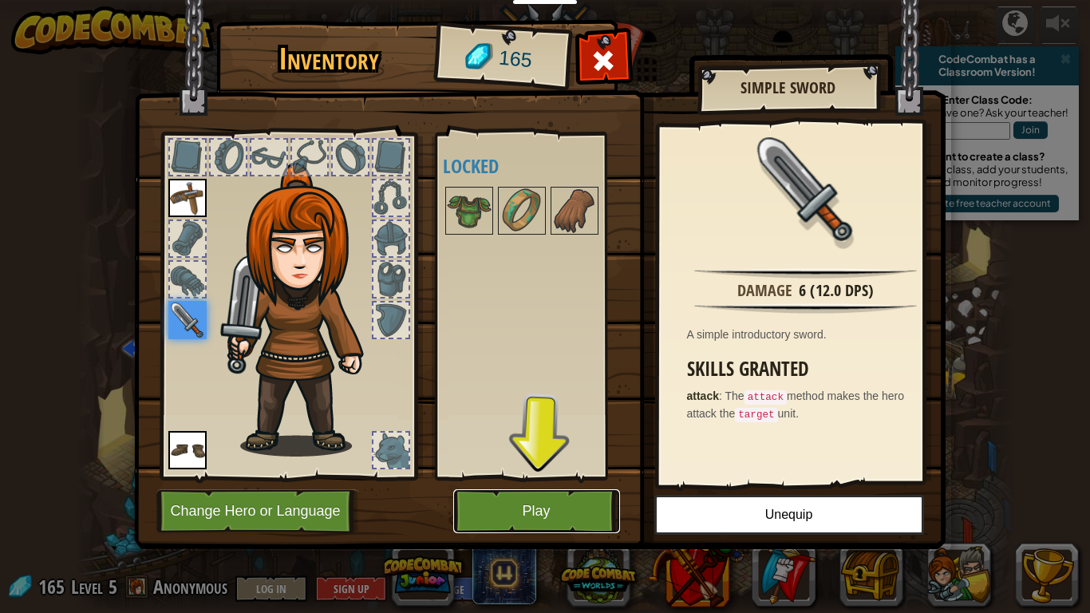
click at [517, 511] on button "Play" at bounding box center [536, 511] width 167 height 44
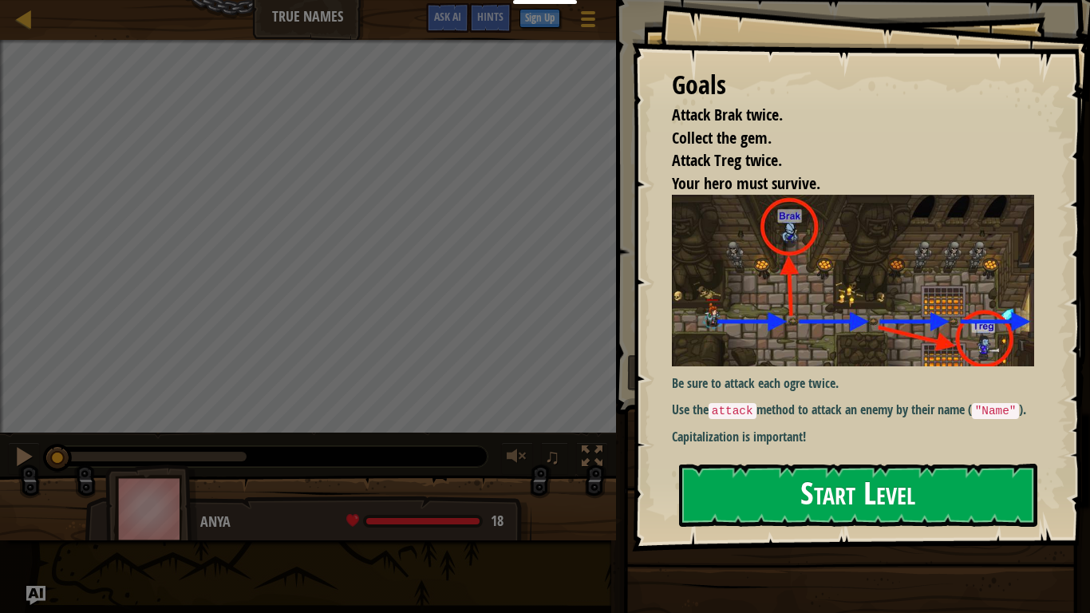
click at [744, 503] on button "Start Level" at bounding box center [858, 495] width 358 height 63
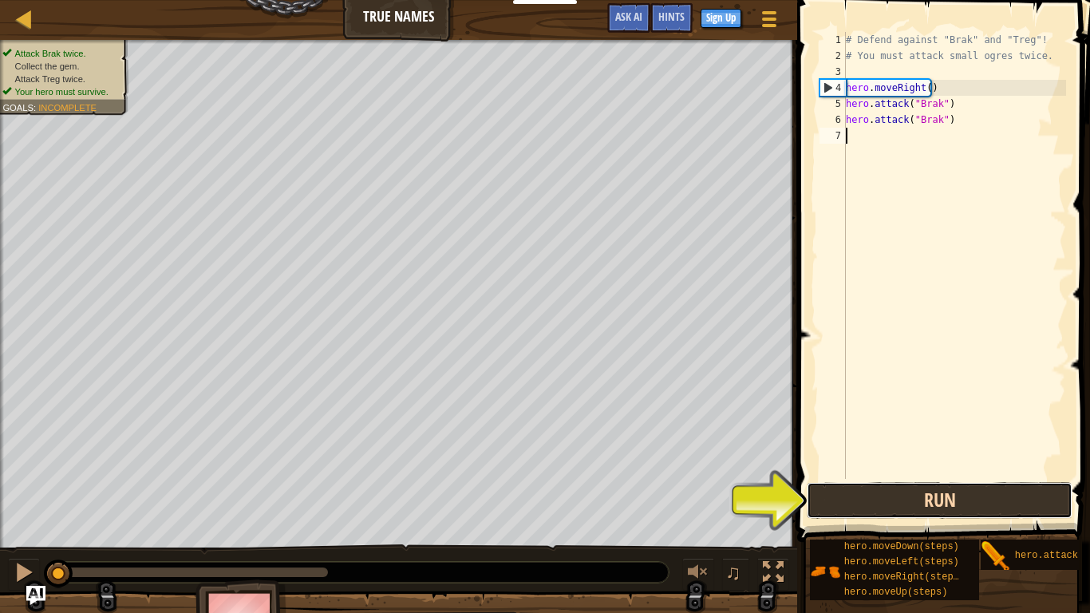
click at [862, 503] on button "Run" at bounding box center [940, 500] width 266 height 37
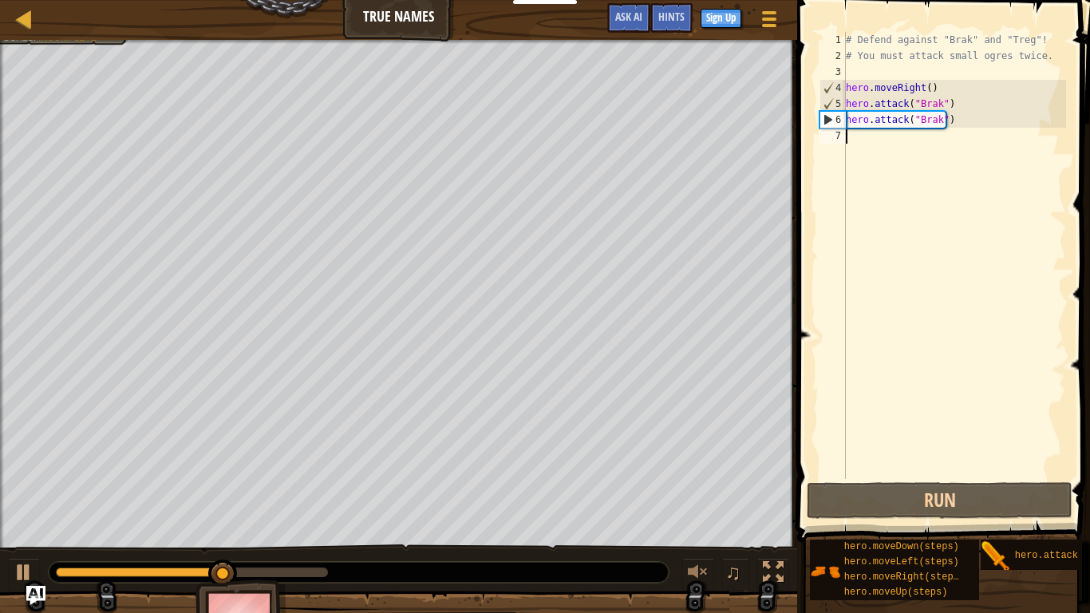
click at [912, 143] on div "# Defend against "Brak" and "Treg"! # You must attack small ogres twice. hero .…" at bounding box center [954, 271] width 223 height 479
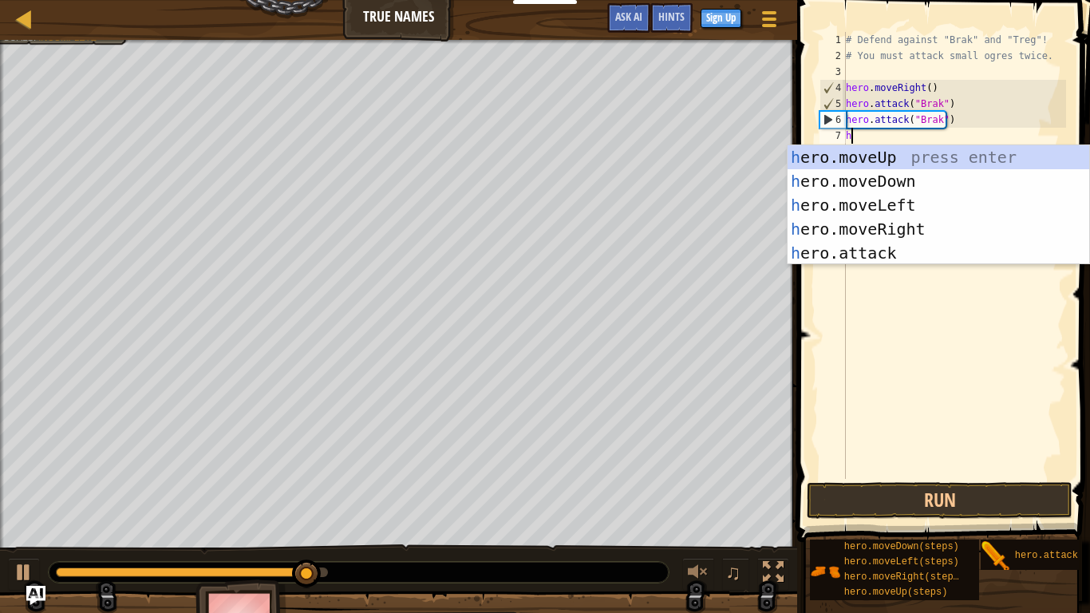
type textarea "her"
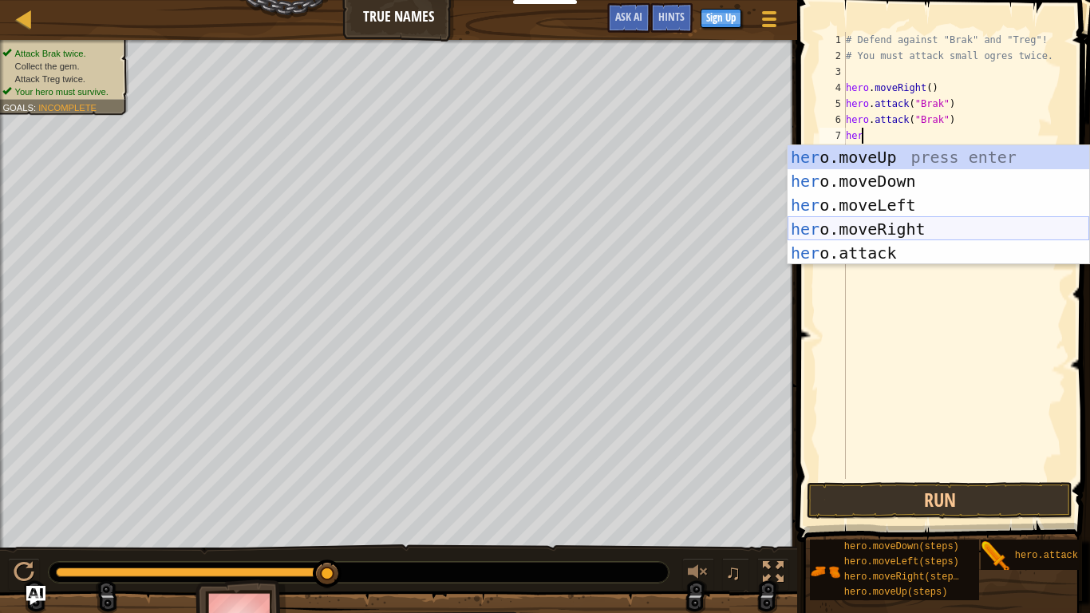
click at [890, 227] on div "her o.moveUp press enter her o.moveDown press enter her o.moveLeft press enter …" at bounding box center [939, 229] width 302 height 168
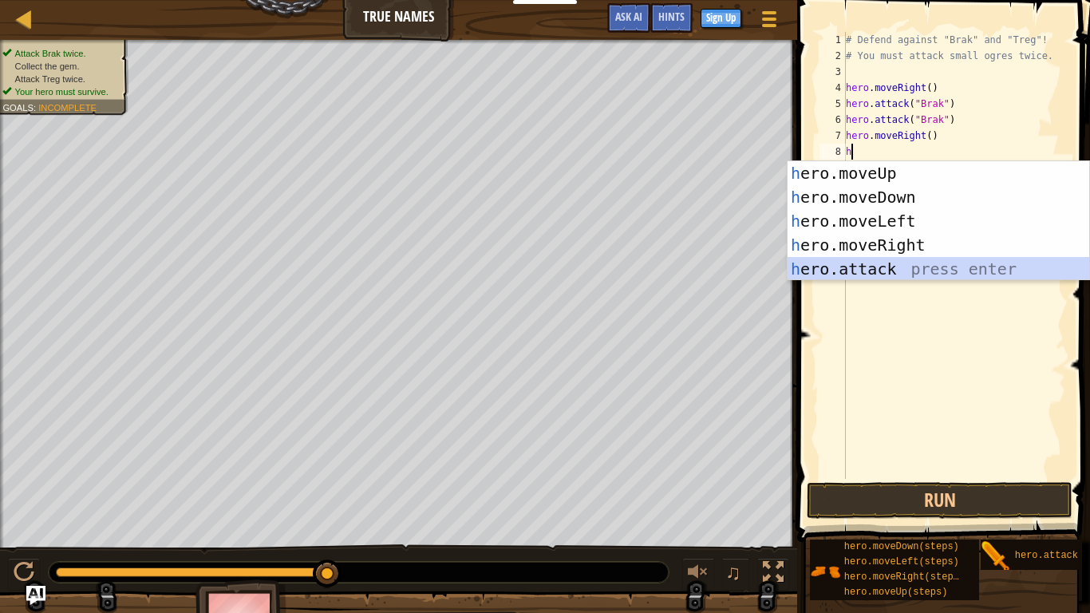
click at [887, 276] on div "h ero.moveUp press enter h ero.moveDown press enter h ero.moveLeft press enter …" at bounding box center [939, 245] width 302 height 168
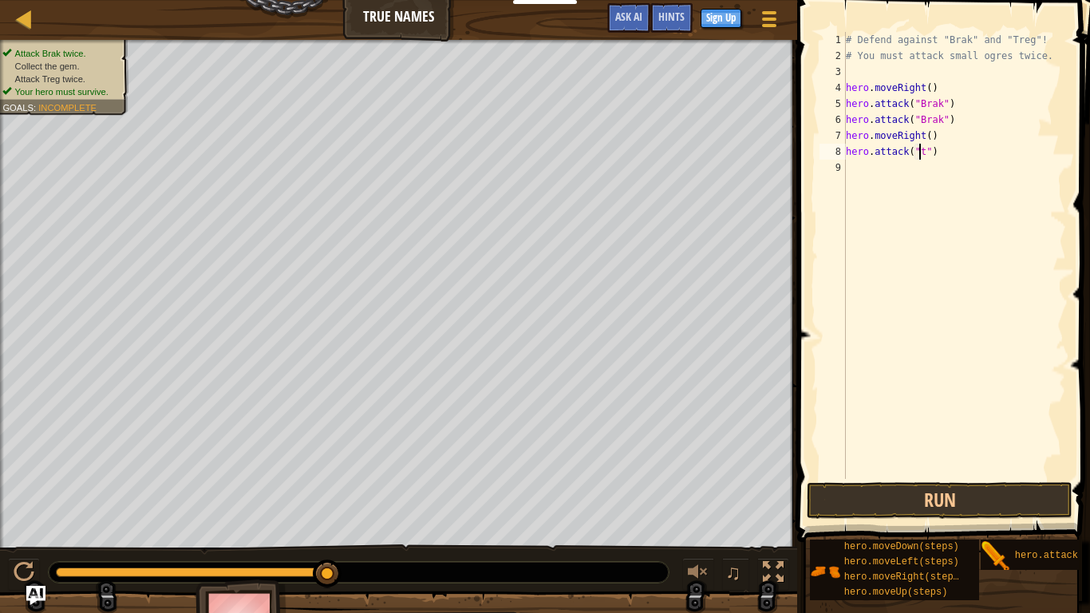
scroll to position [7, 6]
type textarea "hero.attack("treg")"
click at [937, 171] on div "# Defend against "Brak" and "Treg"! # You must attack small ogres twice. hero .…" at bounding box center [954, 271] width 223 height 479
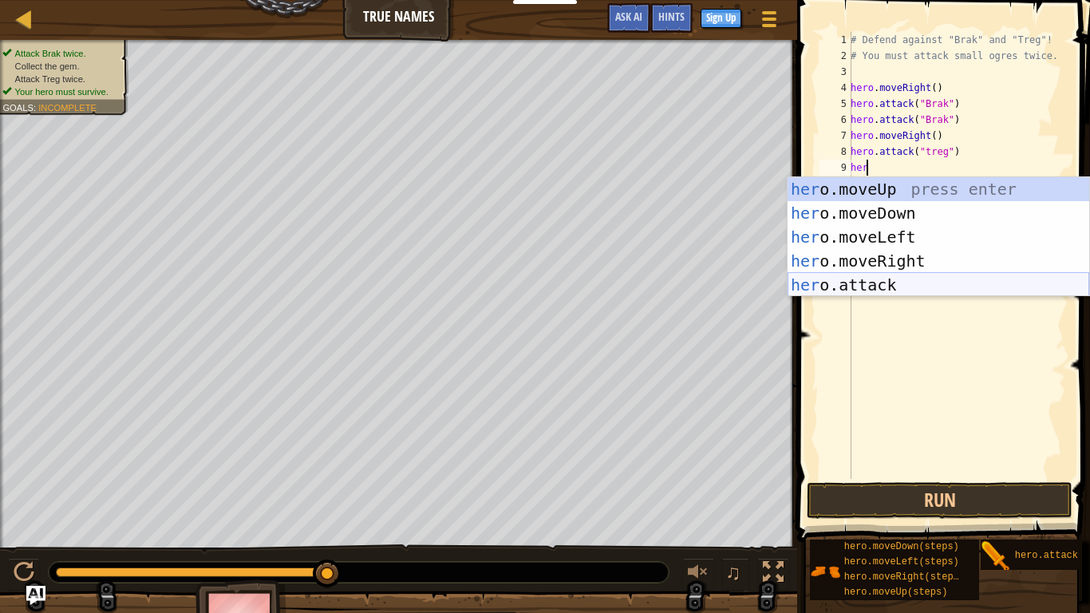
click at [880, 288] on div "her o.moveUp press enter her o.moveDown press enter her o.moveLeft press enter …" at bounding box center [939, 261] width 302 height 168
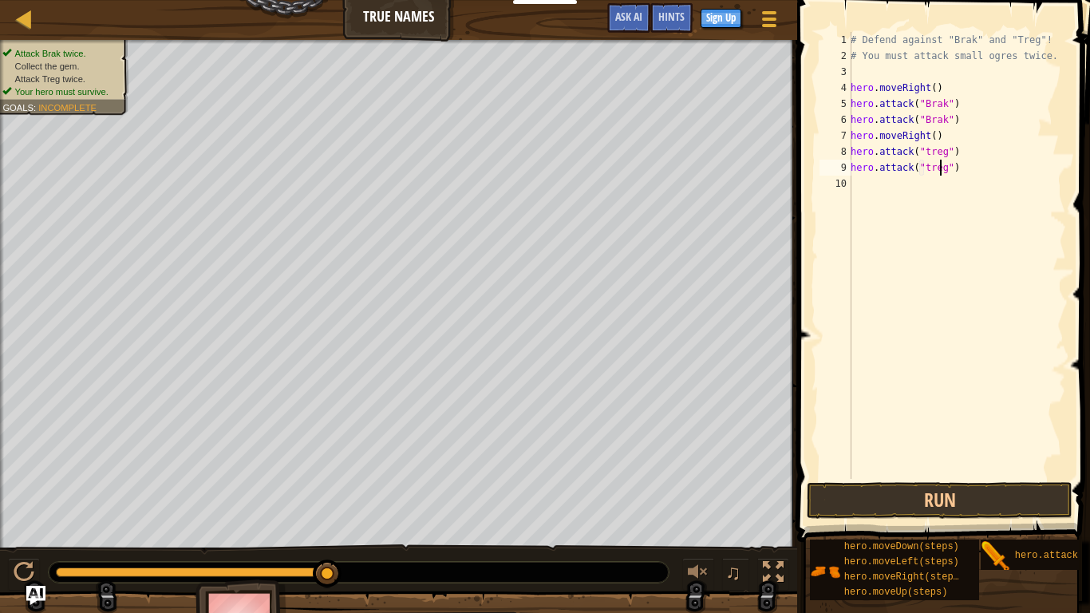
scroll to position [7, 7]
click at [927, 173] on div "# Defend against "Brak" and "Treg"! # You must attack small ogres twice. hero .…" at bounding box center [957, 271] width 219 height 479
click at [924, 156] on div "# Defend against "Brak" and "Treg"! # You must attack small ogres twice. hero .…" at bounding box center [957, 271] width 219 height 479
type textarea "hero.attack("Treg")"
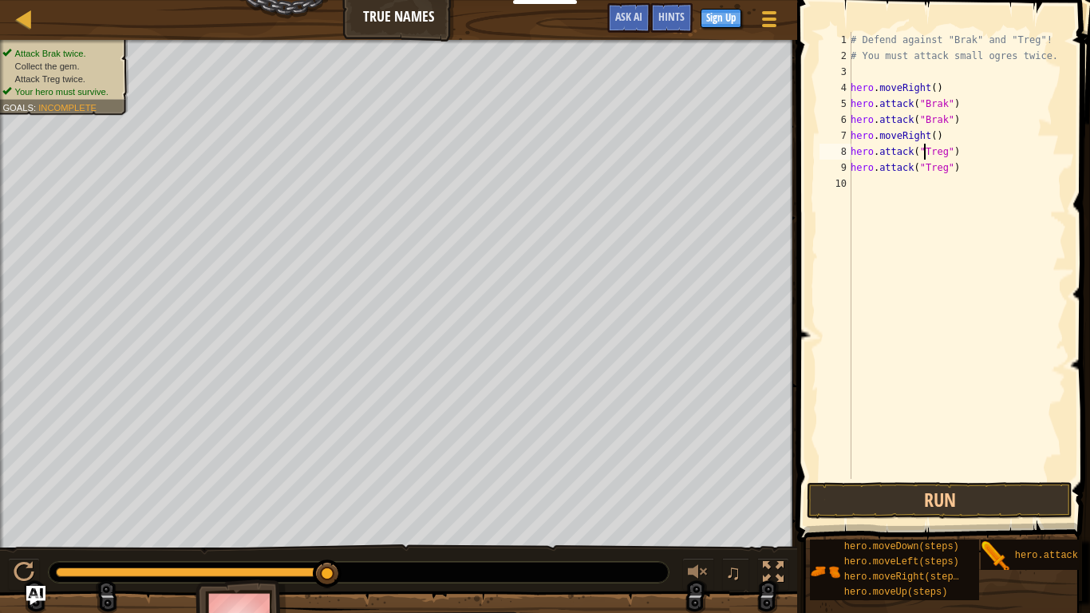
click at [904, 194] on div "# Defend against "Brak" and "Treg"! # You must attack small ogres twice. hero .…" at bounding box center [957, 271] width 219 height 479
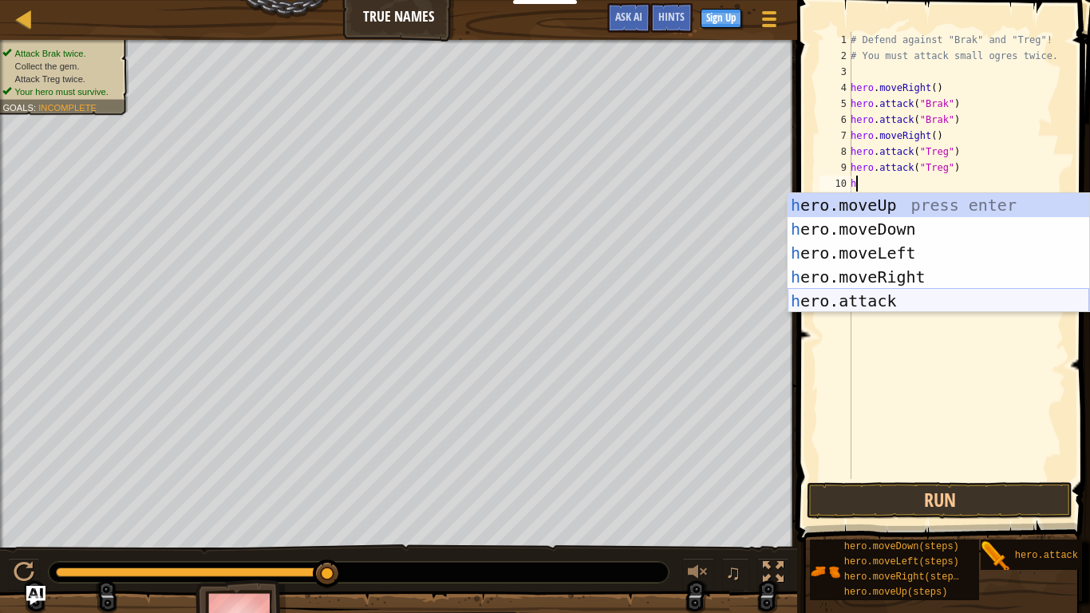
click at [867, 299] on div "h ero.moveUp press enter h ero.moveDown press enter h ero.moveLeft press enter …" at bounding box center [939, 277] width 302 height 168
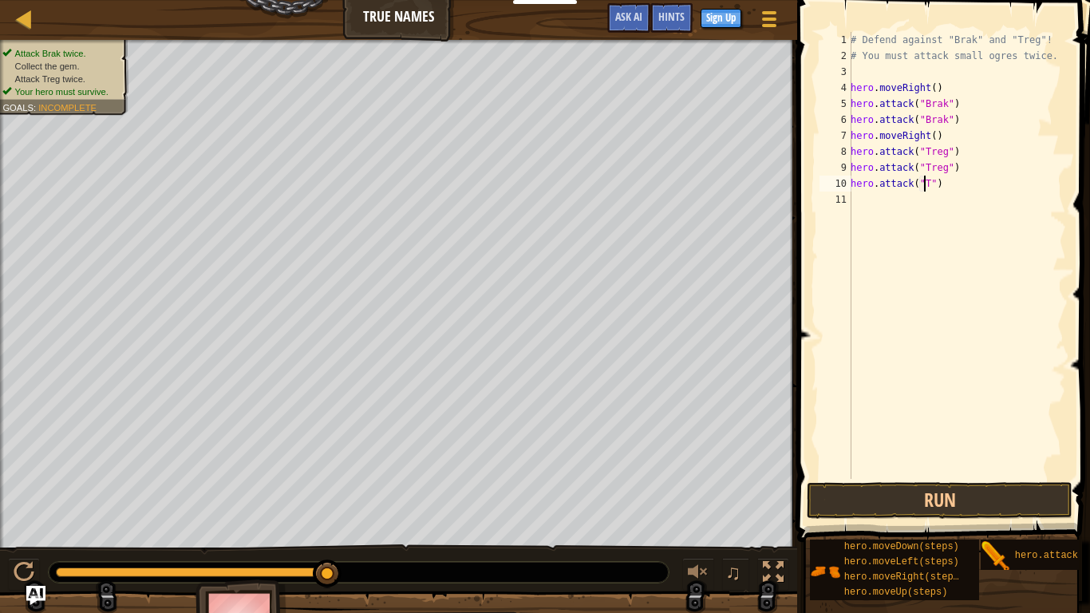
scroll to position [7, 6]
type textarea "hero.attack("Treg")"
click at [890, 208] on div "# Defend against "Brak" and "Treg"! # You must attack small ogres twice. hero .…" at bounding box center [957, 271] width 219 height 479
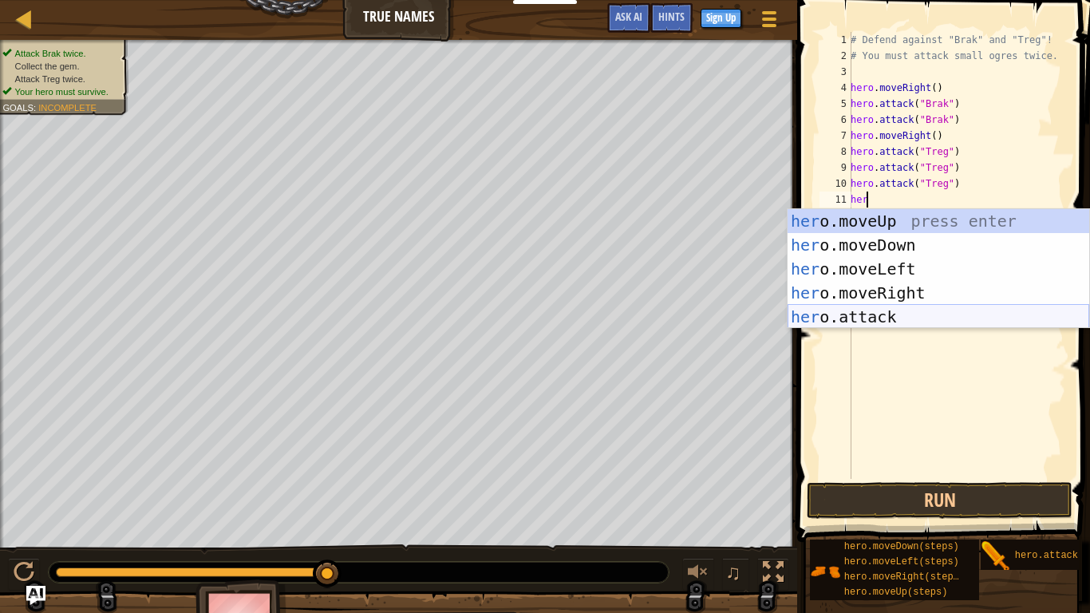
click at [856, 314] on div "her o.moveUp press enter her o.moveDown press enter her o.moveLeft press enter …" at bounding box center [939, 293] width 302 height 168
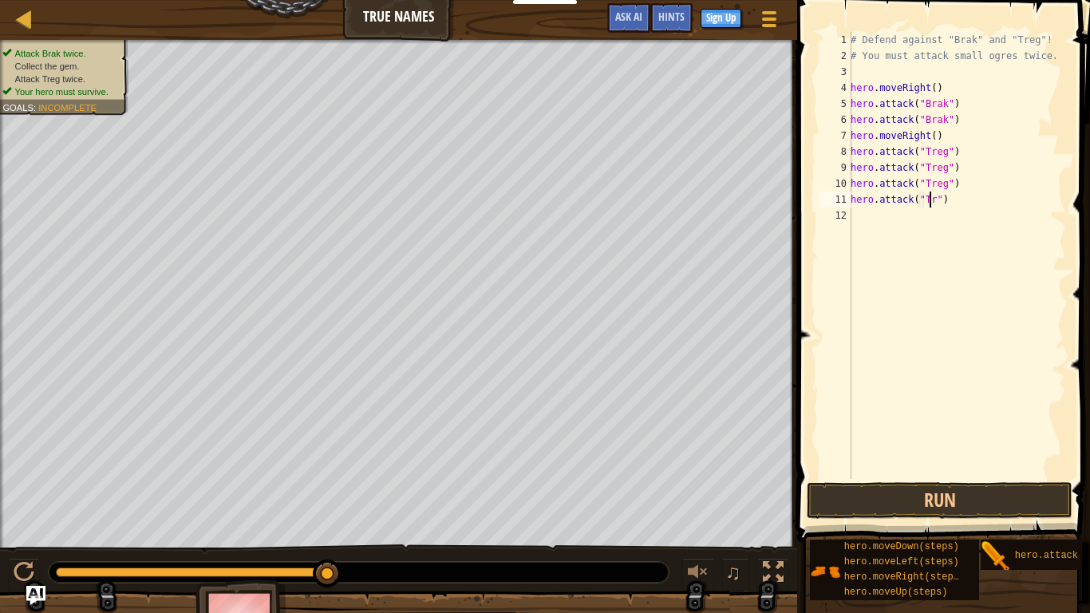
scroll to position [7, 6]
type textarea "hero.attack("Treg")"
click at [950, 228] on div "# Defend against "Brak" and "Treg"! # You must attack small ogres twice. hero .…" at bounding box center [957, 271] width 219 height 479
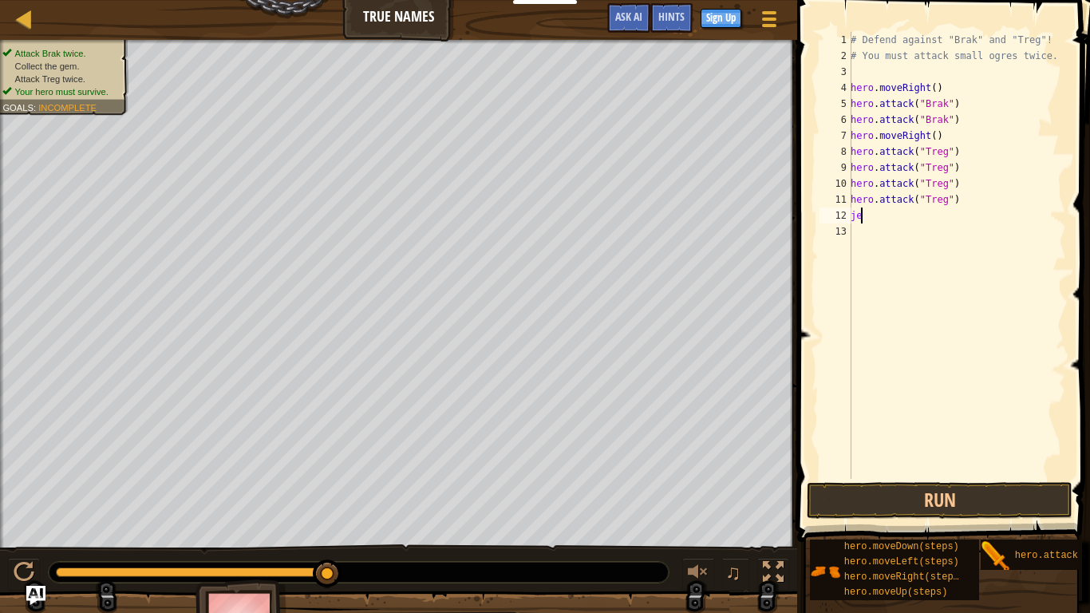
type textarea "j"
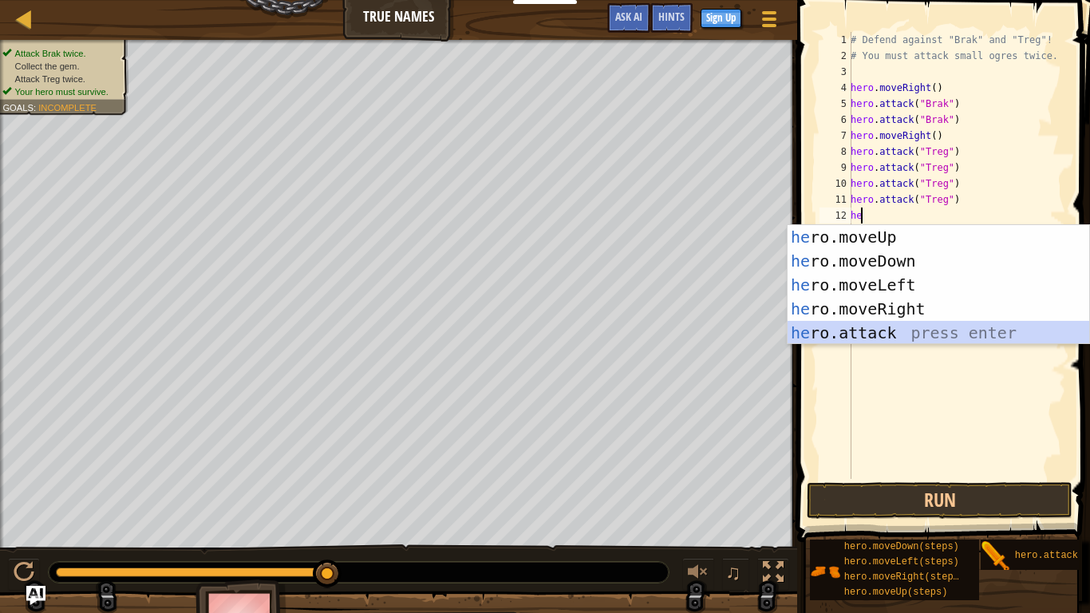
click at [872, 330] on div "he ro.moveUp press enter he ro.moveDown press enter he ro.moveLeft press enter …" at bounding box center [939, 309] width 302 height 168
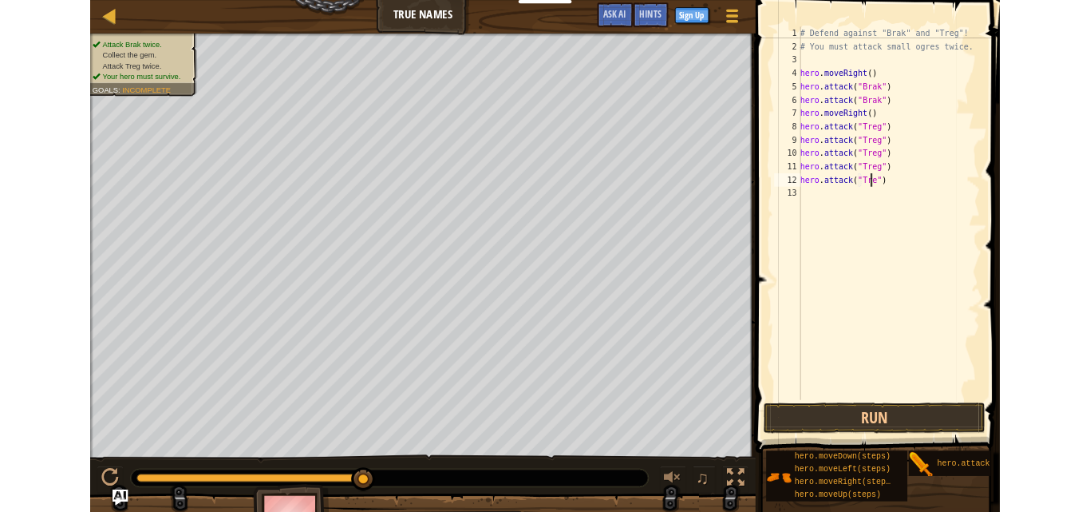
scroll to position [7, 7]
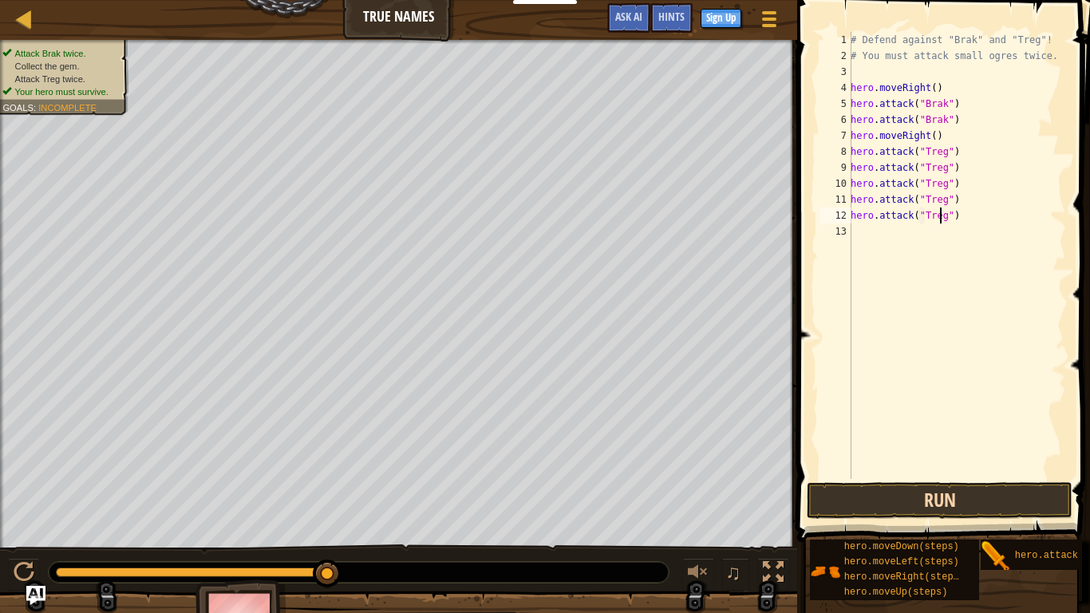
type textarea "hero.attack("Treg")"
click at [938, 503] on button "Run" at bounding box center [940, 500] width 266 height 37
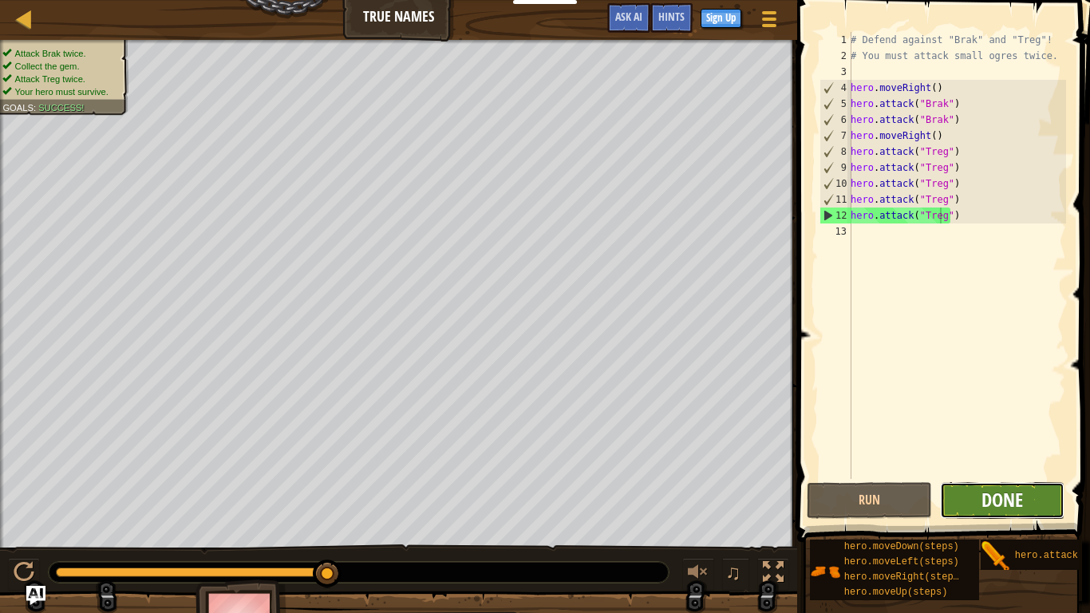
click at [983, 500] on span "Done" at bounding box center [1003, 500] width 42 height 26
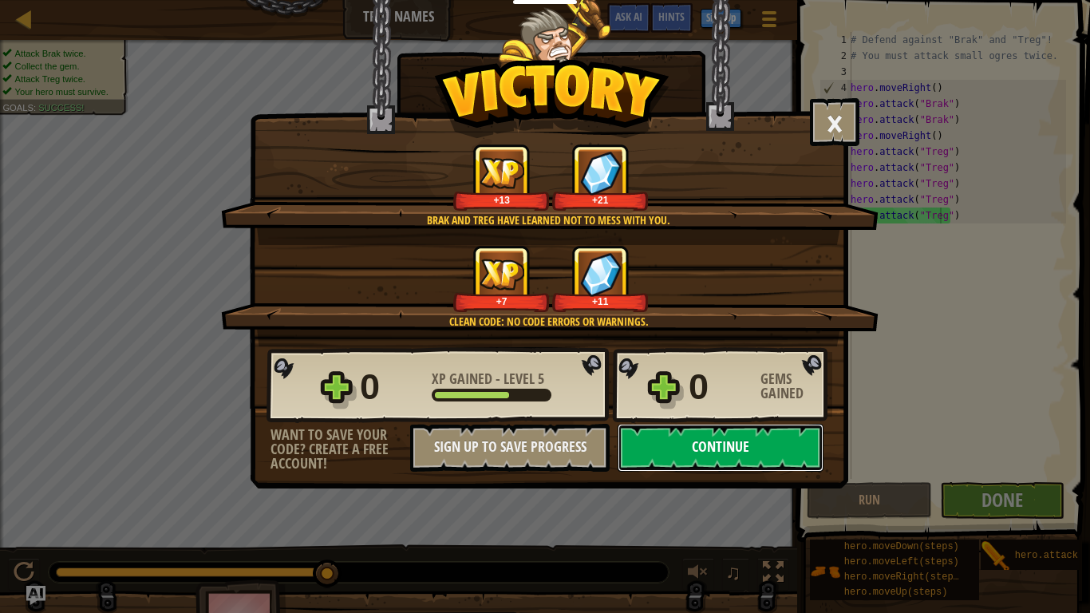
click at [694, 460] on button "Continue" at bounding box center [721, 448] width 206 height 48
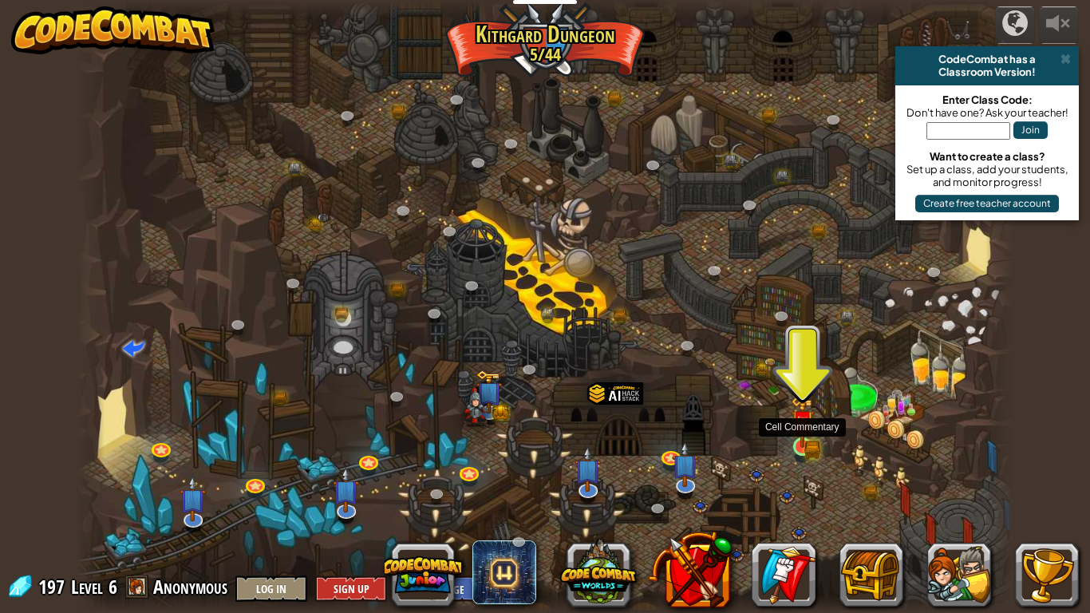
click at [800, 445] on img at bounding box center [803, 422] width 24 height 52
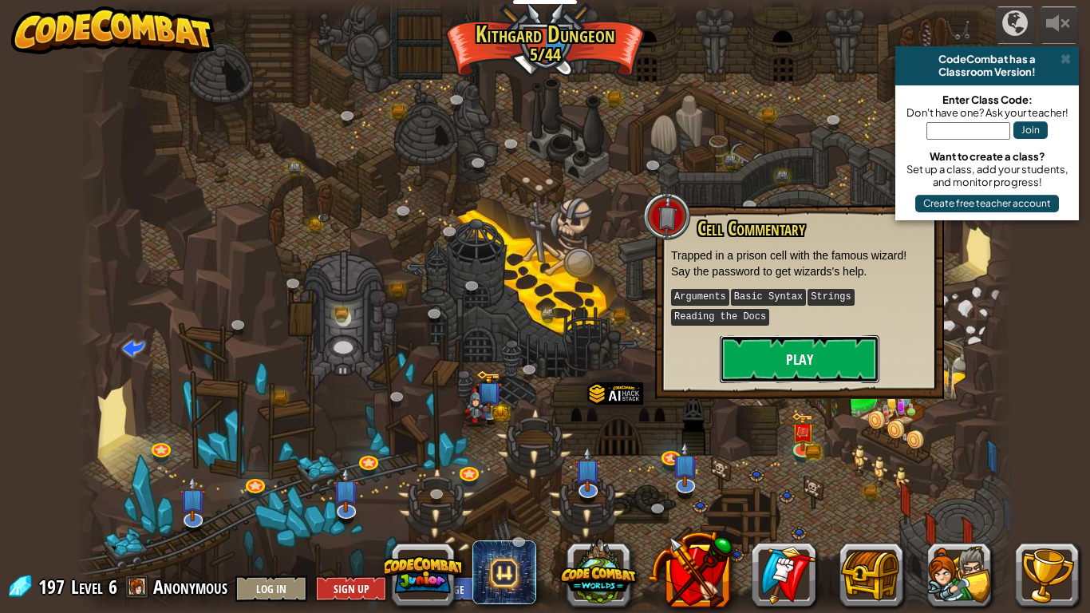
click at [793, 356] on button "Play" at bounding box center [800, 359] width 160 height 48
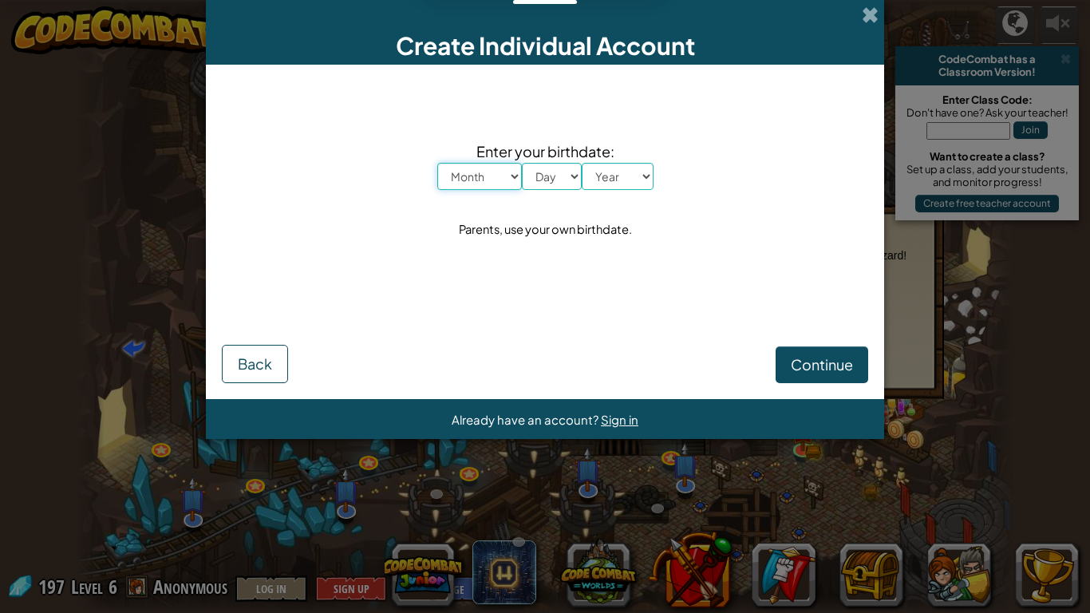
click at [505, 177] on select "Month January February March April May June July August September October Novem…" at bounding box center [479, 176] width 85 height 27
select select "9"
click at [437, 163] on select "Month January February March April May June July August September October Novem…" at bounding box center [479, 176] width 85 height 27
click at [553, 169] on select "Day 1 2 3 4 5 6 7 8 9 10 11 12 13 14 15 16 17 18 19 20 21 22 23 24 25 26 27 28 …" at bounding box center [552, 176] width 60 height 27
select select "10"
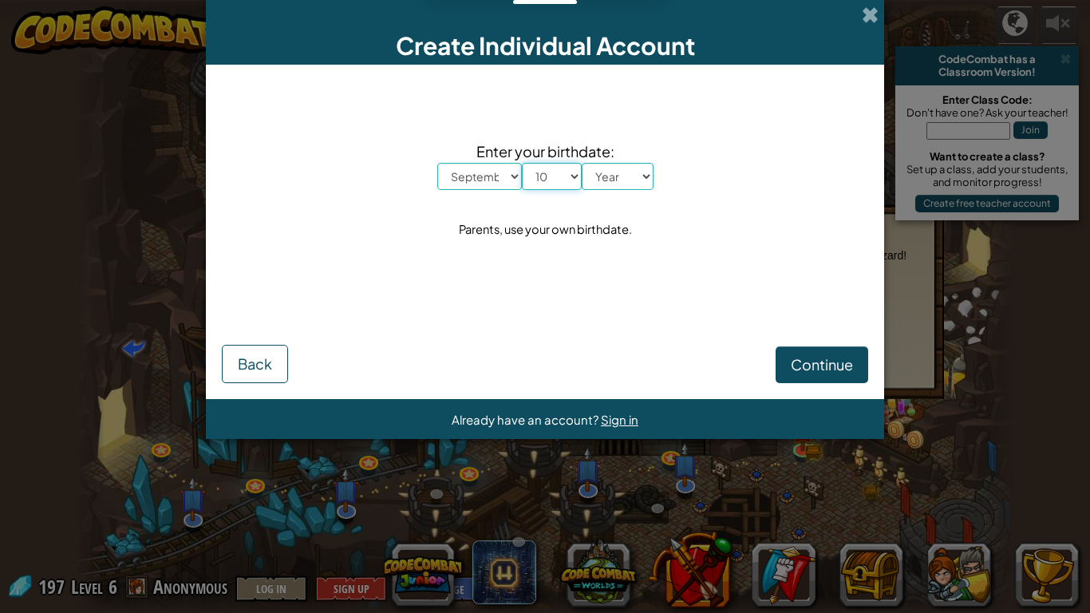
click at [522, 163] on select "Day 1 2 3 4 5 6 7 8 9 10 11 12 13 14 15 16 17 18 19 20 21 22 23 24 25 26 27 28 …" at bounding box center [552, 176] width 60 height 27
click at [616, 176] on select "Year [DATE] 2024 2023 2022 2021 2020 2019 2018 2017 2016 2015 2014 2013 2012 20…" at bounding box center [618, 176] width 72 height 27
select select "1996"
click at [582, 163] on select "Year [DATE] 2024 2023 2022 2021 2020 2019 2018 2017 2016 2015 2014 2013 2012 20…" at bounding box center [618, 176] width 72 height 27
click at [808, 360] on span "Continue" at bounding box center [822, 364] width 62 height 18
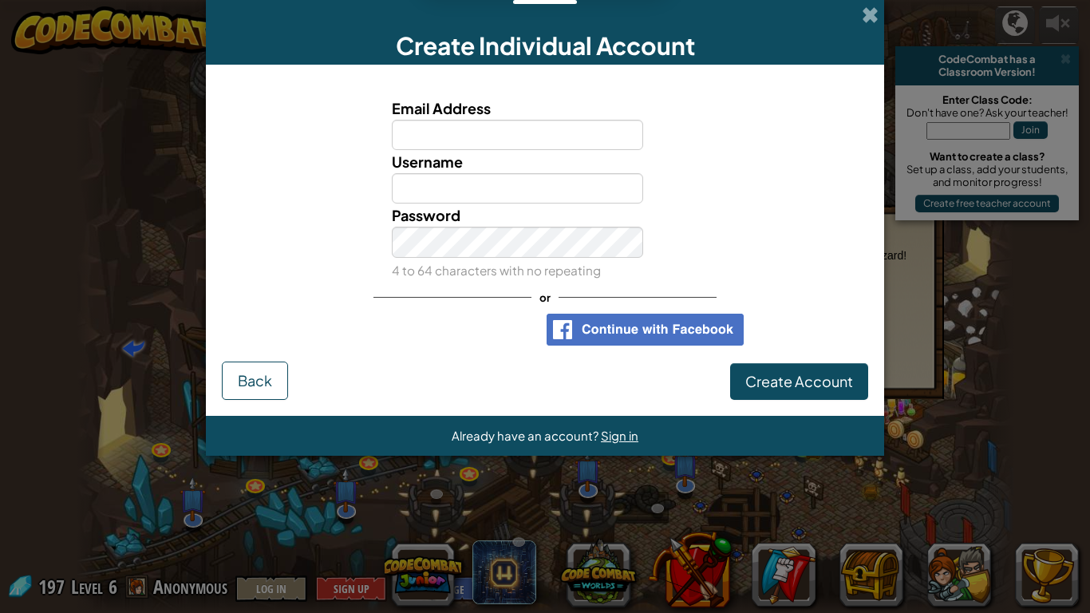
click at [690, 328] on img at bounding box center [645, 330] width 197 height 32
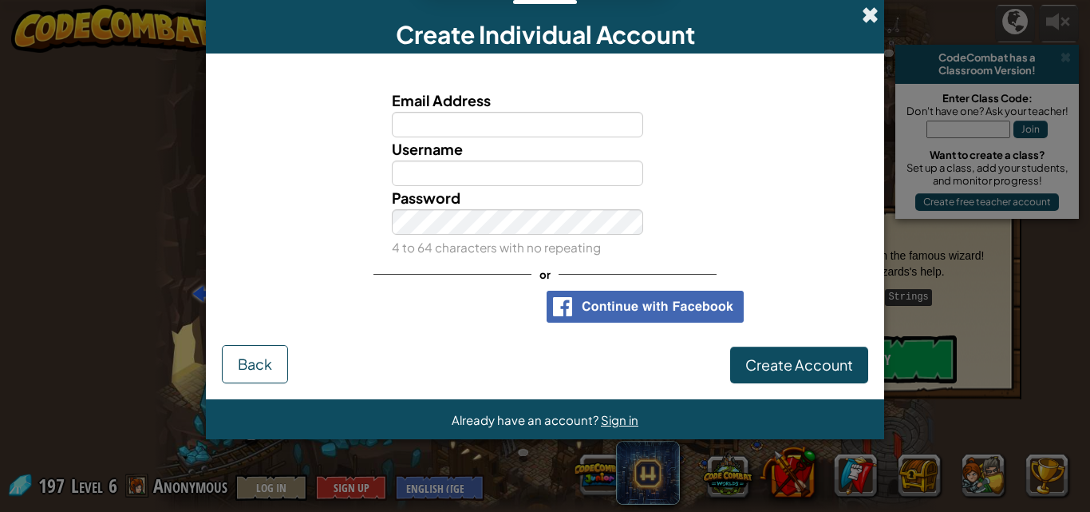
click at [864, 15] on span at bounding box center [870, 14] width 17 height 17
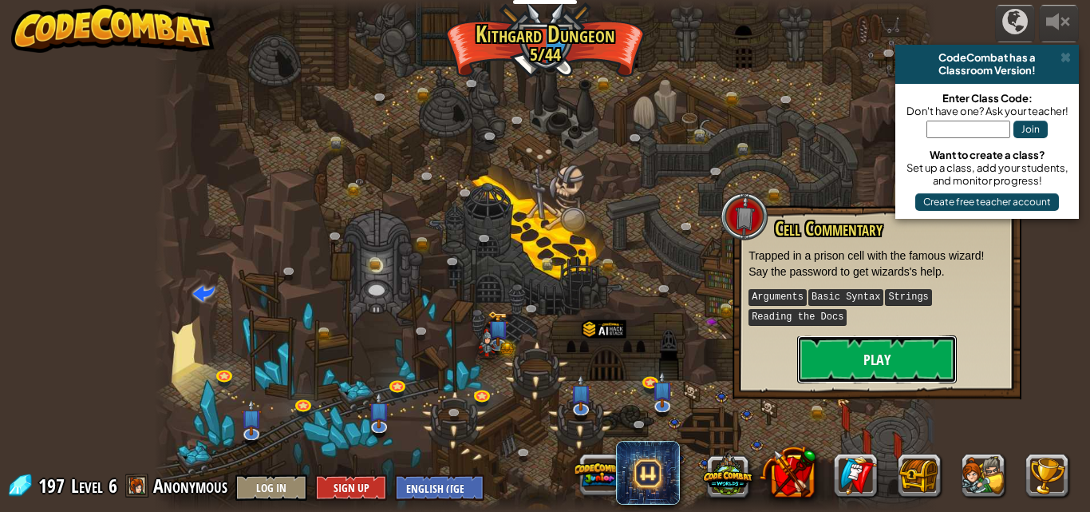
click at [872, 362] on button "Play" at bounding box center [877, 359] width 160 height 48
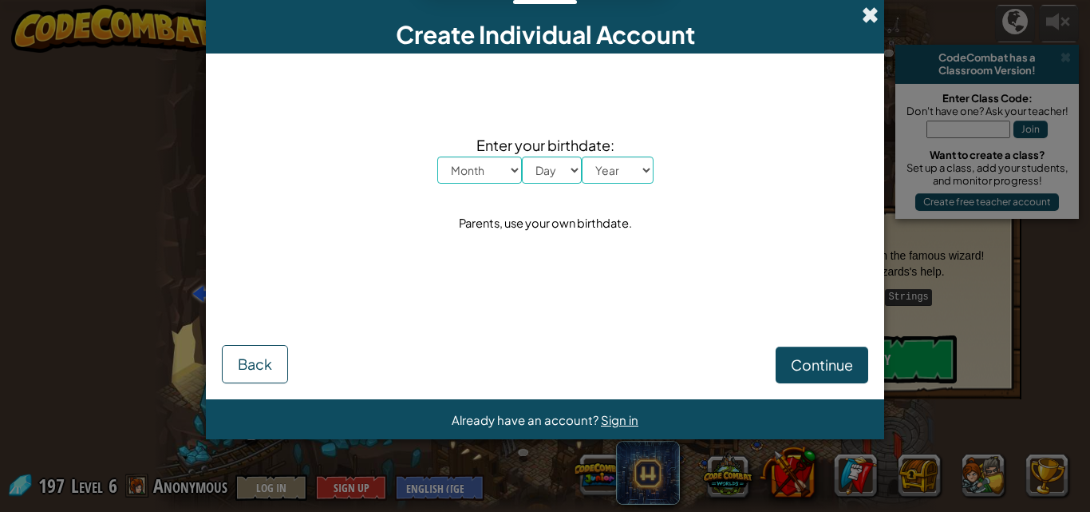
click at [872, 16] on span at bounding box center [870, 14] width 17 height 17
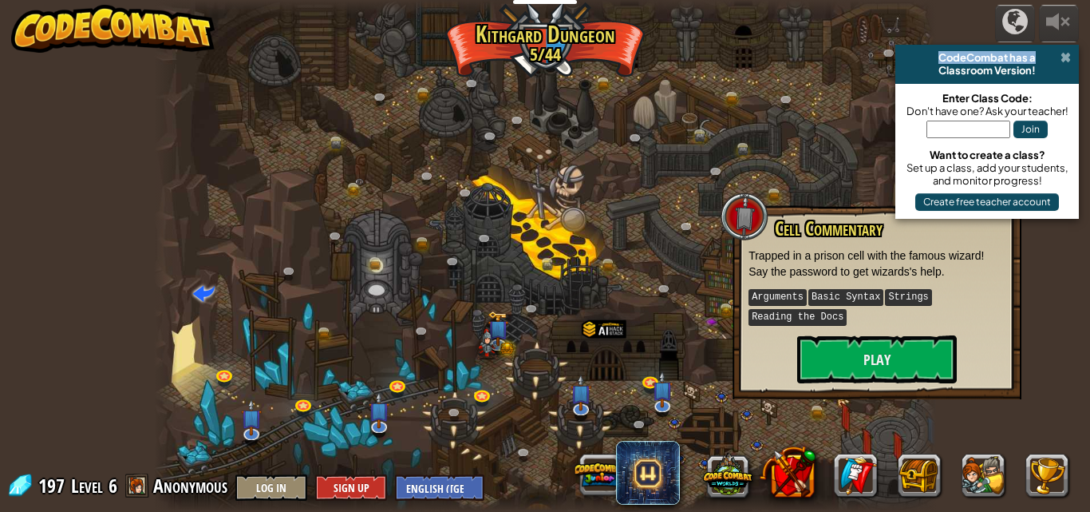
click at [1061, 60] on div "CodeCombat has a Classroom Version!" at bounding box center [988, 64] width 184 height 39
click at [1062, 59] on span at bounding box center [1066, 57] width 10 height 13
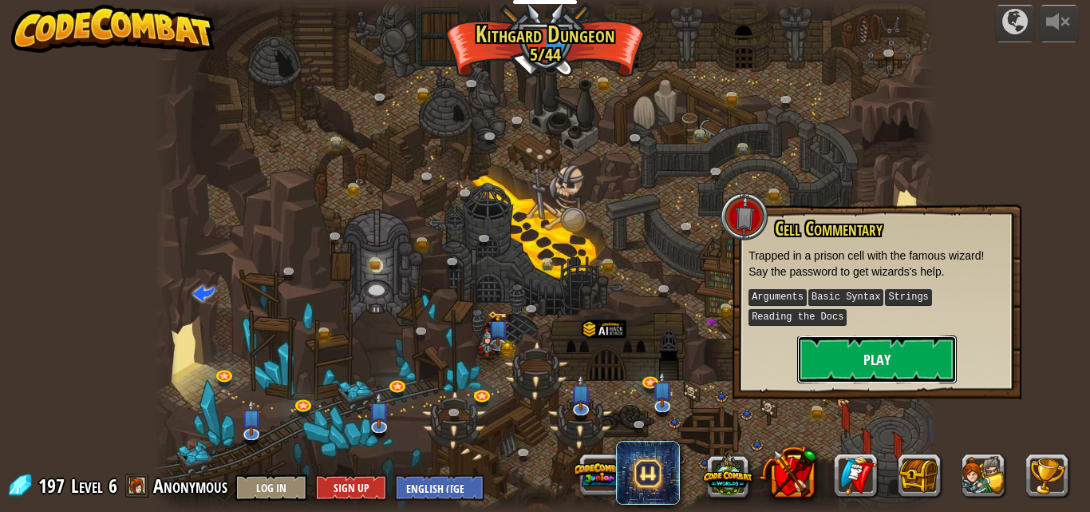
click at [904, 355] on button "Play" at bounding box center [877, 359] width 160 height 48
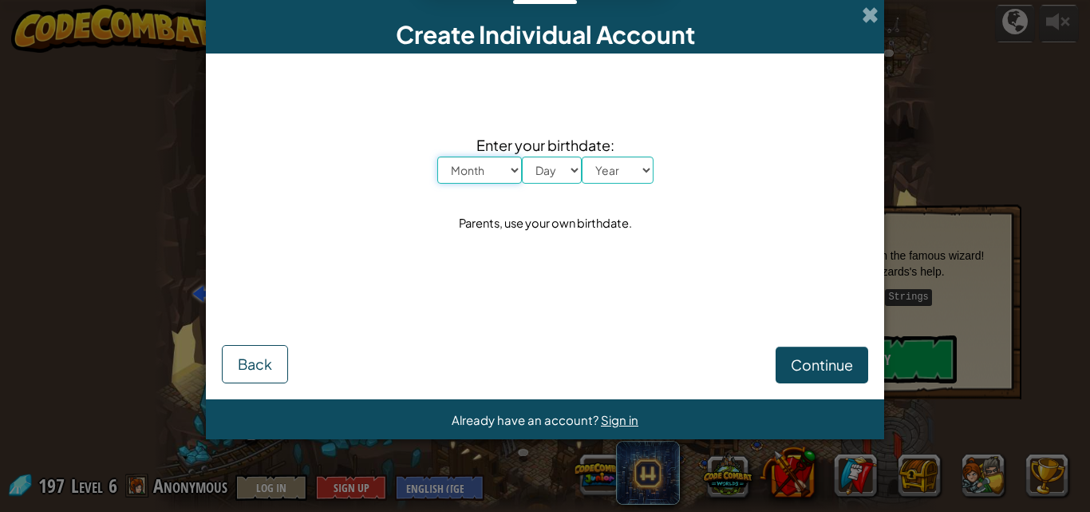
click at [503, 182] on select "Month January February March April May June July August September October Novem…" at bounding box center [479, 169] width 85 height 27
select select "9"
click at [437, 156] on select "Month January February March April May June July August September October Novem…" at bounding box center [479, 169] width 85 height 27
click at [543, 173] on select "Day 1 2 3 4 5 6 7 8 9 10 11 12 13 14 15 16 17 18 19 20 21 22 23 24 25 26 27 28 …" at bounding box center [552, 169] width 60 height 27
click at [552, 173] on select "Day 1 2 3 4 5 6 7 8 9 10 11 12 13 14 15 16 17 18 19 20 21 22 23 24 25 26 27 28 …" at bounding box center [552, 169] width 60 height 27
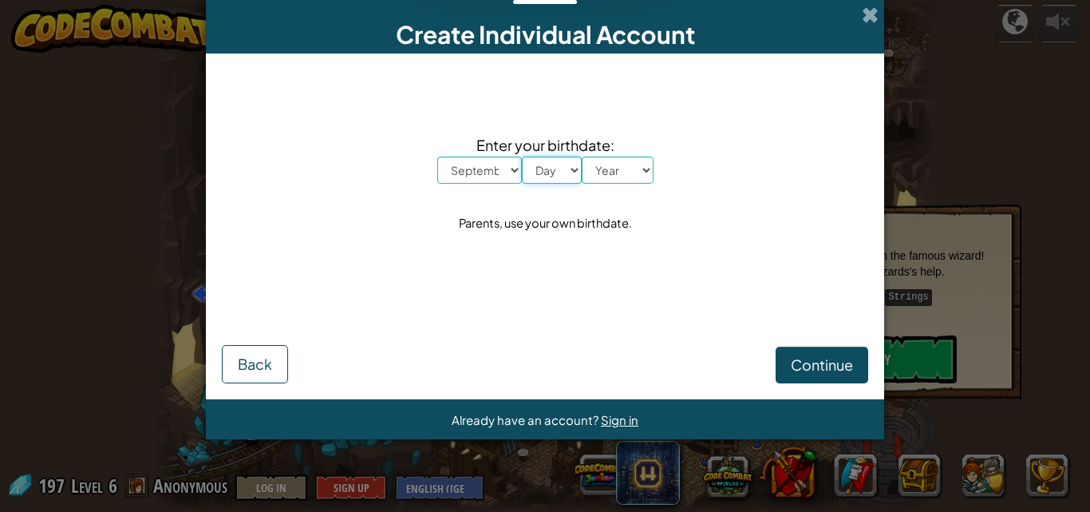
select select "10"
click at [522, 156] on select "Day 1 2 3 4 5 6 7 8 9 10 11 12 13 14 15 16 17 18 19 20 21 22 23 24 25 26 27 28 …" at bounding box center [552, 169] width 60 height 27
click at [636, 171] on select "Year [DATE] 2024 2023 2022 2021 2020 2019 2018 2017 2016 2015 2014 2013 2012 20…" at bounding box center [618, 169] width 72 height 27
select select "1996"
click at [582, 156] on select "Year [DATE] 2024 2023 2022 2021 2020 2019 2018 2017 2016 2015 2014 2013 2012 20…" at bounding box center [618, 169] width 72 height 27
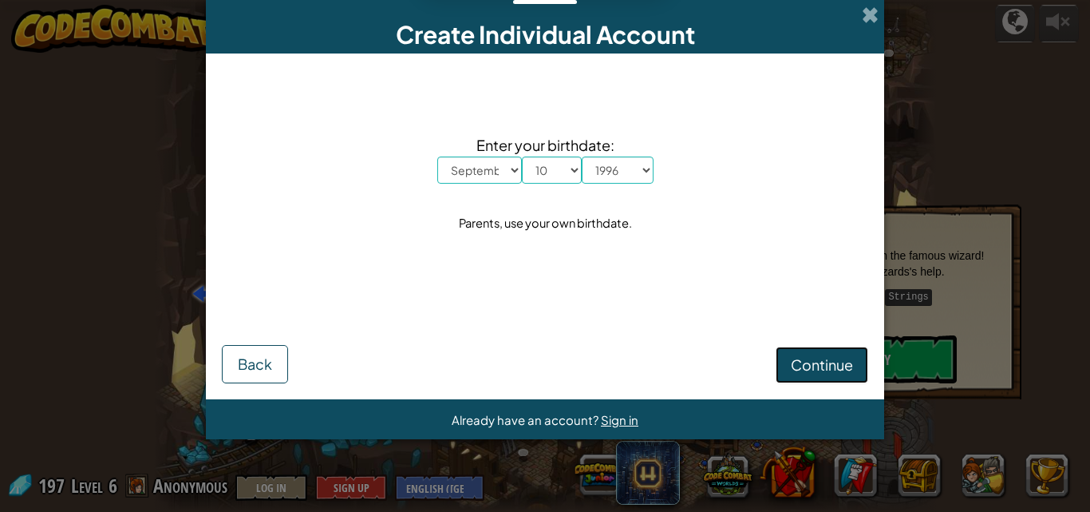
click at [798, 366] on span "Continue" at bounding box center [822, 364] width 62 height 18
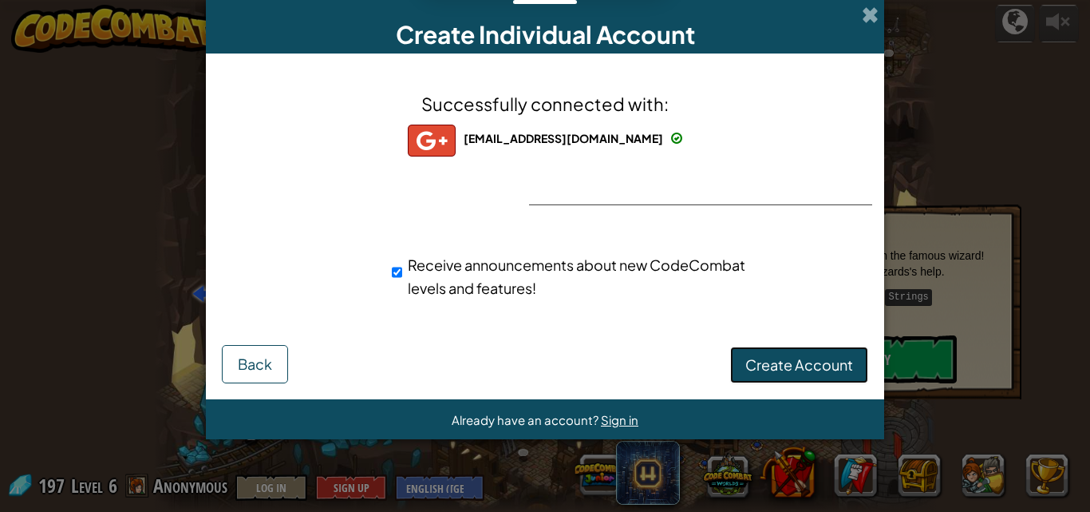
click at [761, 359] on span "Create Account" at bounding box center [800, 364] width 108 height 18
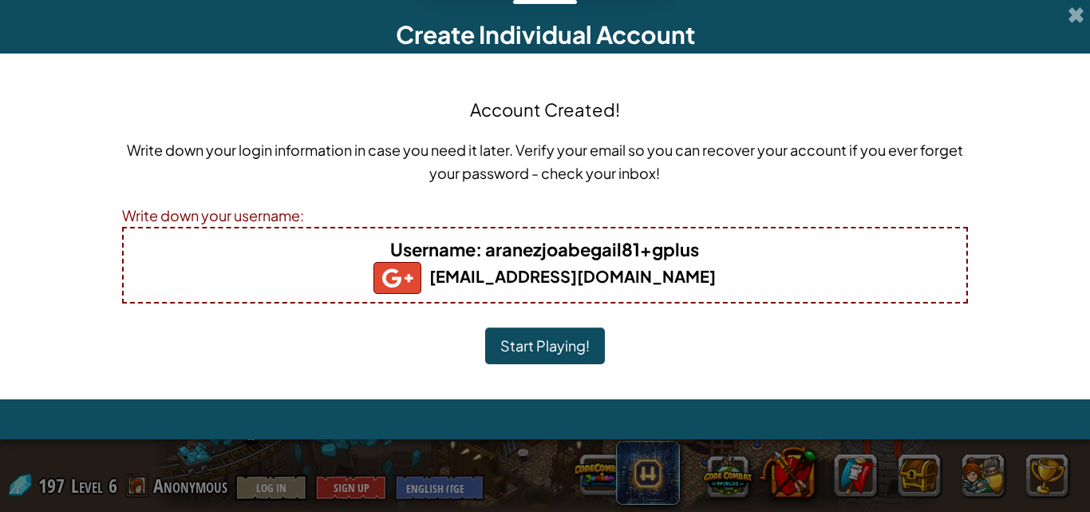
click at [585, 357] on button "Start Playing!" at bounding box center [545, 345] width 120 height 37
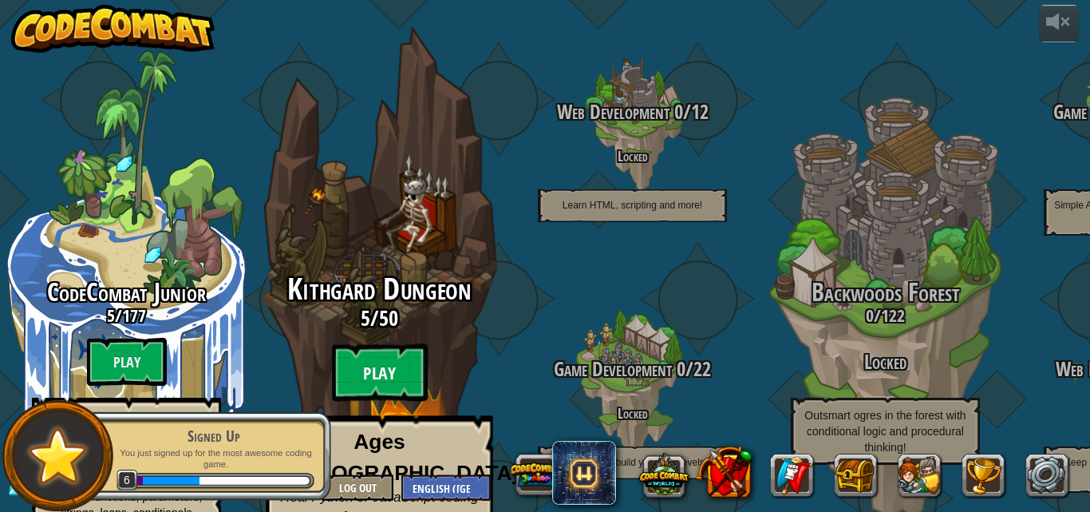
click at [401, 348] on btn "Play" at bounding box center [380, 372] width 96 height 57
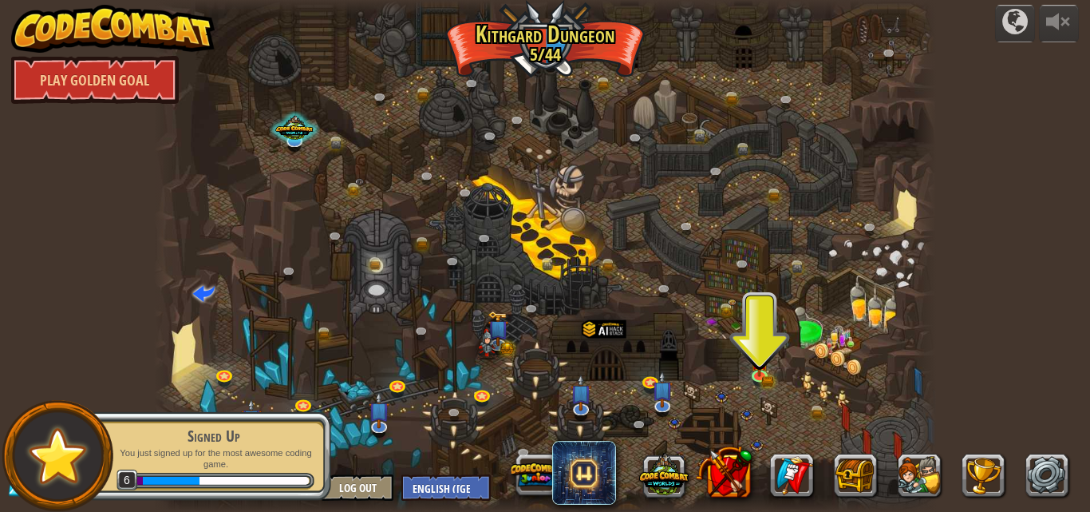
click at [737, 366] on div at bounding box center [545, 256] width 783 height 512
click at [761, 371] on img at bounding box center [760, 354] width 18 height 41
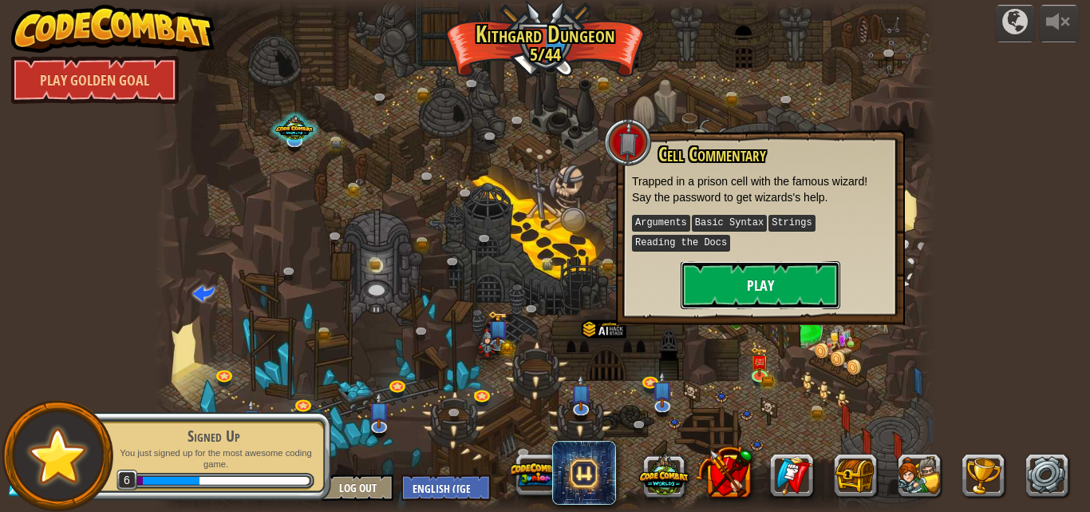
click at [766, 292] on button "Play" at bounding box center [761, 285] width 160 height 48
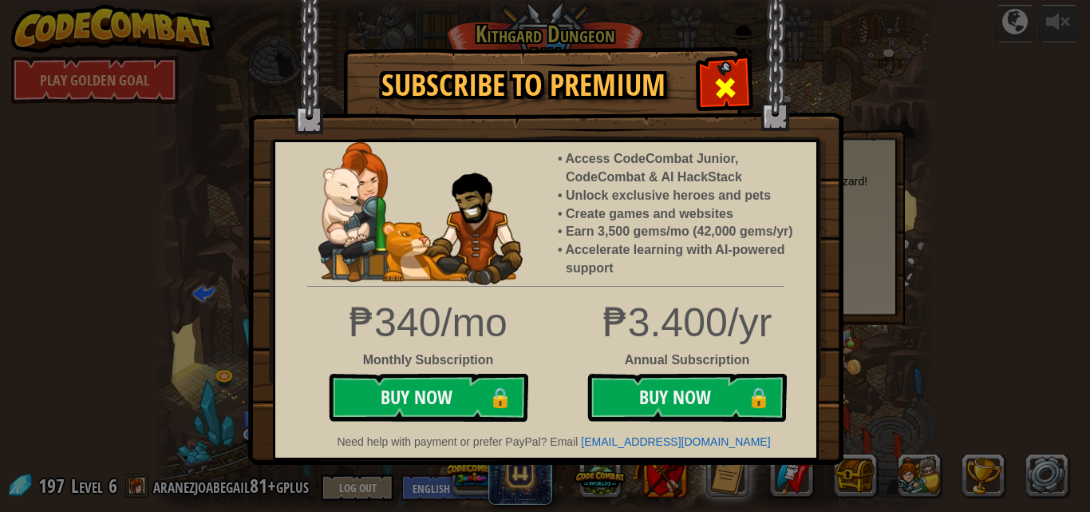
drag, startPoint x: 716, startPoint y: 79, endPoint x: 715, endPoint y: 90, distance: 11.2
click at [716, 80] on span at bounding box center [726, 88] width 26 height 26
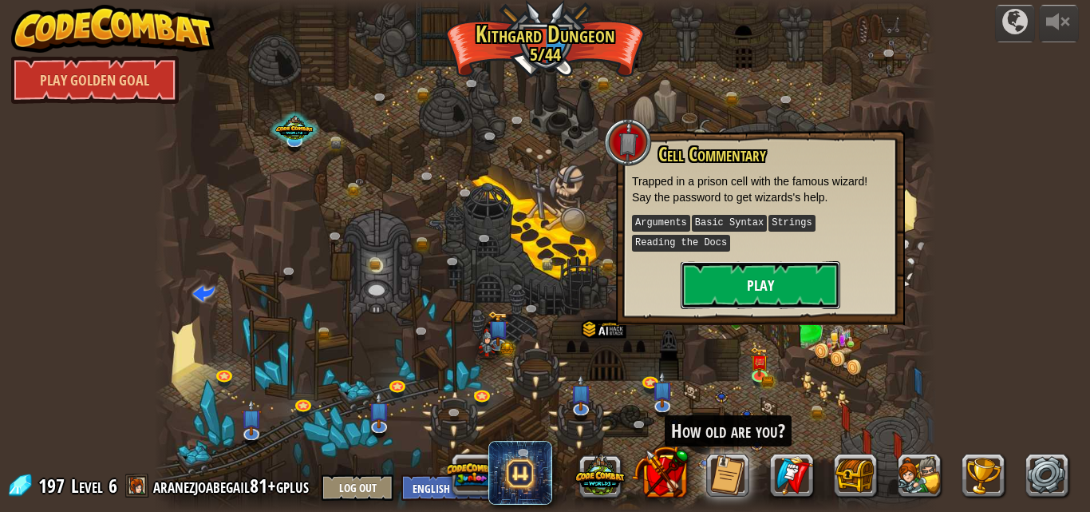
click at [785, 281] on button "Play" at bounding box center [761, 285] width 160 height 48
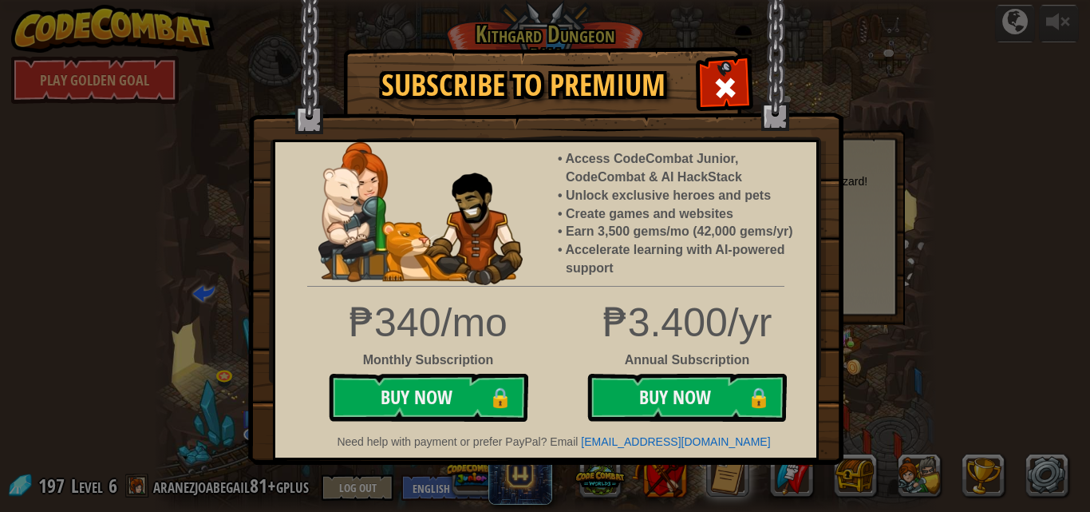
click at [824, 117] on img at bounding box center [545, 232] width 595 height 465
click at [722, 89] on span at bounding box center [726, 88] width 26 height 26
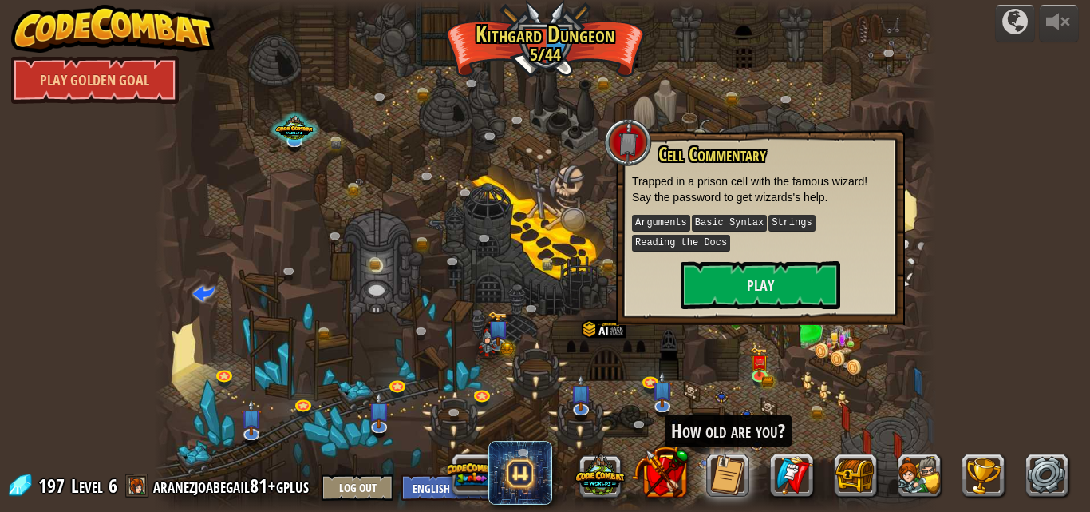
click at [607, 300] on div at bounding box center [545, 256] width 783 height 512
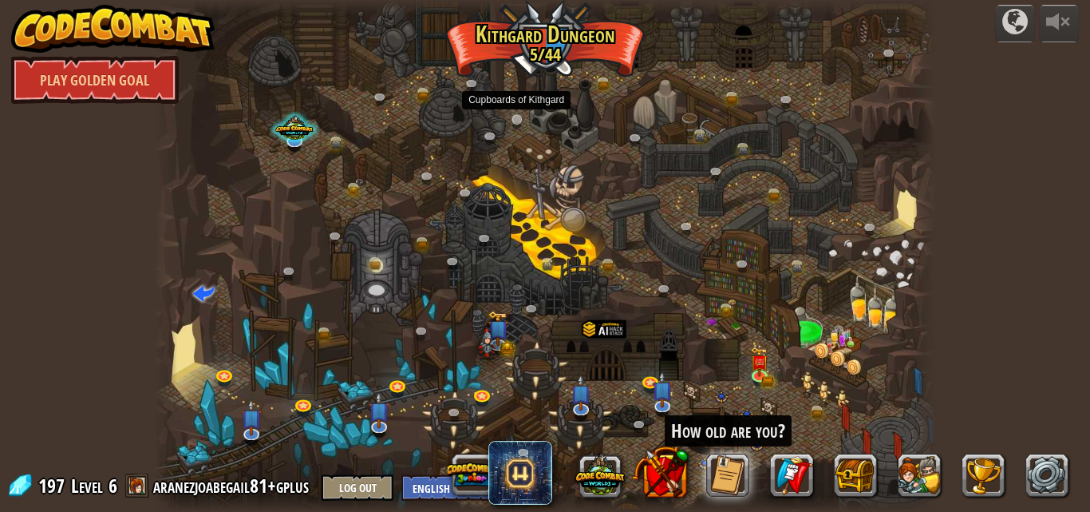
drag, startPoint x: 564, startPoint y: 285, endPoint x: 520, endPoint y: 120, distance: 171.0
click at [520, 118] on div "Twisted Canyon (Locked) Challenge: collect the most gold using all the programm…" at bounding box center [545, 256] width 783 height 512
drag, startPoint x: 635, startPoint y: 256, endPoint x: 573, endPoint y: 152, distance: 121.3
click at [573, 152] on div at bounding box center [545, 256] width 783 height 512
click at [648, 382] on link at bounding box center [653, 382] width 32 height 32
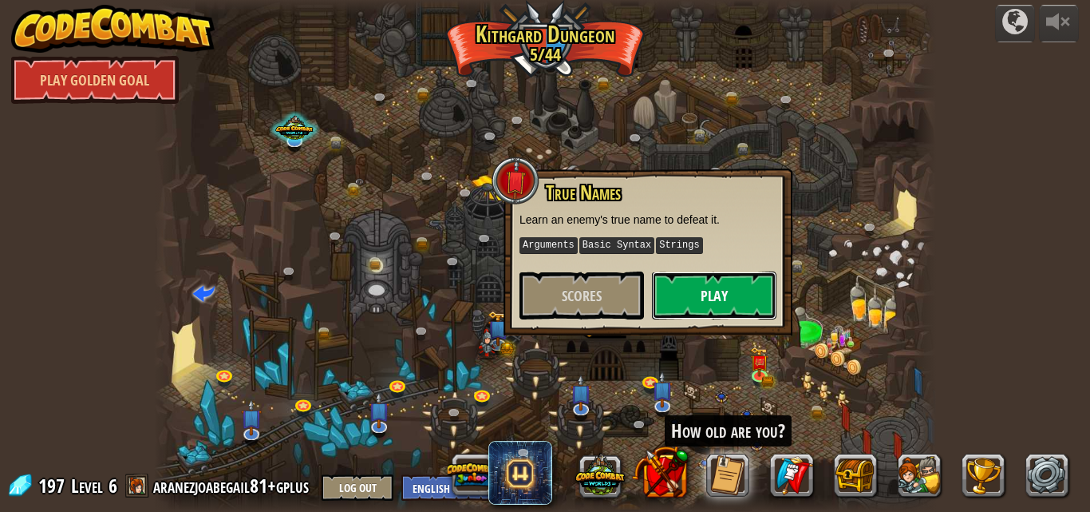
click at [700, 295] on button "Play" at bounding box center [714, 295] width 125 height 48
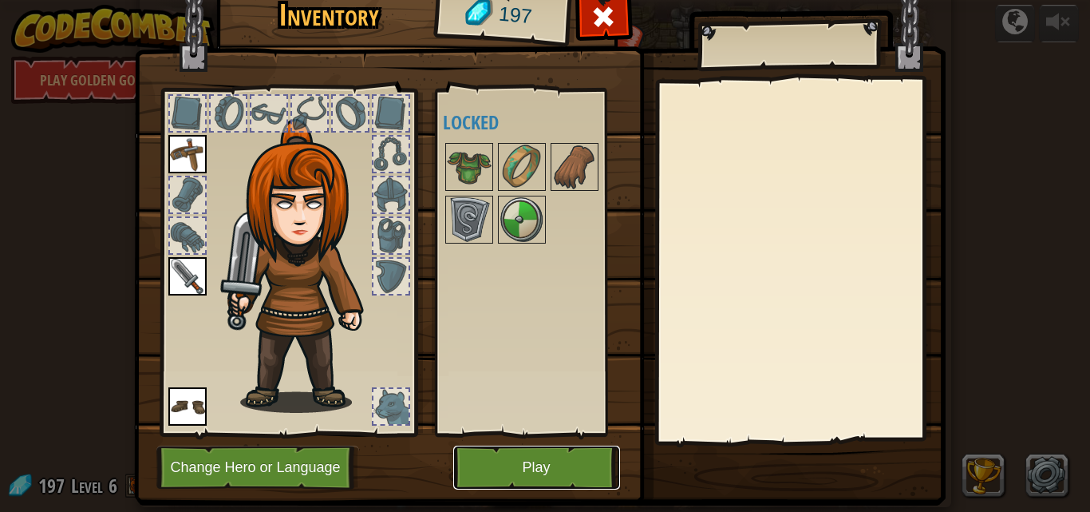
click at [544, 471] on button "Play" at bounding box center [536, 467] width 167 height 44
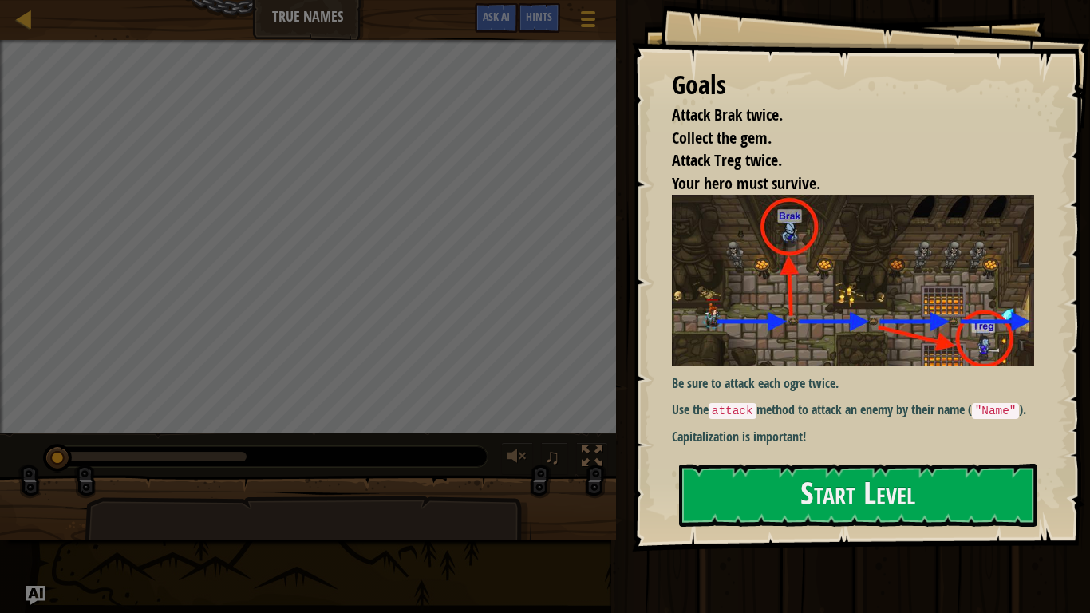
click at [334, 18] on div "Map True Names Game Menu Done Hints Ask AI" at bounding box center [308, 20] width 616 height 40
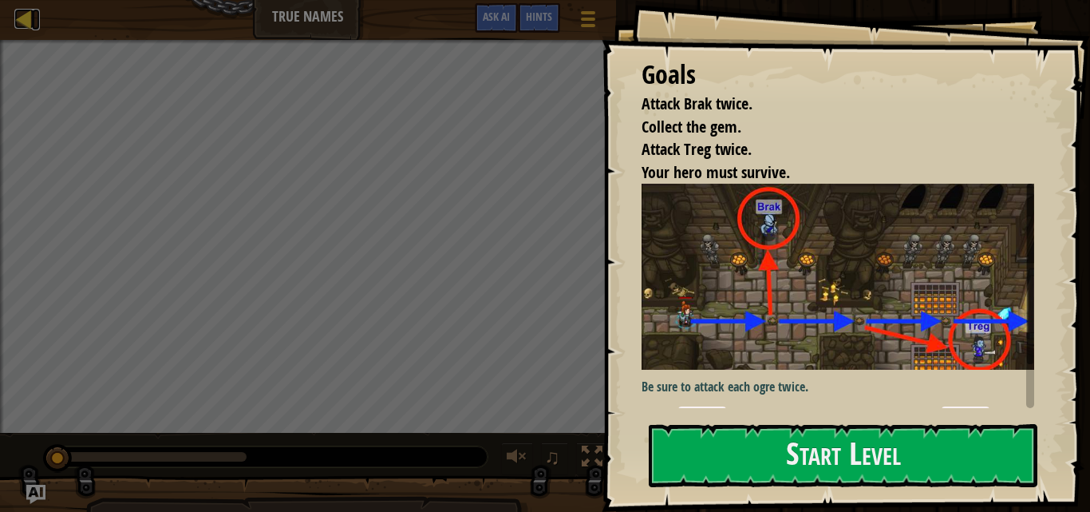
click at [14, 16] on div at bounding box center [24, 19] width 20 height 20
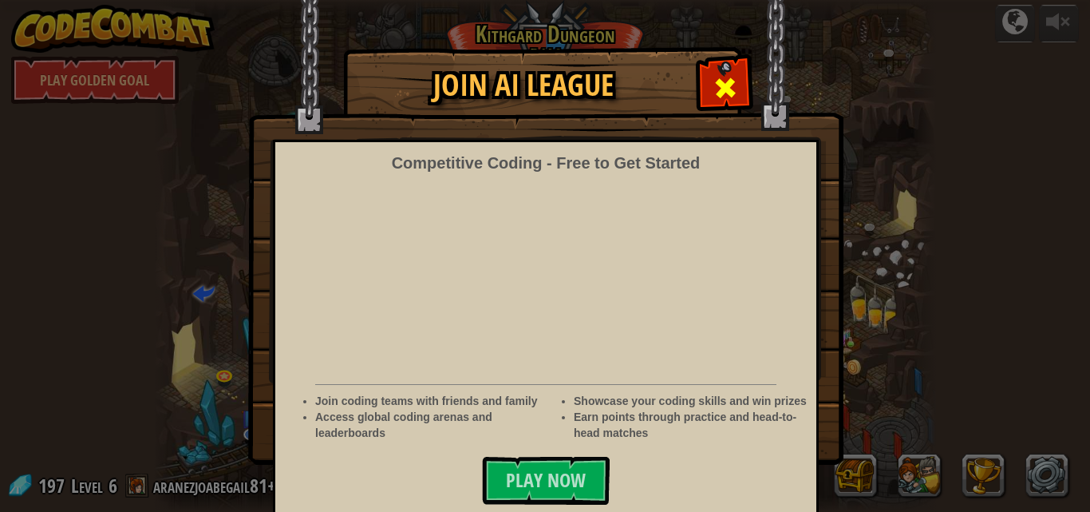
click at [707, 70] on div at bounding box center [725, 86] width 50 height 50
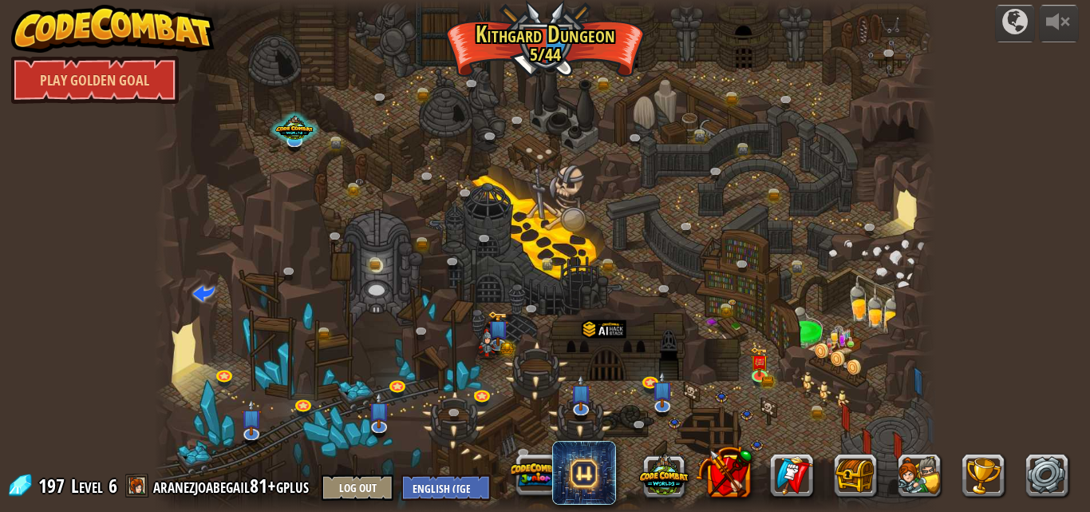
drag, startPoint x: 629, startPoint y: 300, endPoint x: 582, endPoint y: 296, distance: 47.3
click at [582, 296] on div at bounding box center [545, 256] width 783 height 512
drag, startPoint x: 759, startPoint y: 342, endPoint x: 702, endPoint y: 275, distance: 88.4
click at [702, 275] on div at bounding box center [545, 256] width 783 height 512
drag, startPoint x: 694, startPoint y: 399, endPoint x: 632, endPoint y: 349, distance: 79.4
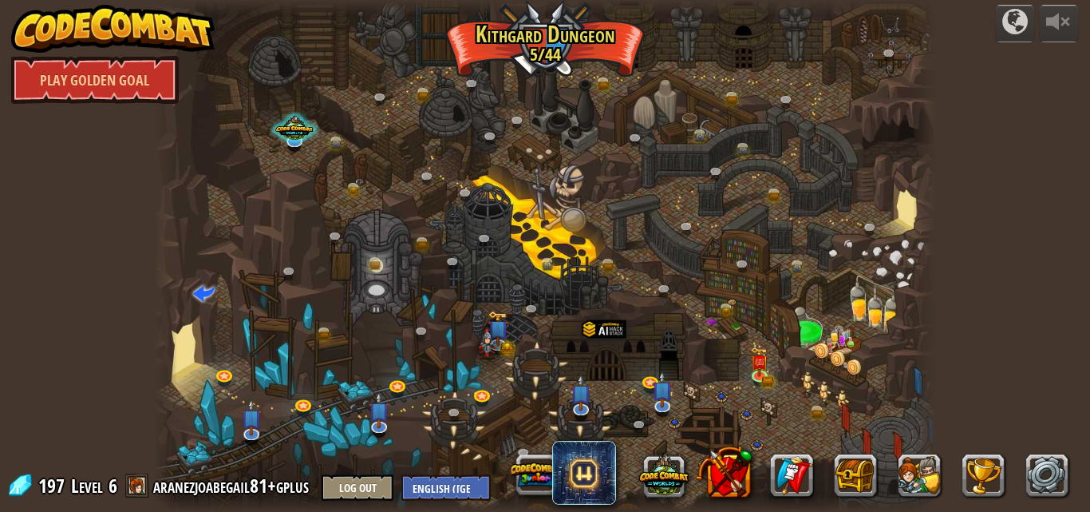
click at [633, 349] on div at bounding box center [545, 256] width 783 height 512
click at [756, 378] on link at bounding box center [762, 375] width 32 height 32
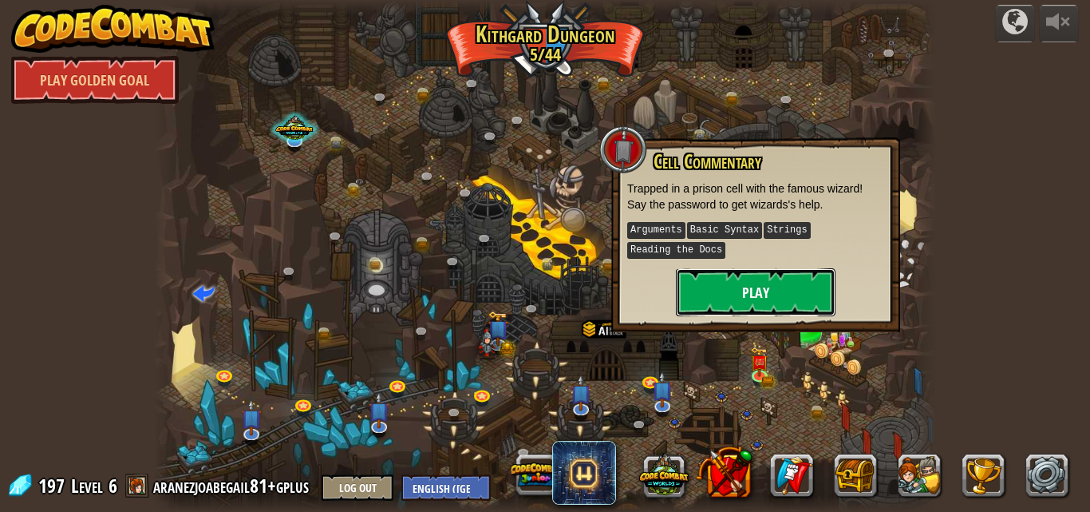
click at [762, 305] on button "Play" at bounding box center [756, 292] width 160 height 48
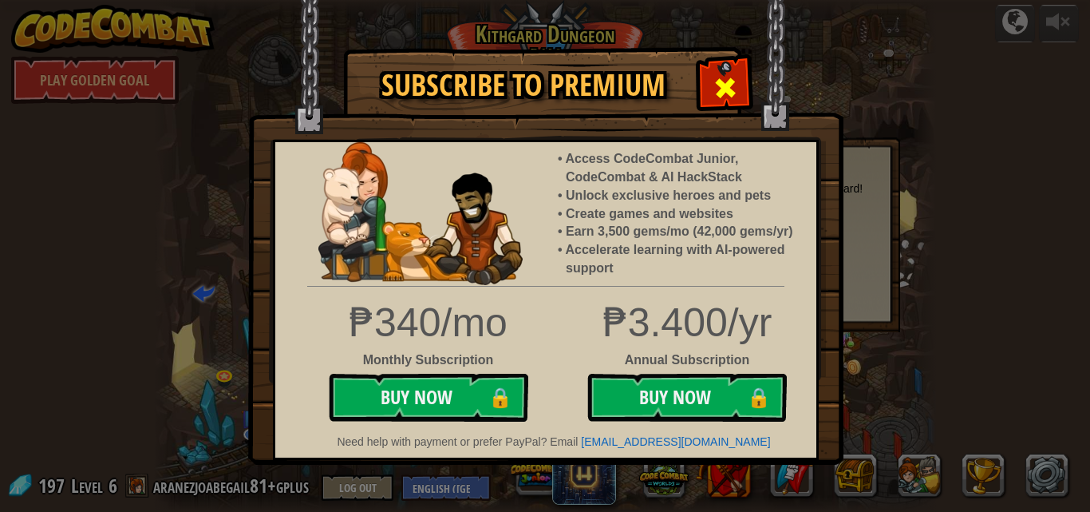
click at [742, 89] on div at bounding box center [725, 86] width 50 height 50
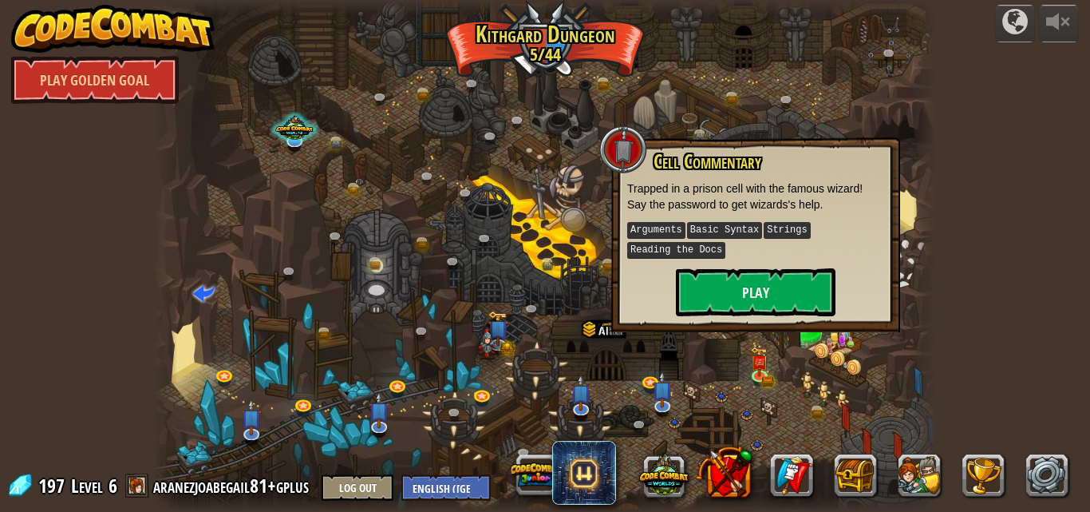
click at [880, 152] on h3 "Cell Commentary" at bounding box center [768, 162] width 232 height 22
click at [793, 148] on div "Cell Commentary Trapped in a prison cell with the famous wizard! Say the passwo…" at bounding box center [755, 234] width 289 height 195
click at [809, 401] on div at bounding box center [545, 256] width 783 height 512
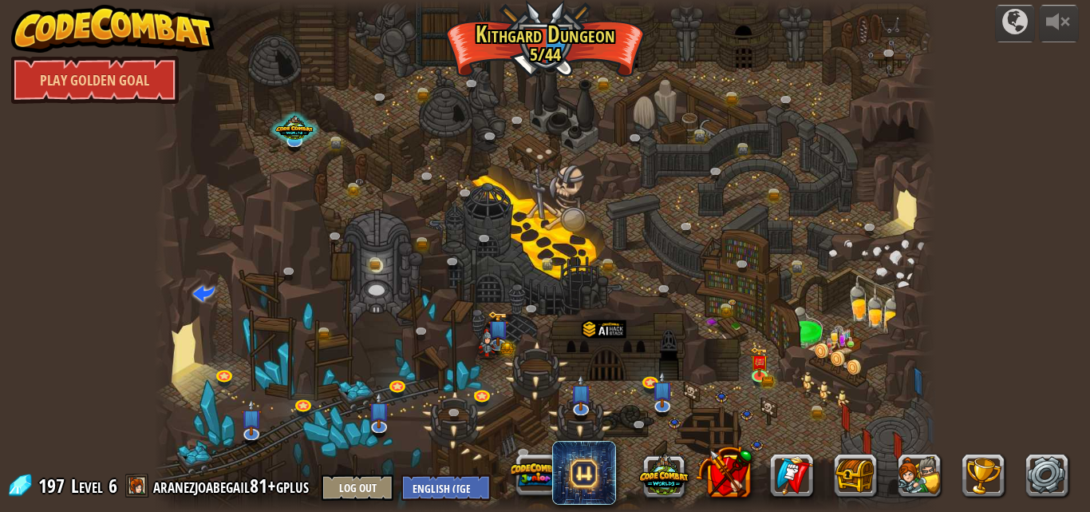
drag, startPoint x: 793, startPoint y: 410, endPoint x: 730, endPoint y: 379, distance: 70.3
click at [731, 379] on div at bounding box center [545, 256] width 783 height 512
drag, startPoint x: 716, startPoint y: 355, endPoint x: 702, endPoint y: 336, distance: 23.5
click at [702, 336] on div at bounding box center [545, 256] width 783 height 512
click at [719, 321] on div at bounding box center [545, 256] width 783 height 512
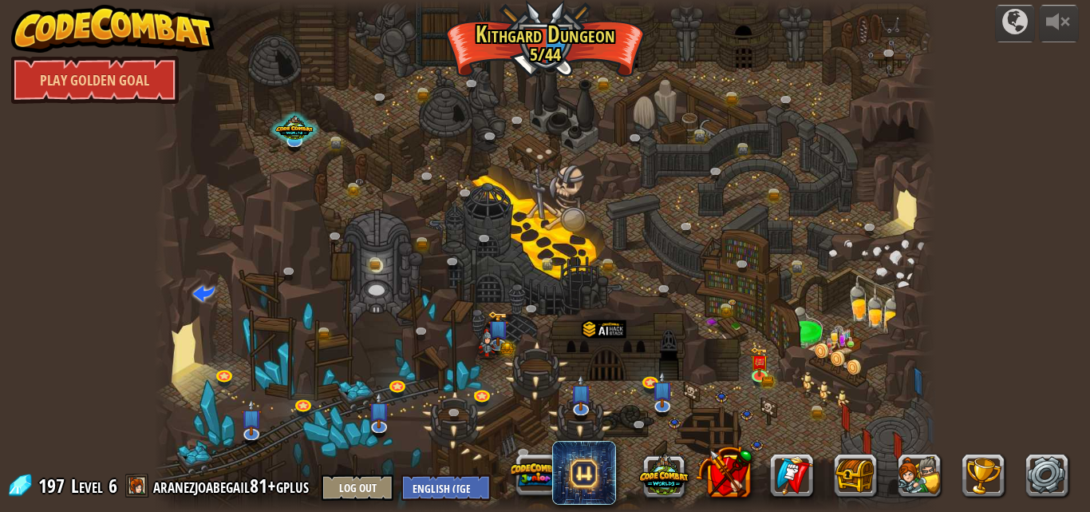
drag, startPoint x: 594, startPoint y: 251, endPoint x: 568, endPoint y: 220, distance: 40.8
click at [593, 250] on div at bounding box center [545, 256] width 783 height 512
click at [568, 215] on div at bounding box center [545, 256] width 783 height 512
click at [299, 140] on div at bounding box center [294, 125] width 51 height 49
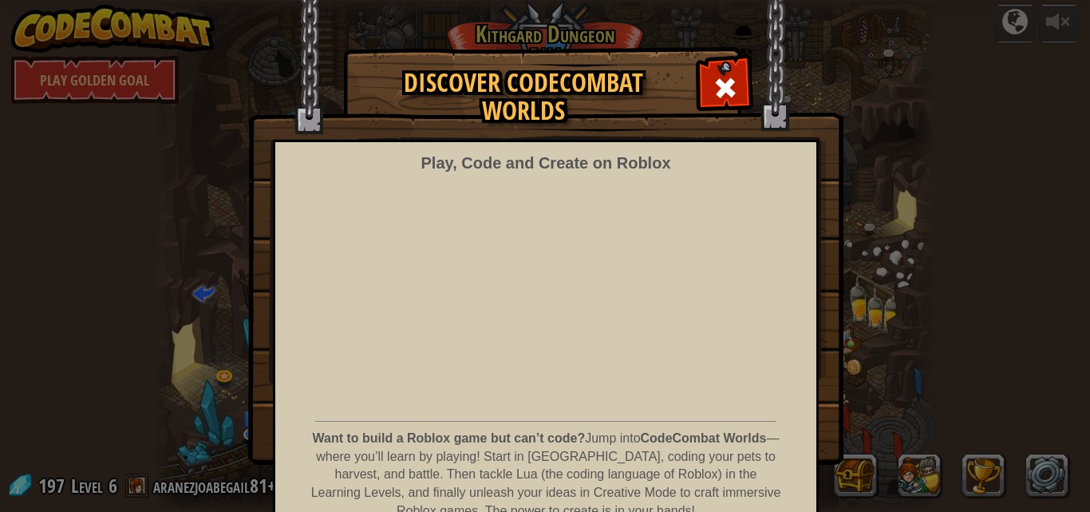
scroll to position [83, 0]
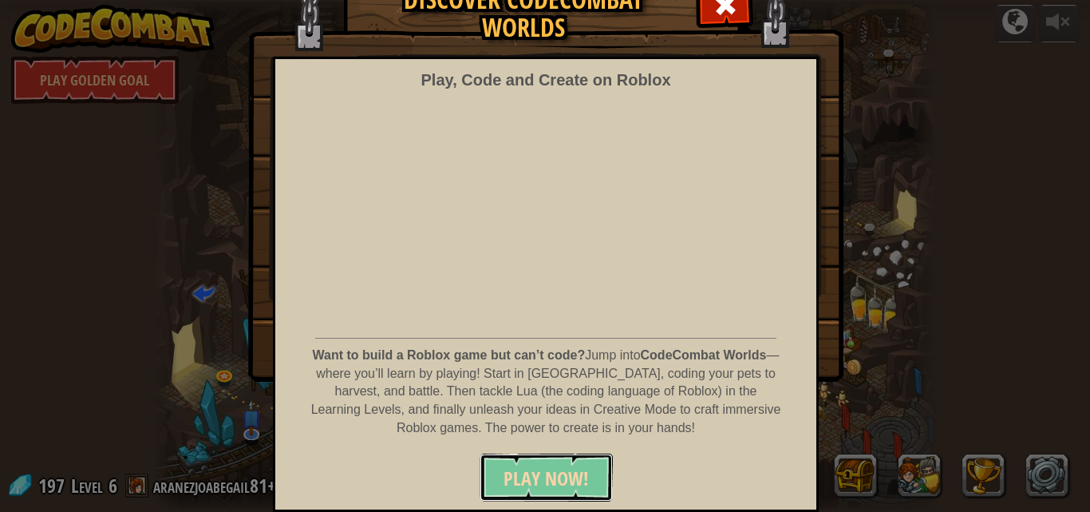
click at [565, 470] on span "PLAY NOW!" at bounding box center [546, 478] width 85 height 26
